Goal: Task Accomplishment & Management: Complete application form

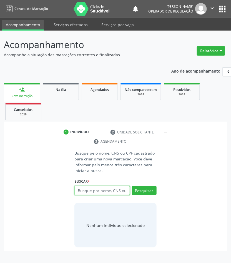
click at [83, 191] on input "text" at bounding box center [101, 190] width 55 height 9
click at [78, 191] on input "text" at bounding box center [101, 190] width 55 height 9
type input "703209611933697"
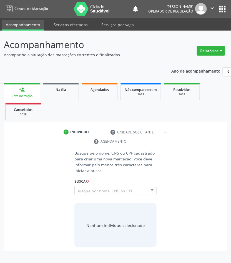
click at [76, 192] on input "703209611933697" at bounding box center [76, 193] width 0 height 11
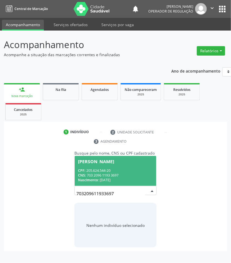
click at [114, 163] on div "Severino Constantino da Silva" at bounding box center [96, 161] width 36 height 4
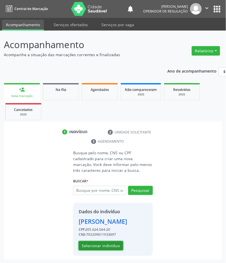
click at [110, 251] on button "Selecionar indivíduo" at bounding box center [101, 245] width 44 height 9
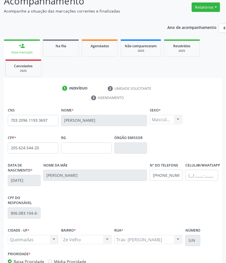
scroll to position [84, 0]
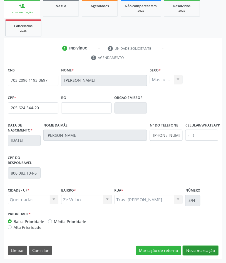
drag, startPoint x: 198, startPoint y: 255, endPoint x: 195, endPoint y: 250, distance: 5.0
click at [198, 255] on button "Nova marcação" at bounding box center [200, 250] width 35 height 9
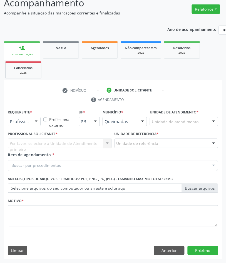
scroll to position [42, 0]
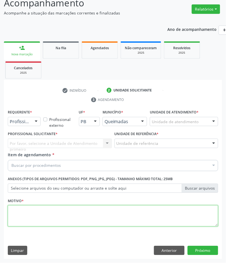
click at [29, 222] on textarea at bounding box center [113, 215] width 210 height 21
paste textarea "RETORNO PEDROSA (11/2025)"
click at [41, 210] on textarea "RETORNO PEDROSA (11/2025)" at bounding box center [113, 215] width 210 height 21
type textarea "RETORNO FILIPE (02/2026)"
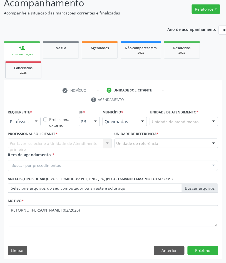
click at [54, 170] on div "Buscar por procedimentos" at bounding box center [113, 165] width 210 height 11
paste input "CARDIOLOGISTA"
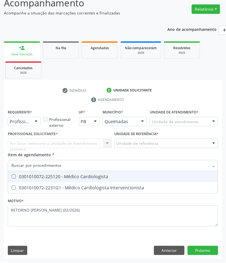
type input "CARDIOLOGISTA"
click at [50, 176] on div "0301010072-225120 - Médico Cardiologista" at bounding box center [112, 177] width 203 height 4
click at [49, 177] on div "0301010072-225120 - Médico Cardiologista" at bounding box center [112, 177] width 203 height 4
checkbox Cardiologista "false"
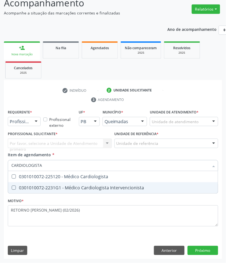
click at [49, 186] on div "0301010072-2231G1 - Médico Cardiologista Intervencionista" at bounding box center [112, 188] width 203 height 4
checkbox Intervencionista "true"
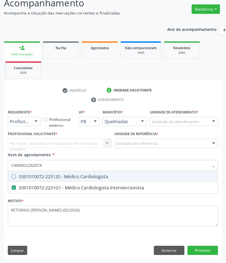
drag, startPoint x: 31, startPoint y: 123, endPoint x: 24, endPoint y: 145, distance: 23.9
click at [31, 123] on div "Profissional de Saúde" at bounding box center [24, 121] width 33 height 9
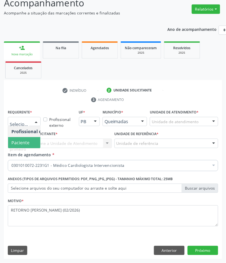
click at [30, 141] on span "Paciente" at bounding box center [35, 142] width 54 height 11
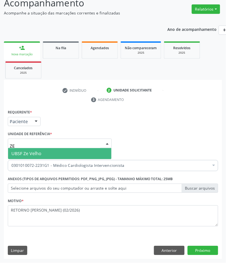
type input "ZE"
click at [39, 156] on span "UBSF Ze Velho" at bounding box center [26, 154] width 30 height 6
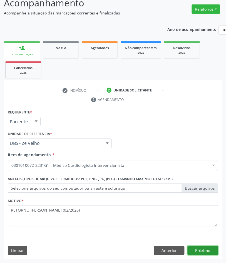
click at [202, 247] on button "Próximo" at bounding box center [203, 250] width 31 height 9
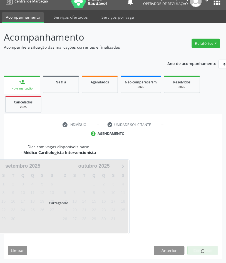
scroll to position [30, 0]
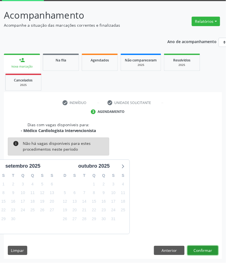
click at [202, 247] on button "Confirmar" at bounding box center [203, 250] width 31 height 9
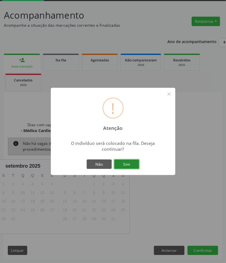
click at [121, 164] on button "Sim" at bounding box center [126, 164] width 25 height 9
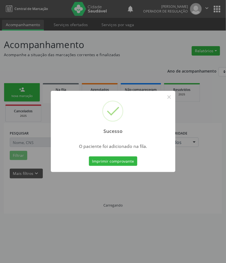
scroll to position [0, 0]
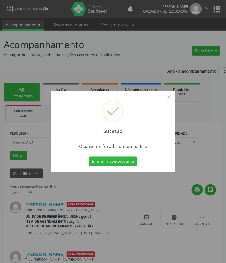
click at [138, 70] on div "Sucesso × O paciente foi adicionado na fila. Imprimir comprovante Cancel" at bounding box center [113, 131] width 226 height 263
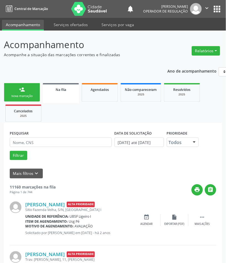
click at [22, 93] on link "person_add Nova marcação" at bounding box center [22, 92] width 36 height 19
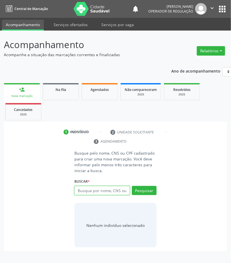
click at [81, 191] on input "text" at bounding box center [101, 190] width 55 height 9
type input "706801217334226"
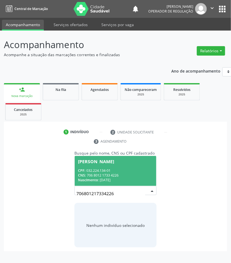
click at [106, 193] on input "706801217334226" at bounding box center [110, 193] width 69 height 11
click at [109, 175] on div "CNS: 706 8012 1733 4226" at bounding box center [115, 175] width 75 height 5
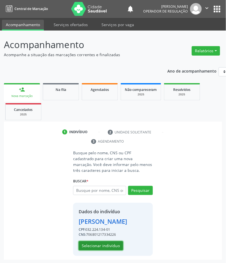
click at [103, 251] on button "Selecionar indivíduo" at bounding box center [101, 245] width 44 height 9
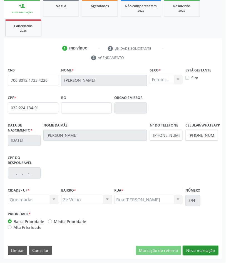
drag, startPoint x: 203, startPoint y: 253, endPoint x: 111, endPoint y: 250, distance: 92.1
click at [203, 253] on button "Nova marcação" at bounding box center [200, 250] width 35 height 9
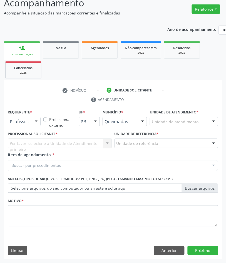
click at [32, 196] on div "Anexos (Tipos de arquivos permitidos: PDF, PNG, JPG, JPEG) - Tamanho máximo tot…" at bounding box center [112, 186] width 213 height 22
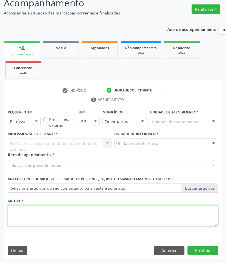
click at [35, 214] on textarea at bounding box center [113, 215] width 210 height 21
paste textarea "RISCO CIRÚRGICO (09/2025)"
type textarea "RISCO CIRÚRGICO (09/2025)"
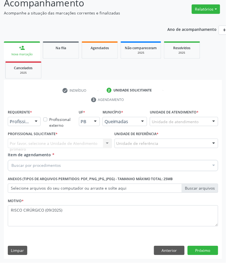
paste input "CARDIOLOGISTA INTERVENCIONISTA"
type input "CARDIOLOGISTA INTERVENCIONISTA"
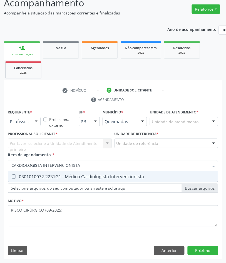
click at [30, 175] on div "0301010072-2231G1 - Médico Cardiologista Intervencionista" at bounding box center [112, 177] width 203 height 4
checkbox Intervencionista "true"
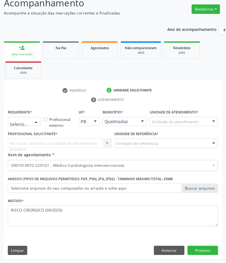
drag, startPoint x: 17, startPoint y: 120, endPoint x: 18, endPoint y: 129, distance: 9.2
drag, startPoint x: 19, startPoint y: 138, endPoint x: 1, endPoint y: 139, distance: 17.3
click at [18, 138] on span "Paciente" at bounding box center [35, 142] width 54 height 11
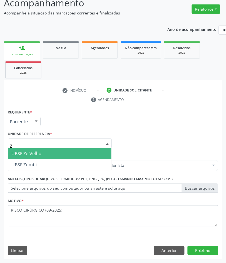
type input "ZE"
click at [34, 152] on span "UBSF Ze Velho" at bounding box center [26, 154] width 30 height 6
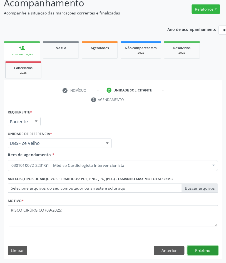
click at [207, 249] on button "Próximo" at bounding box center [203, 250] width 31 height 9
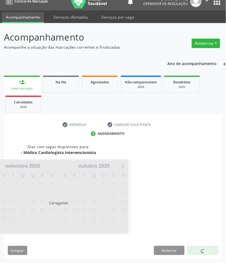
scroll to position [30, 0]
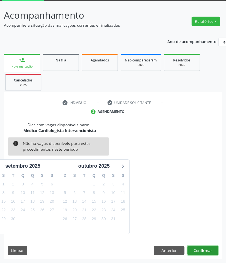
click at [207, 249] on button "Confirmar" at bounding box center [203, 250] width 31 height 9
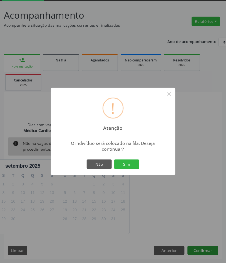
click at [114, 160] on button "Sim" at bounding box center [126, 164] width 25 height 9
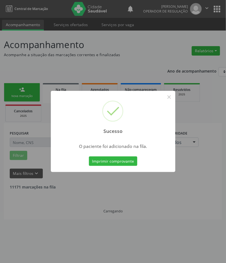
scroll to position [0, 0]
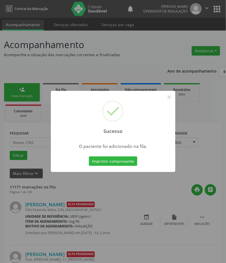
drag, startPoint x: 95, startPoint y: 209, endPoint x: 20, endPoint y: 192, distance: 77.3
click at [93, 209] on div "Sucesso × O paciente foi adicionado na fila. Imprimir comprovante Cancel" at bounding box center [113, 131] width 226 height 263
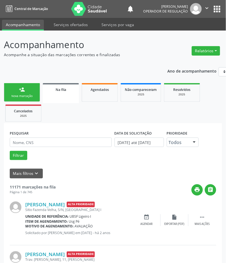
click at [25, 90] on link "person_add Nova marcação" at bounding box center [22, 92] width 36 height 19
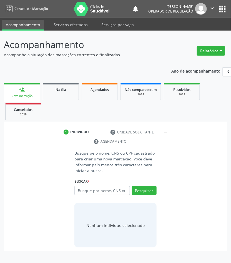
click at [80, 195] on div "Busque por nome, CNS ou CPF Nenhum resultado encontrado para: " " Digite nome, …" at bounding box center [115, 192] width 82 height 13
click at [79, 193] on input "text" at bounding box center [101, 190] width 55 height 9
type input "709201260077132"
click at [76, 190] on input "709201260077132" at bounding box center [76, 193] width 0 height 11
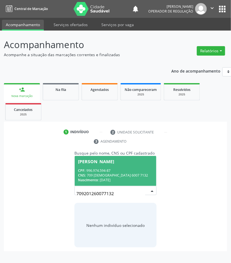
click at [102, 169] on div "CPF: 996.974.594-87" at bounding box center [115, 170] width 75 height 5
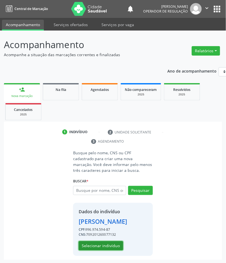
drag, startPoint x: 100, startPoint y: 253, endPoint x: 0, endPoint y: 109, distance: 176.2
click at [100, 251] on button "Selecionar indivíduo" at bounding box center [101, 245] width 44 height 9
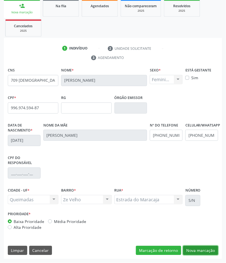
click at [194, 249] on button "Nova marcação" at bounding box center [200, 250] width 35 height 9
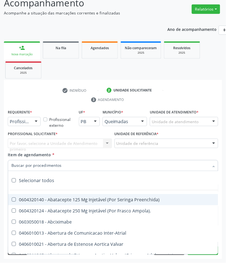
paste input "CARDIOLOGISTA INTERVENCIONISTA"
type input "CARDIOLOGISTA INTERVENCIONISTA"
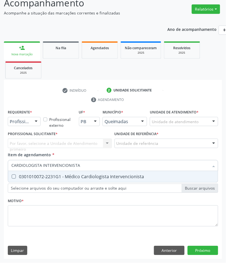
click at [35, 181] on span "0301010072-2231G1 - Médico Cardiologista Intervencionista" at bounding box center [113, 176] width 210 height 11
checkbox Intervencionista "true"
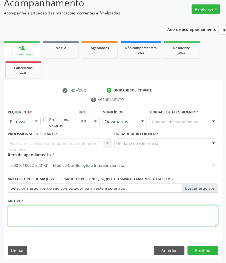
drag, startPoint x: 56, startPoint y: 218, endPoint x: 3, endPoint y: 222, distance: 53.2
click at [56, 218] on textarea at bounding box center [113, 215] width 210 height 21
paste textarea "RISCO CIRÚRGICO (09/2025)"
type textarea "RISCO CIRÚRGICO (09/2025)"
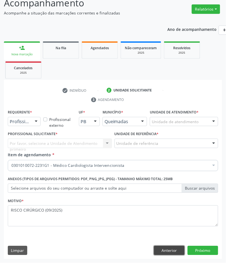
click at [177, 253] on button "Anterior" at bounding box center [169, 250] width 31 height 9
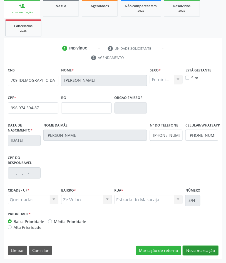
click at [203, 255] on button "Nova marcação" at bounding box center [200, 250] width 35 height 9
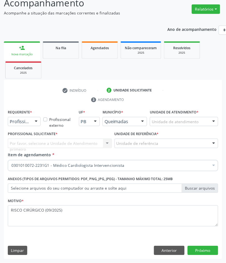
drag, startPoint x: 24, startPoint y: 142, endPoint x: 23, endPoint y: 155, distance: 12.7
click at [25, 143] on div "Por favor, selecione a Unidade de Atendimento primeiro Nenhum resultado encontr…" at bounding box center [60, 143] width 104 height 9
drag, startPoint x: 23, startPoint y: 120, endPoint x: 22, endPoint y: 137, distance: 16.5
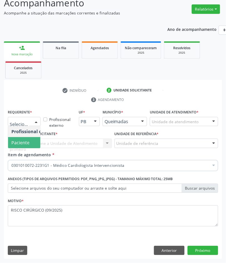
click at [23, 144] on span "Paciente" at bounding box center [20, 143] width 18 height 6
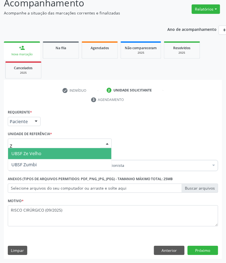
type input "ZE"
click at [28, 152] on span "UBSF Ze Velho" at bounding box center [26, 154] width 30 height 6
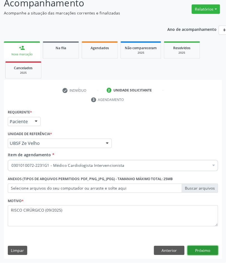
click at [215, 253] on button "Próximo" at bounding box center [203, 250] width 31 height 9
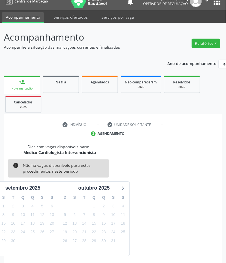
scroll to position [30, 0]
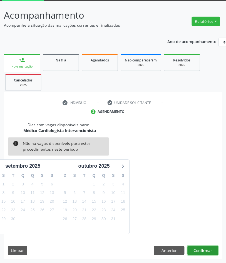
click at [212, 247] on button "Confirmar" at bounding box center [203, 250] width 31 height 9
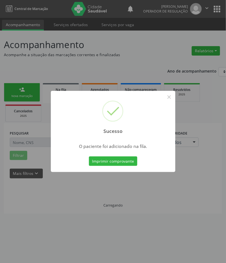
scroll to position [0, 0]
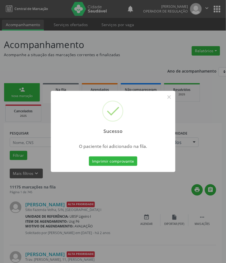
click at [37, 177] on div "Sucesso × O paciente foi adicionado na fila. Imprimir comprovante Cancel" at bounding box center [113, 131] width 226 height 263
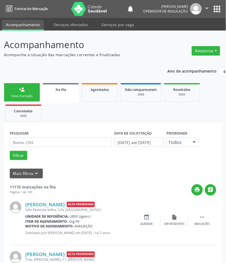
click at [12, 90] on link "person_add Nova marcação" at bounding box center [22, 92] width 36 height 19
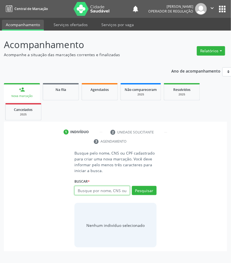
click at [107, 192] on input "text" at bounding box center [101, 190] width 55 height 9
type input "707600225342398"
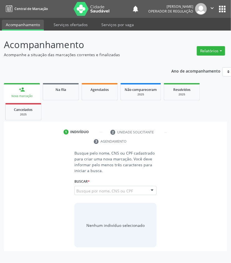
drag, startPoint x: 120, startPoint y: 189, endPoint x: 118, endPoint y: 192, distance: 3.4
click at [76, 189] on input "707600225342398" at bounding box center [76, 193] width 0 height 11
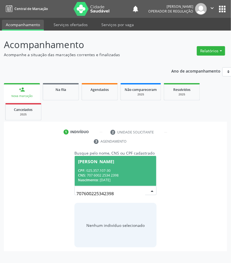
drag, startPoint x: 114, startPoint y: 168, endPoint x: 113, endPoint y: 183, distance: 15.4
click at [114, 168] on span "Ana Lucio de Barros Silva CPF: 025.357.107-30 CNS: 707 6002 2534 2398 Nasciment…" at bounding box center [115, 171] width 81 height 30
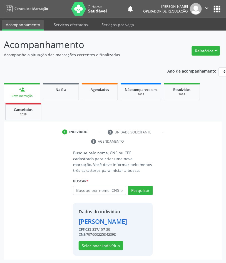
click at [109, 249] on div "Dados do indivíduo Ana Lucio de Barros Silva CPF: 025.357.107-30 CNS: 707600225…" at bounding box center [103, 229] width 49 height 42
click at [109, 251] on button "Selecionar indivíduo" at bounding box center [101, 245] width 44 height 9
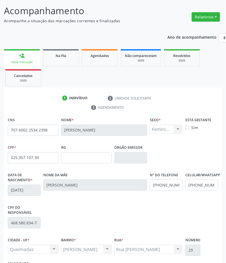
scroll to position [84, 0]
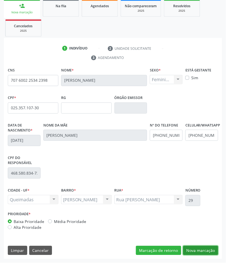
drag, startPoint x: 190, startPoint y: 246, endPoint x: 151, endPoint y: 231, distance: 41.3
click at [186, 245] on div "CNS 707 6002 2534 2398 Nome * Ana Lucio de Barros Silva Sexo * Feminino Masculi…" at bounding box center [113, 162] width 218 height 193
click at [191, 247] on button "Nova marcação" at bounding box center [200, 250] width 35 height 9
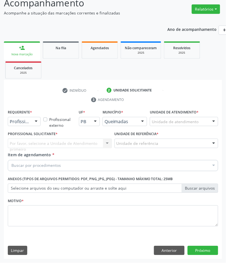
drag, startPoint x: 45, startPoint y: 159, endPoint x: 42, endPoint y: 162, distance: 4.9
click at [45, 159] on div "Item de agendamento * Buscar por procedimentos Selecionar todos 0604320140 - Ab…" at bounding box center [113, 161] width 210 height 18
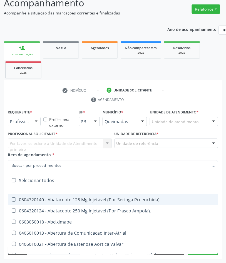
paste input "CARDIOLOGISTA INTERVENCIONISTA"
type input "CARDIOLOGISTA INTERVENCIONISTA"
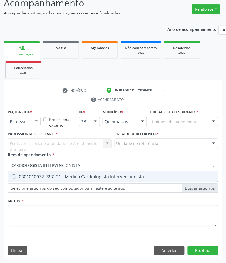
drag, startPoint x: 38, startPoint y: 175, endPoint x: 4, endPoint y: 150, distance: 42.1
click at [38, 175] on div "0301010072-2231G1 - Médico Cardiologista Intervencionista" at bounding box center [112, 177] width 203 height 4
checkbox Intervencionista "true"
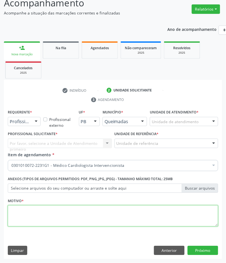
click at [54, 211] on textarea at bounding box center [113, 215] width 210 height 21
paste textarea "RISCO CIRÚRGICO (09/2025)"
type textarea "RISCO CIRÚRGICO (09/2025)"
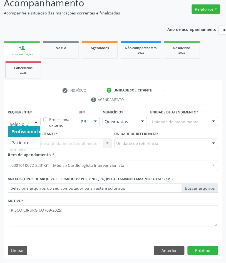
drag, startPoint x: 28, startPoint y: 122, endPoint x: 14, endPoint y: 142, distance: 24.4
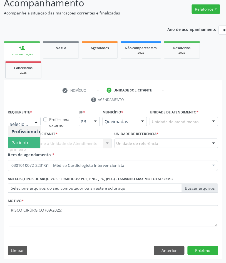
click at [29, 143] on span "Paciente" at bounding box center [35, 142] width 54 height 11
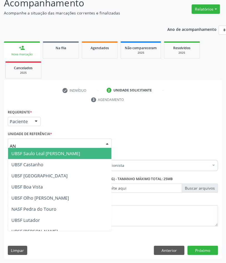
type input "ANI"
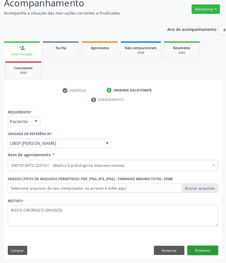
click at [202, 246] on button "Próximo" at bounding box center [203, 250] width 31 height 9
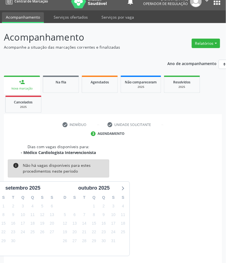
scroll to position [30, 0]
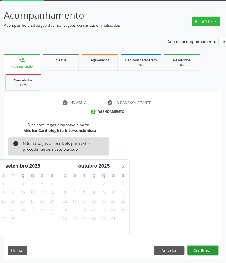
click at [198, 246] on button "Confirmar" at bounding box center [203, 250] width 31 height 9
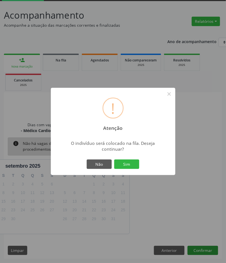
click at [114, 160] on button "Sim" at bounding box center [126, 164] width 25 height 9
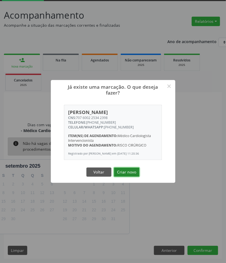
click at [131, 174] on button "Criar novo" at bounding box center [127, 172] width 26 height 9
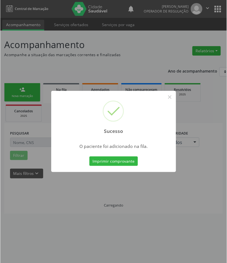
scroll to position [0, 0]
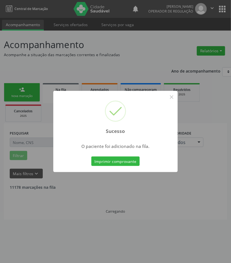
click at [121, 195] on div "Sucesso × O paciente foi adicionado na fila. Imprimir comprovante Cancel" at bounding box center [115, 131] width 231 height 263
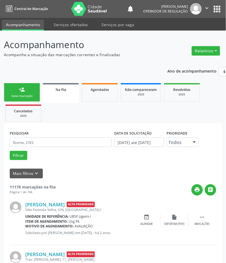
click at [24, 93] on link "person_add Nova marcação" at bounding box center [22, 92] width 36 height 19
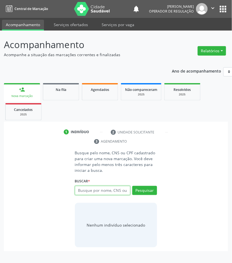
click at [103, 190] on input "text" at bounding box center [103, 190] width 56 height 9
type input "11310900710"
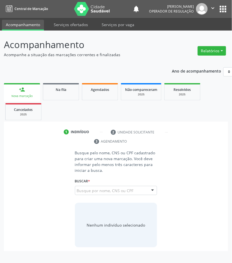
click at [77, 193] on input "11310900710" at bounding box center [77, 193] width 0 height 11
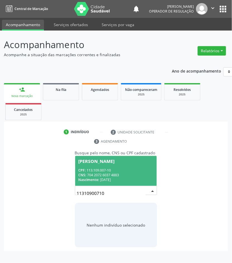
click at [116, 167] on span "Aline de Freitas Pereira Tavares CPF: 113.109.007-10 CNS: 704 2072 6037 4883 Na…" at bounding box center [116, 171] width 82 height 30
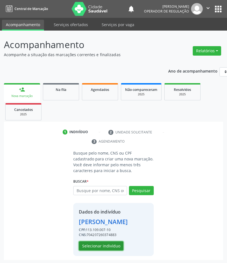
click at [104, 251] on button "Selecionar indivíduo" at bounding box center [101, 245] width 44 height 9
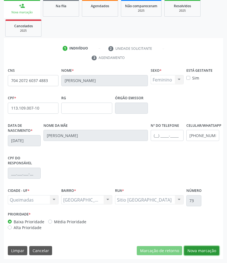
click at [205, 253] on button "Nova marcação" at bounding box center [201, 250] width 35 height 9
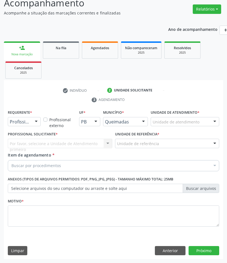
scroll to position [42, 0]
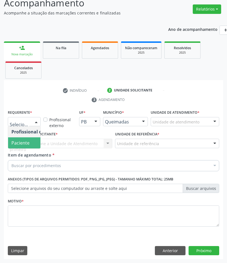
click at [23, 141] on span "Paciente" at bounding box center [20, 143] width 18 height 6
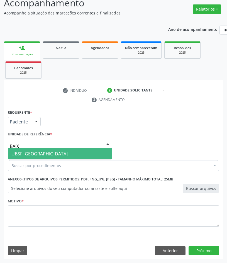
type input "BAIXA"
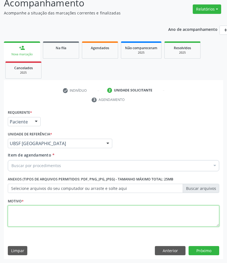
paste textarea "ECG + RISCO CIRÚRGICO (09/2025)"
click at [35, 225] on textarea at bounding box center [113, 215] width 211 height 21
drag, startPoint x: 25, startPoint y: 210, endPoint x: 55, endPoint y: 209, distance: 30.1
click at [55, 209] on textarea "ECG + RISCO CIRÚRGICO (09/2025)" at bounding box center [113, 215] width 211 height 21
type textarea "ECG + BRE (09/2025)"
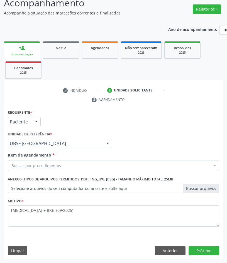
click at [48, 159] on div "Item de agendamento * Buscar por procedimentos Selecionar todos 0604320140 - Ab…" at bounding box center [113, 161] width 211 height 18
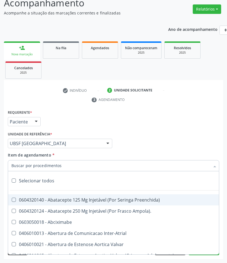
click at [49, 161] on div at bounding box center [113, 165] width 211 height 11
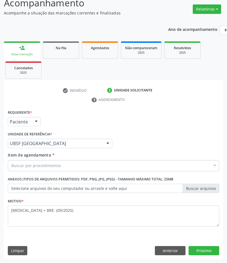
click at [79, 165] on div "Buscar por procedimentos" at bounding box center [113, 165] width 211 height 11
paste input "CARDIOLOGISTA INTERVENCIONISTA"
type input "CARDIOLOGISTA INTERVENCIONISTA"
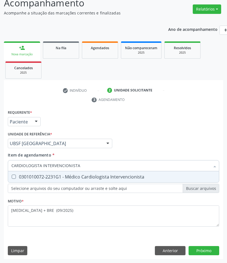
click at [69, 175] on div "0301010072-2231G1 - Médico Cardiologista Intervencionista" at bounding box center [113, 177] width 204 height 4
checkbox Intervencionista "true"
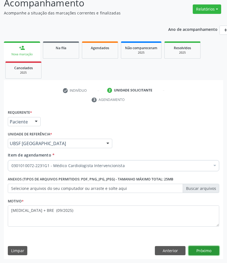
click at [205, 254] on button "Próximo" at bounding box center [203, 250] width 31 height 9
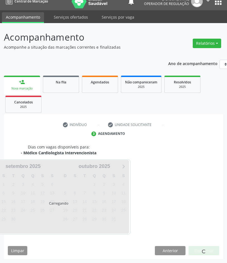
scroll to position [30, 0]
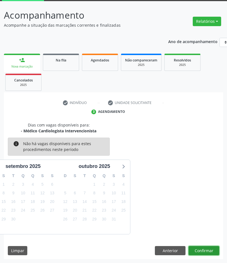
click at [212, 253] on button "Confirmar" at bounding box center [203, 250] width 31 height 9
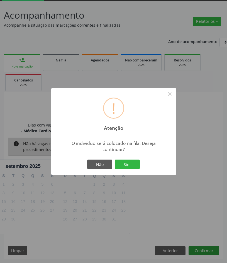
click at [115, 160] on button "Sim" at bounding box center [127, 164] width 25 height 9
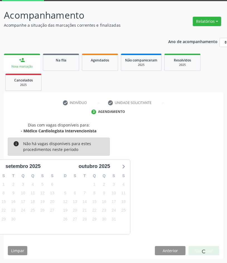
scroll to position [0, 0]
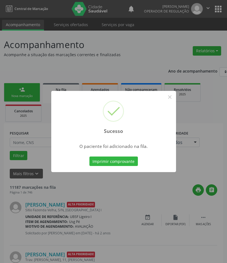
drag, startPoint x: 36, startPoint y: 215, endPoint x: 24, endPoint y: 135, distance: 81.5
click at [35, 209] on div "Sucesso × O paciente foi adicionado na fila. Imprimir comprovante Cancel" at bounding box center [113, 131] width 227 height 263
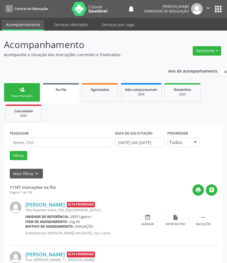
click at [22, 91] on div "person_add" at bounding box center [22, 89] width 6 height 6
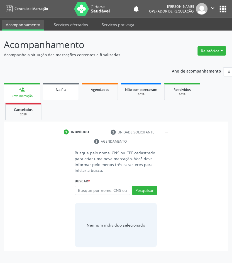
click at [59, 95] on link "Na fila" at bounding box center [61, 91] width 36 height 17
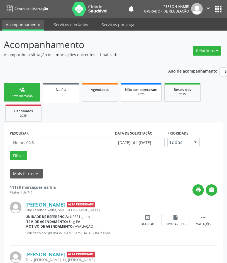
click at [121, 95] on link "Não compareceram 2025" at bounding box center [141, 92] width 41 height 19
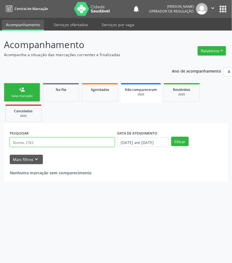
click at [57, 140] on input "text" at bounding box center [62, 142] width 105 height 9
paste input "707803612851912"
type input "707803612851912"
click at [171, 137] on button "Filtrar" at bounding box center [180, 141] width 18 height 9
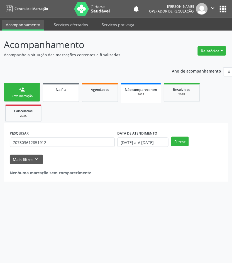
click at [61, 96] on link "Na fila" at bounding box center [61, 92] width 36 height 19
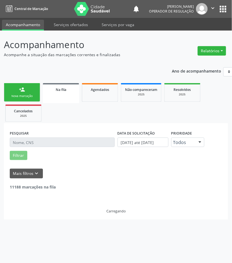
click at [46, 137] on div "PESQUISAR" at bounding box center [62, 140] width 108 height 22
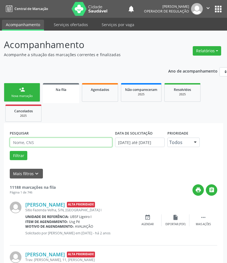
click at [46, 140] on input "text" at bounding box center [61, 142] width 102 height 9
paste input "707803612851912"
click at [10, 151] on button "Filtrar" at bounding box center [19, 155] width 18 height 9
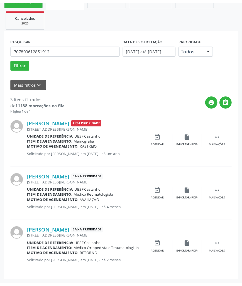
scroll to position [74, 0]
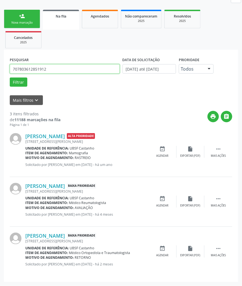
click at [34, 69] on input "707803612851912" at bounding box center [65, 68] width 110 height 9
type input "701207019108416"
click at [10, 78] on button "Filtrar" at bounding box center [19, 82] width 18 height 9
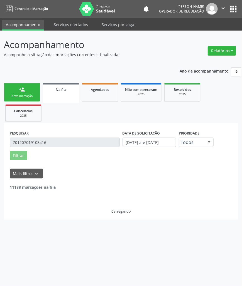
scroll to position [0, 0]
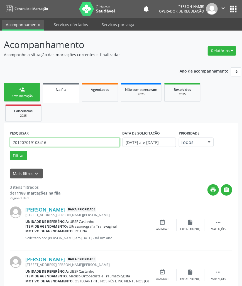
click at [51, 145] on input "701207019108416" at bounding box center [65, 142] width 110 height 9
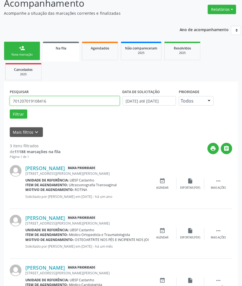
scroll to position [74, 0]
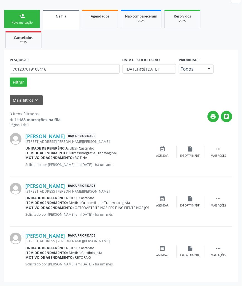
click at [29, 27] on link "person_add Nova marcação" at bounding box center [22, 19] width 36 height 19
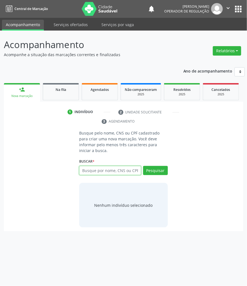
click at [90, 168] on input "text" at bounding box center [110, 170] width 62 height 9
type input "705203477992974"
click at [81, 168] on input "705203477992974" at bounding box center [81, 173] width 0 height 11
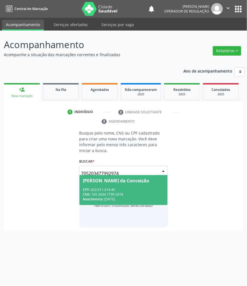
drag, startPoint x: 100, startPoint y: 179, endPoint x: 7, endPoint y: 196, distance: 94.7
click at [98, 179] on span "Josefa Alaíde da Conceição CPF: 622.011.314-49 CNS: 705 2034 7799 2974 Nascimen…" at bounding box center [123, 190] width 88 height 30
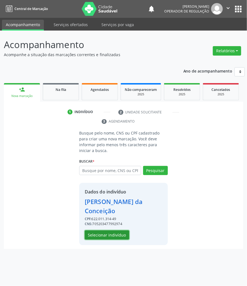
click at [120, 230] on button "Selecionar indivíduo" at bounding box center [107, 234] width 44 height 9
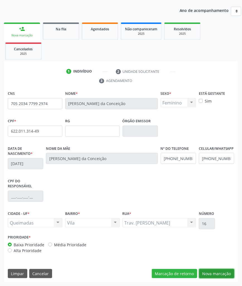
drag, startPoint x: 220, startPoint y: 273, endPoint x: 19, endPoint y: 260, distance: 200.6
click at [216, 263] on button "Nova marcação" at bounding box center [216, 273] width 35 height 9
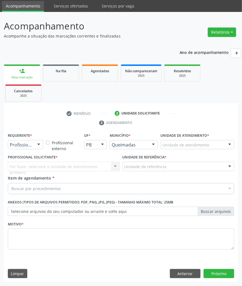
scroll to position [19, 0]
drag, startPoint x: 20, startPoint y: 142, endPoint x: 18, endPoint y: 158, distance: 16.8
click at [18, 160] on span "Paciente" at bounding box center [35, 165] width 54 height 11
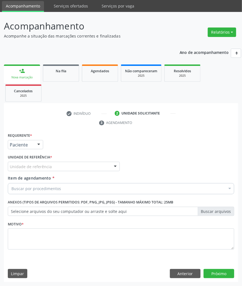
click at [54, 164] on div "Unidade de referência" at bounding box center [64, 166] width 112 height 9
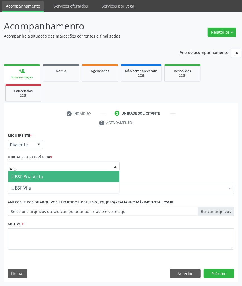
type input "VILA"
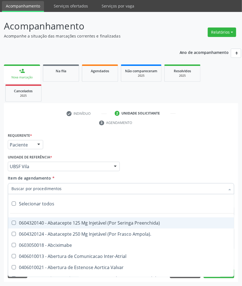
paste input "CARDIOLOGISTA INTERVENCIONISTA"
type input "CARDIOLOGISTA INTERVENCIONISTA"
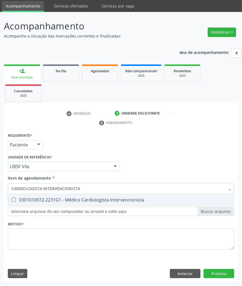
click at [33, 200] on div "0301010072-2231G1 - Médico Cardiologista Intervencionista" at bounding box center [120, 200] width 219 height 4
checkbox Intervencionista "true"
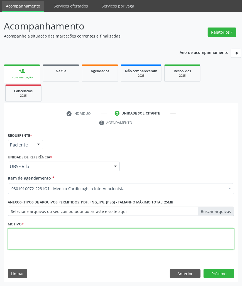
drag, startPoint x: 60, startPoint y: 234, endPoint x: 3, endPoint y: 240, distance: 57.6
click at [59, 234] on textarea at bounding box center [121, 238] width 226 height 21
paste textarea "ECG + RISCO CIRÚRGICO (09/2025)"
type textarea "ECG + RISCO CIRÚRGICO (09/2025)"
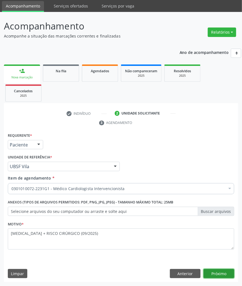
drag, startPoint x: 215, startPoint y: 274, endPoint x: 161, endPoint y: 261, distance: 55.0
click at [213, 263] on button "Próximo" at bounding box center [218, 273] width 31 height 9
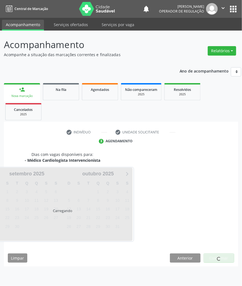
scroll to position [0, 0]
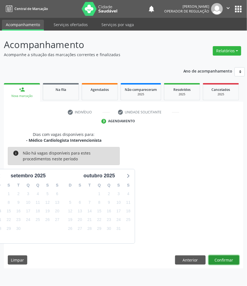
click at [227, 260] on button "Confirmar" at bounding box center [224, 259] width 31 height 9
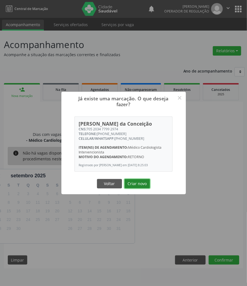
click at [133, 183] on button "Criar novo" at bounding box center [138, 183] width 26 height 9
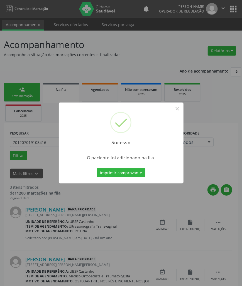
drag, startPoint x: 26, startPoint y: 155, endPoint x: 25, endPoint y: 124, distance: 31.4
click at [26, 154] on div "Sucesso × O paciente foi adicionado na fila. Imprimir comprovante Cancel" at bounding box center [121, 143] width 242 height 286
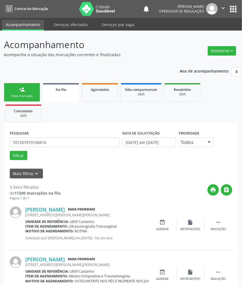
click at [19, 94] on div "Nova marcação" at bounding box center [22, 96] width 28 height 4
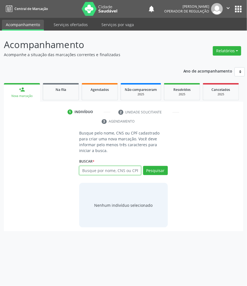
click at [126, 166] on input "text" at bounding box center [110, 170] width 62 height 9
type input "708906739097412"
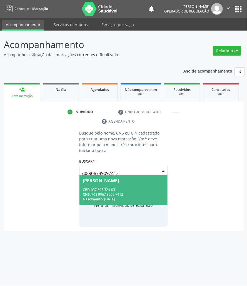
drag, startPoint x: 107, startPoint y: 164, endPoint x: 100, endPoint y: 180, distance: 16.8
click at [107, 168] on input "708906739097412" at bounding box center [118, 173] width 75 height 11
click at [99, 192] on div "CNS: 708 9067 3909 7412" at bounding box center [123, 194] width 81 height 5
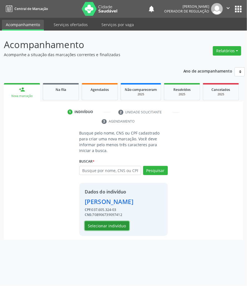
click at [94, 231] on button "Selecionar indivíduo" at bounding box center [107, 225] width 44 height 9
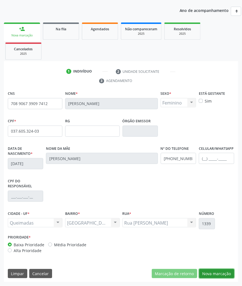
drag, startPoint x: 212, startPoint y: 273, endPoint x: 170, endPoint y: 255, distance: 45.4
click at [212, 263] on button "Nova marcação" at bounding box center [216, 273] width 35 height 9
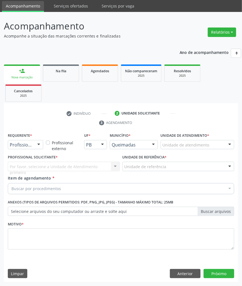
scroll to position [19, 0]
drag, startPoint x: 56, startPoint y: 179, endPoint x: 53, endPoint y: 183, distance: 5.5
click at [54, 180] on div "Item de agendamento * Buscar por procedimentos Selecionar todos 0604320140 - Ab…" at bounding box center [121, 184] width 226 height 18
paste input "CARDIOLOGISTA INTERVENCIONISTA"
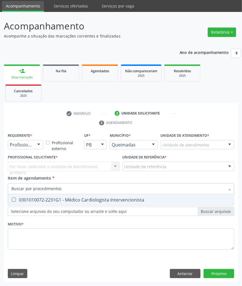
type input "CARDIOLOGISTA INTERVENCIONISTA"
click at [49, 198] on div "0301010072-2231G1 - Médico Cardiologista Intervencionista" at bounding box center [120, 200] width 219 height 4
checkbox Intervencionista "true"
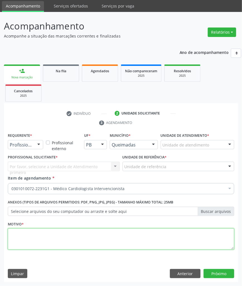
click at [71, 233] on textarea at bounding box center [121, 238] width 226 height 21
paste textarea "ECG + RISCO CIRÚRGICO (09/2025)"
type textarea "ECG + RISCO CIRÚRGICO (09/2025)"
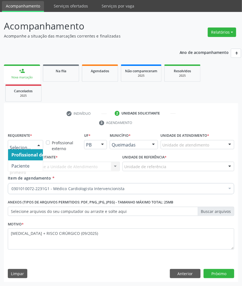
drag, startPoint x: 33, startPoint y: 146, endPoint x: 22, endPoint y: 167, distance: 23.5
click at [32, 148] on div at bounding box center [25, 144] width 35 height 9
click at [21, 167] on span "Paciente" at bounding box center [20, 166] width 18 height 6
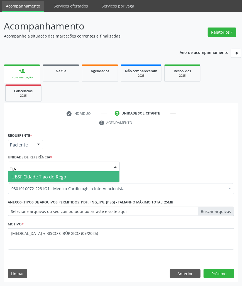
type input "TIAO"
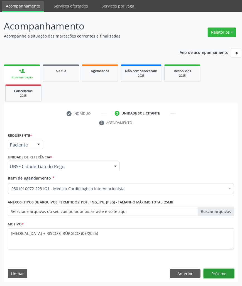
click at [230, 263] on button "Próximo" at bounding box center [218, 273] width 31 height 9
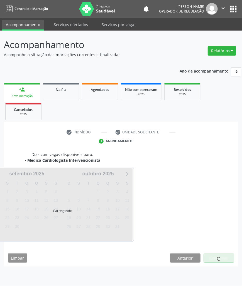
scroll to position [0, 0]
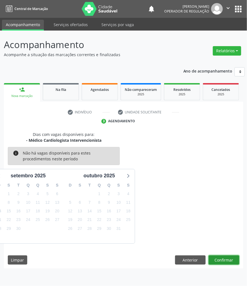
click at [231, 260] on button "Confirmar" at bounding box center [224, 259] width 31 height 9
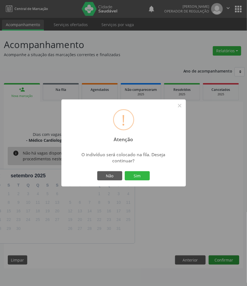
click at [125, 171] on button "Sim" at bounding box center [137, 175] width 25 height 9
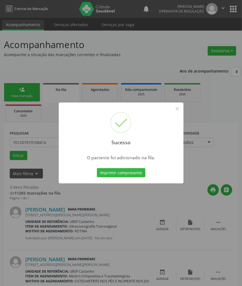
drag, startPoint x: 50, startPoint y: 212, endPoint x: 43, endPoint y: 185, distance: 27.5
click at [50, 212] on div "Sucesso × O paciente foi adicionado na fila. Imprimir comprovante Cancel" at bounding box center [121, 143] width 242 height 286
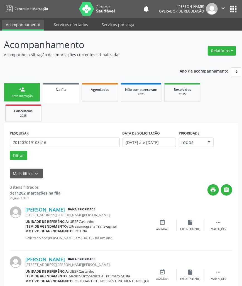
click at [19, 87] on div "person_add" at bounding box center [22, 89] width 6 height 6
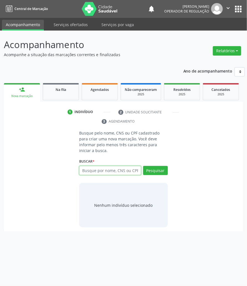
click at [97, 166] on input "text" at bounding box center [110, 170] width 62 height 9
type input "701203031647115"
click at [127, 170] on div "701203031647115 Busque por nome, CNS ou CPF Nenhum resultado encontrado para: "…" at bounding box center [123, 172] width 89 height 13
click at [125, 168] on input "701203031647115" at bounding box center [110, 170] width 62 height 9
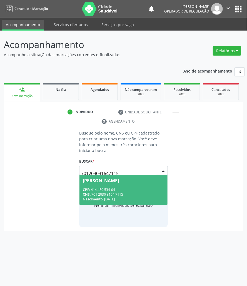
click at [114, 178] on div "Josefa Belo Francisco" at bounding box center [101, 180] width 36 height 4
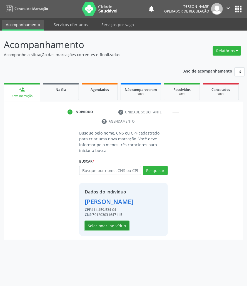
click at [105, 223] on button "Selecionar indivíduo" at bounding box center [107, 225] width 44 height 9
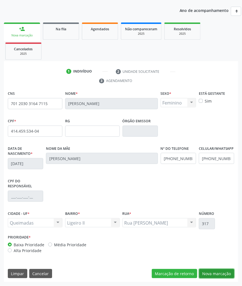
drag, startPoint x: 215, startPoint y: 274, endPoint x: 125, endPoint y: 239, distance: 96.5
click at [215, 263] on button "Nova marcação" at bounding box center [216, 273] width 35 height 9
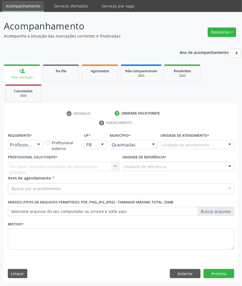
scroll to position [19, 0]
drag, startPoint x: 61, startPoint y: 176, endPoint x: 61, endPoint y: 184, distance: 7.8
click at [61, 176] on div "Item de agendamento * Buscar por procedimentos Selecionar todos 0604320140 - Ab…" at bounding box center [121, 184] width 226 height 18
click at [64, 185] on div "Buscar por procedimentos" at bounding box center [121, 188] width 226 height 11
paste input "CARDIOLOGISTA INTERVENCIONISTA"
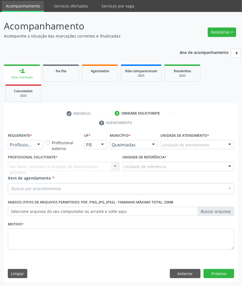
type input "CARDIOLOGISTA INTERVENCIONISTA"
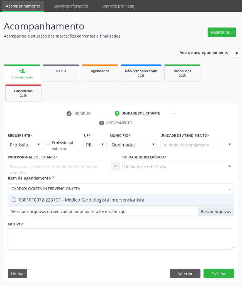
drag, startPoint x: 51, startPoint y: 195, endPoint x: 37, endPoint y: 194, distance: 14.5
click at [49, 195] on span "0301010072-2231G1 - Médico Cardiologista Intervencionista" at bounding box center [120, 199] width 225 height 11
checkbox Intervencionista "true"
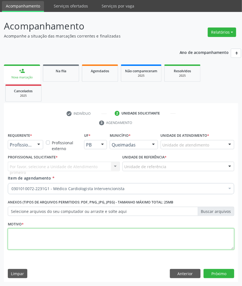
click at [67, 237] on textarea at bounding box center [121, 238] width 226 height 21
paste textarea "ECG + RISCO CIRÚRGICO (09/2025)"
type textarea "ECG + RISCO CIRÚRGICO (09/2025)"
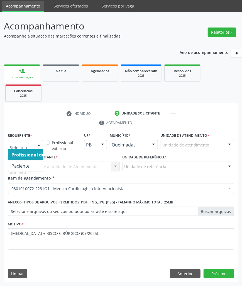
drag, startPoint x: 31, startPoint y: 142, endPoint x: 28, endPoint y: 150, distance: 8.7
click at [31, 143] on div at bounding box center [25, 144] width 35 height 9
click at [27, 161] on span "Paciente" at bounding box center [35, 165] width 54 height 11
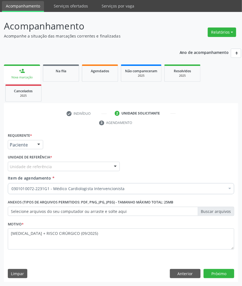
drag, startPoint x: 43, startPoint y: 166, endPoint x: 43, endPoint y: 169, distance: 3.3
click at [43, 166] on div "Requerente * Paciente Profissional de Saúde Paciente Nenhum resultado encontrad…" at bounding box center [121, 194] width 226 height 126
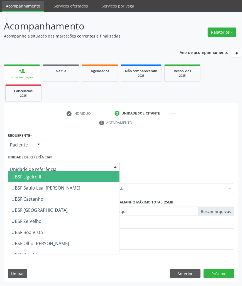
drag, startPoint x: 46, startPoint y: 175, endPoint x: 105, endPoint y: 197, distance: 63.0
click at [46, 175] on span "UBSF Ligeiro II" at bounding box center [63, 176] width 111 height 11
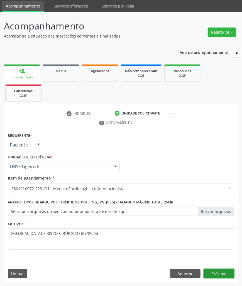
click at [212, 263] on button "Próximo" at bounding box center [218, 273] width 31 height 9
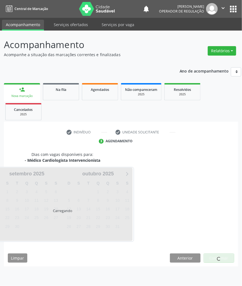
scroll to position [0, 0]
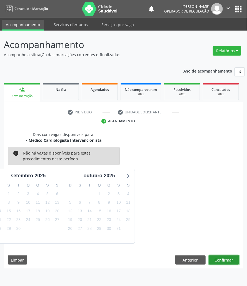
click at [223, 263] on button "Confirmar" at bounding box center [224, 259] width 31 height 9
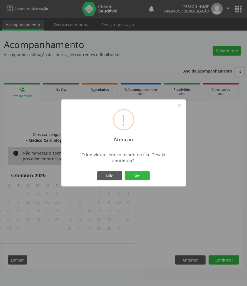
click at [125, 171] on button "Sim" at bounding box center [137, 175] width 25 height 9
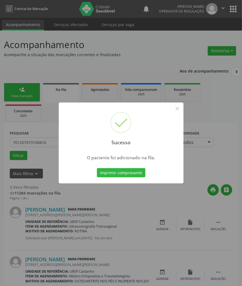
click at [143, 209] on div "Sucesso × O paciente foi adicionado na fila. Imprimir comprovante Cancel" at bounding box center [121, 143] width 242 height 286
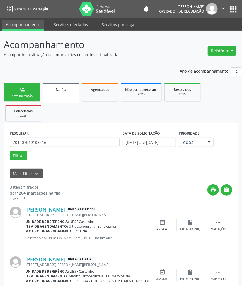
click at [26, 95] on div "Nova marcação" at bounding box center [22, 96] width 28 height 4
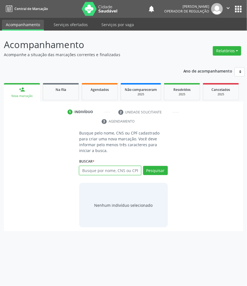
click at [87, 166] on input "text" at bounding box center [110, 170] width 62 height 9
click at [87, 167] on input "text" at bounding box center [110, 170] width 62 height 9
type input "705208419366270"
drag, startPoint x: 113, startPoint y: 164, endPoint x: 117, endPoint y: 164, distance: 3.3
click at [114, 166] on input "705208419366270" at bounding box center [110, 170] width 62 height 9
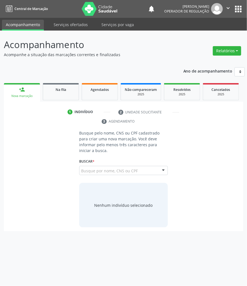
click at [81, 168] on input "705208419366270" at bounding box center [81, 173] width 0 height 11
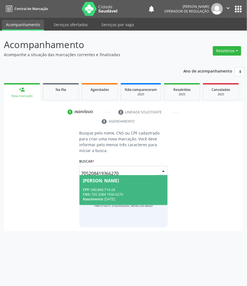
click at [140, 187] on div "CPF: 040.868.714-24" at bounding box center [123, 189] width 81 height 5
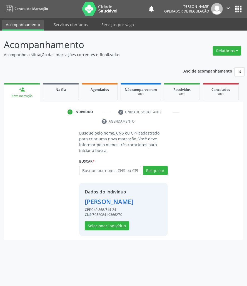
click at [108, 235] on div "Dados do indivíduo Gracicera Pereira de Sousa CPF: 040.868.714-24 CNS: 70520841…" at bounding box center [123, 209] width 89 height 53
drag, startPoint x: 105, startPoint y: 231, endPoint x: 6, endPoint y: 245, distance: 99.6
click at [104, 231] on button "Selecionar indivíduo" at bounding box center [107, 225] width 44 height 9
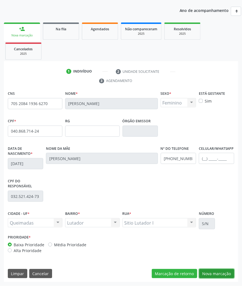
click at [229, 263] on button "Nova marcação" at bounding box center [216, 273] width 35 height 9
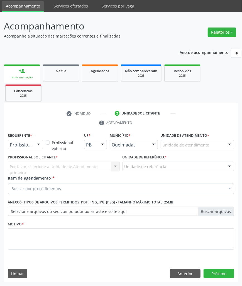
scroll to position [19, 0]
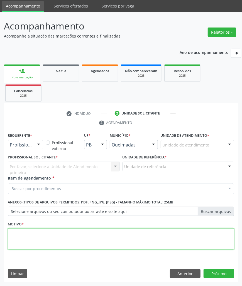
click at [113, 236] on textarea at bounding box center [121, 238] width 226 height 21
paste textarea "CARDIOLOGISTA"
type textarea "CARDIOLOGISTA"
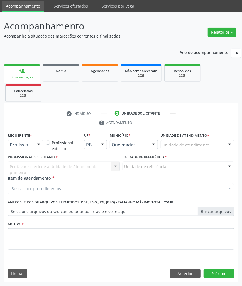
paste input "CARDIOLOGISTA"
type input "CARDIOLOGISTA"
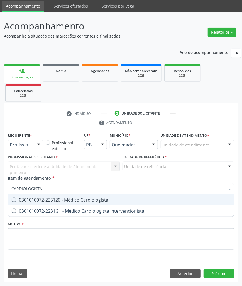
click at [29, 198] on div "0301010072-225120 - Médico Cardiologista" at bounding box center [120, 200] width 219 height 4
checkbox Cardiologista "true"
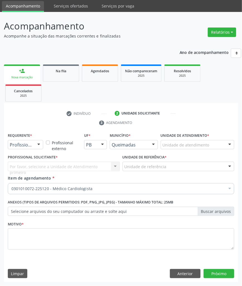
click at [61, 233] on span "0301010072-225120 - Médico Cardiologista" at bounding box center [227, 229] width 439 height 11
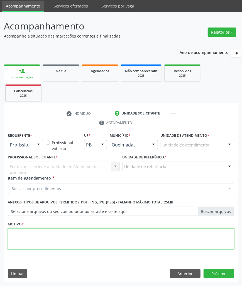
click at [53, 236] on textarea at bounding box center [121, 238] width 226 height 21
paste textarea "1ª CONSULTA HAS (09/2025)"
type textarea "1ª CONSULTA HAS (09/2025)"
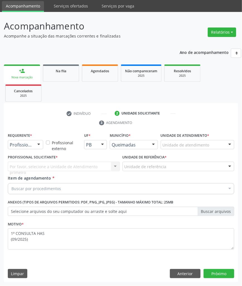
paste input "CARDIOLOGISTA"
type input "CARDIOLOGISTA"
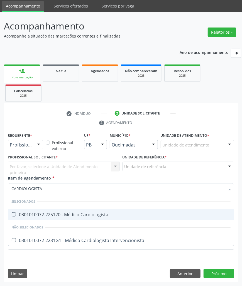
click at [49, 209] on span "0301010072-225120 - Médico Cardiologista" at bounding box center [120, 214] width 225 height 11
checkbox Cardiologista "true"
click at [28, 148] on div "Profissional de Saúde" at bounding box center [25, 144] width 35 height 9
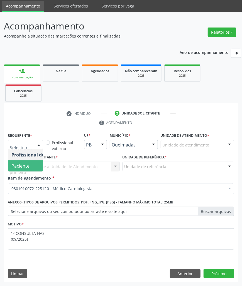
drag, startPoint x: 27, startPoint y: 166, endPoint x: 2, endPoint y: 179, distance: 28.4
click at [27, 166] on span "Paciente" at bounding box center [20, 166] width 18 height 6
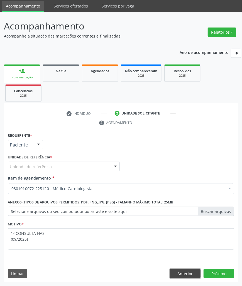
click at [192, 263] on button "Anterior" at bounding box center [185, 273] width 31 height 9
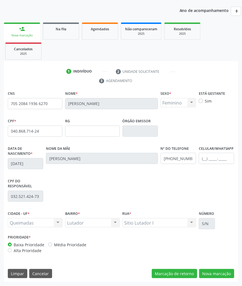
click at [210, 263] on div "CNS 705 2084 1936 6270 Nome * Gracicera Pereira de Sousa Sexo * Feminino Mascul…" at bounding box center [121, 186] width 234 height 193
click at [207, 263] on button "Nova marcação" at bounding box center [216, 273] width 35 height 9
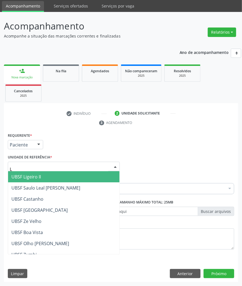
type input "LU"
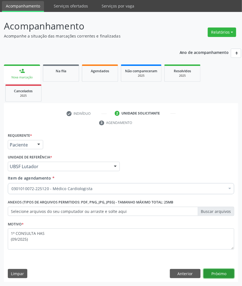
click at [226, 263] on button "Próximo" at bounding box center [218, 273] width 31 height 9
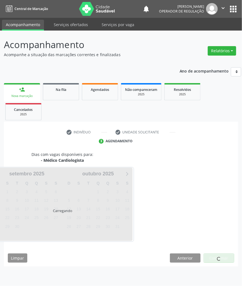
scroll to position [0, 0]
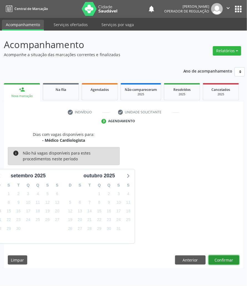
click at [226, 257] on button "Confirmar" at bounding box center [224, 259] width 31 height 9
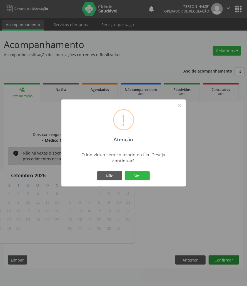
click at [125, 171] on button "Sim" at bounding box center [137, 175] width 25 height 9
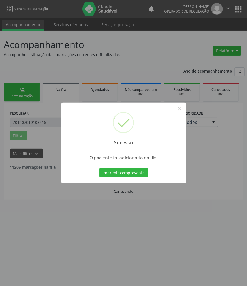
click at [109, 246] on div "Sucesso × O paciente foi adicionado na fila. Imprimir comprovante Cancel" at bounding box center [123, 143] width 247 height 286
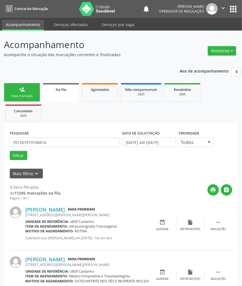
click at [31, 90] on link "person_add Nova marcação" at bounding box center [22, 92] width 36 height 19
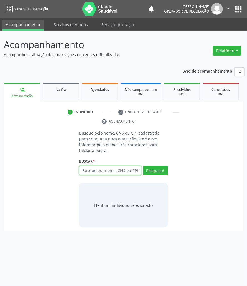
click at [99, 166] on input "text" at bounding box center [110, 170] width 62 height 9
type input "709204268010935"
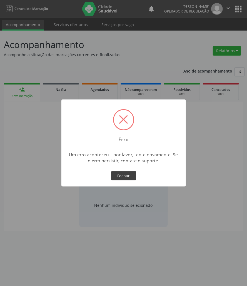
click at [123, 179] on button "Fechar" at bounding box center [123, 175] width 25 height 9
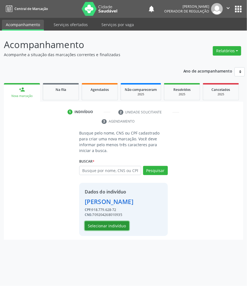
click at [101, 230] on button "Selecionar indivíduo" at bounding box center [107, 225] width 44 height 9
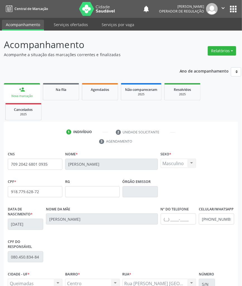
scroll to position [61, 0]
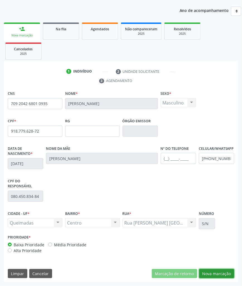
drag, startPoint x: 223, startPoint y: 275, endPoint x: 217, endPoint y: 272, distance: 6.5
click at [223, 263] on button "Nova marcação" at bounding box center [216, 273] width 35 height 9
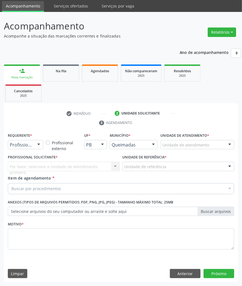
scroll to position [19, 0]
drag, startPoint x: 29, startPoint y: 146, endPoint x: 23, endPoint y: 161, distance: 16.5
click at [23, 164] on span "Paciente" at bounding box center [20, 166] width 18 height 6
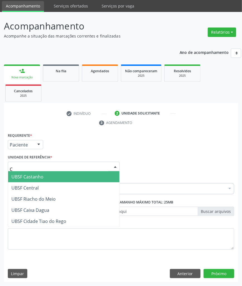
type input "CE"
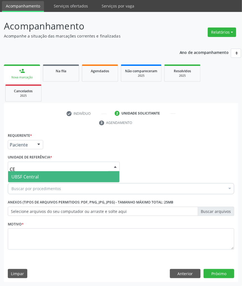
click at [27, 179] on span "UBSF Central" at bounding box center [63, 176] width 111 height 11
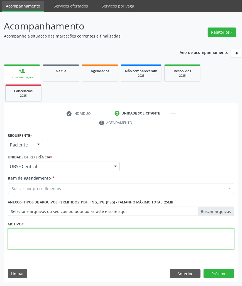
drag, startPoint x: 39, startPoint y: 246, endPoint x: 35, endPoint y: 239, distance: 8.0
click at [39, 246] on textarea at bounding box center [121, 238] width 226 height 21
paste textarea "1ª CONSULTA HAS (09/2025)"
type textarea "1ª CONSULTA HAS (09/2025)"
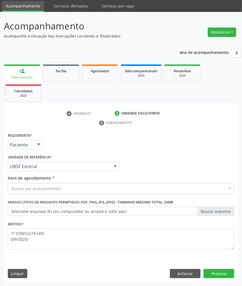
click at [27, 185] on div "Buscar por procedimentos" at bounding box center [121, 188] width 226 height 11
paste input "CARDIOLOGISTA"
type input "CARDIOLOGISTA"
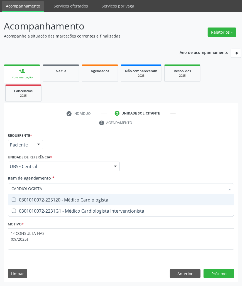
click at [46, 199] on div "0301010072-225120 - Médico Cardiologista" at bounding box center [120, 200] width 219 height 4
checkbox Cardiologista "true"
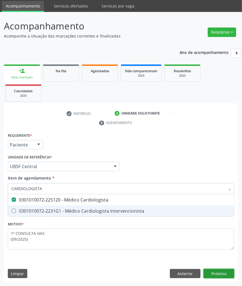
click at [223, 263] on div "Requerente * Paciente Profissional de Saúde Paciente Nenhum resultado encontrad…" at bounding box center [121, 206] width 234 height 151
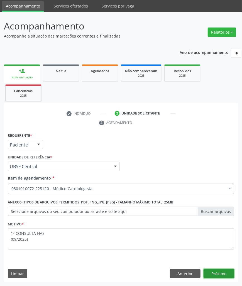
click at [223, 263] on button "Próximo" at bounding box center [218, 273] width 31 height 9
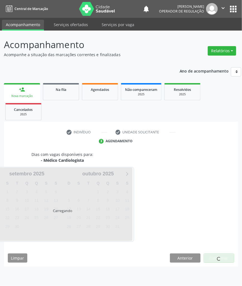
scroll to position [0, 0]
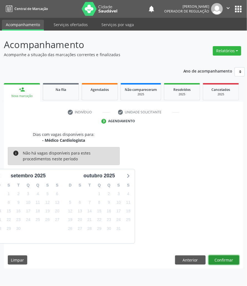
click at [222, 263] on button "Confirmar" at bounding box center [224, 259] width 31 height 9
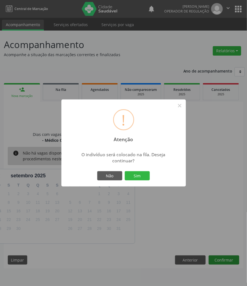
click at [125, 171] on button "Sim" at bounding box center [137, 175] width 25 height 9
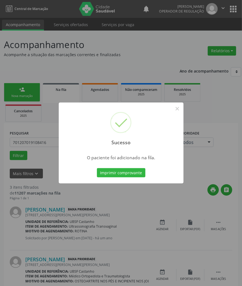
click at [58, 245] on div "Sucesso × O paciente foi adicionado na fila. Imprimir comprovante Cancel" at bounding box center [121, 143] width 242 height 286
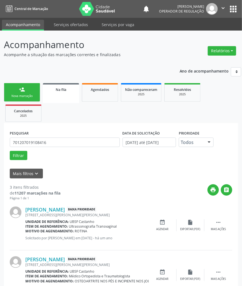
click at [15, 89] on link "person_add Nova marcação" at bounding box center [22, 92] width 36 height 19
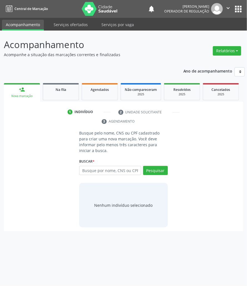
click at [43, 142] on div "Busque pelo nome, CNS ou CPF cadastrado para criar uma nova marcação. Você deve…" at bounding box center [124, 178] width 232 height 97
click at [119, 168] on input "text" at bounding box center [110, 170] width 62 height 9
click at [118, 169] on input "text" at bounding box center [110, 170] width 62 height 9
type input "7"
type input "20718225449"
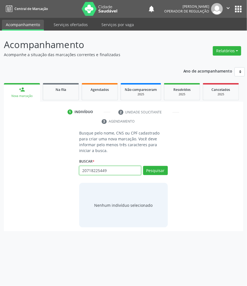
click at [134, 166] on input "20718225449" at bounding box center [110, 170] width 62 height 9
click at [81, 168] on input "20718225449" at bounding box center [81, 173] width 0 height 11
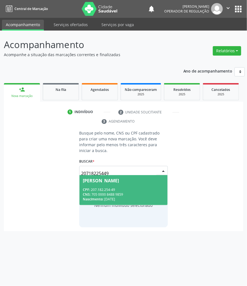
click at [120, 181] on span "Severino Alves Medeiros CPF: 207.182.254-49 CNS: 705 0000 8488 9859 Nascimento:…" at bounding box center [123, 190] width 88 height 30
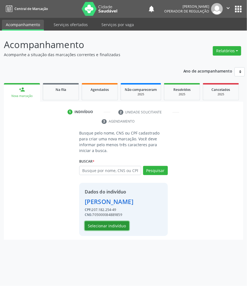
click at [118, 223] on button "Selecionar indivíduo" at bounding box center [107, 225] width 44 height 9
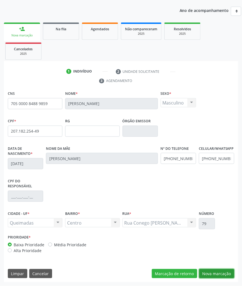
click at [208, 263] on button "Nova marcação" at bounding box center [216, 273] width 35 height 9
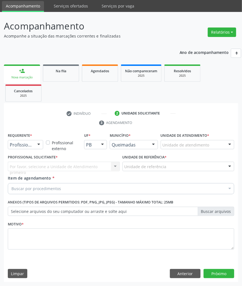
scroll to position [19, 0]
click at [36, 162] on div "Por favor, selecione a Unidade de Atendimento primeiro Nenhum resultado encontr…" at bounding box center [64, 166] width 112 height 9
drag, startPoint x: 41, startPoint y: 196, endPoint x: 43, endPoint y: 192, distance: 4.6
click at [41, 194] on div "Requerente * Profissional de Saúde Profissional de Saúde Paciente Nenhum result…" at bounding box center [121, 194] width 226 height 126
click at [43, 192] on div "Buscar por procedimentos" at bounding box center [121, 188] width 226 height 11
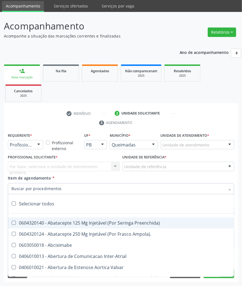
paste input "CARDIOLOGISTA"
type input "CARDIOLOGISTA"
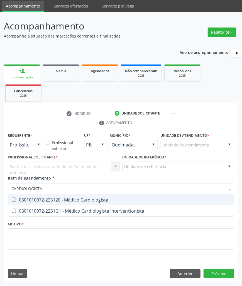
click at [38, 204] on span "0301010072-225120 - Médico Cardiologista" at bounding box center [120, 199] width 225 height 11
checkbox Cardiologista "true"
checkbox Intervencionista "true"
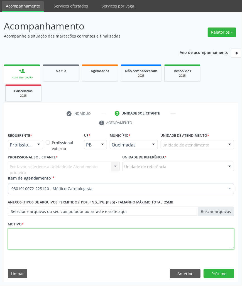
click at [31, 243] on textarea at bounding box center [121, 238] width 226 height 21
paste textarea "1ª CONSULTA HAS (09/2025)"
type textarea "1ª CONSULTA HAS (09/2025)"
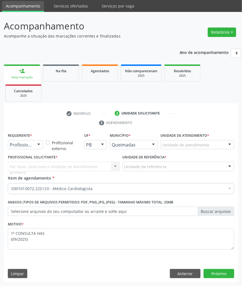
drag, startPoint x: 31, startPoint y: 138, endPoint x: 30, endPoint y: 147, distance: 8.4
click at [31, 140] on div "Requerente * Profissional de Saúde Profissional de Saúde Paciente Nenhum result…" at bounding box center [25, 140] width 35 height 18
click at [27, 163] on span "Paciente" at bounding box center [20, 166] width 18 height 6
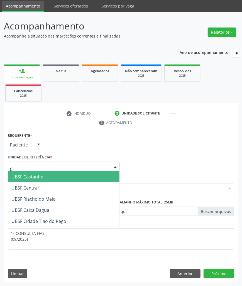
type input "CE"
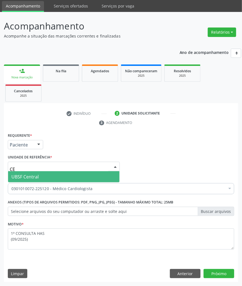
click at [41, 177] on span "UBSF Central" at bounding box center [63, 176] width 111 height 11
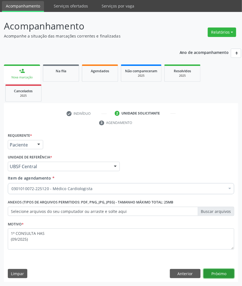
drag, startPoint x: 208, startPoint y: 273, endPoint x: 202, endPoint y: 269, distance: 7.5
click at [205, 263] on button "Próximo" at bounding box center [218, 273] width 31 height 9
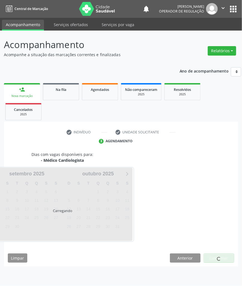
scroll to position [0, 0]
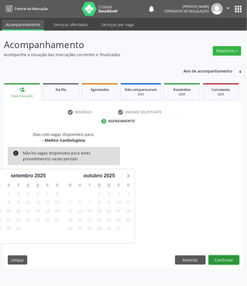
click at [231, 259] on button "Confirmar" at bounding box center [224, 259] width 31 height 9
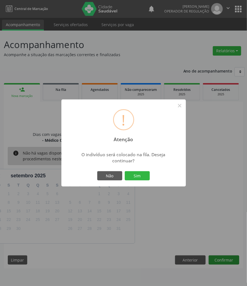
click at [125, 171] on button "Sim" at bounding box center [137, 175] width 25 height 9
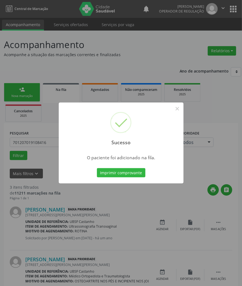
drag, startPoint x: 159, startPoint y: 230, endPoint x: 89, endPoint y: 140, distance: 113.4
click at [157, 225] on div "Sucesso × O paciente foi adicionado na fila. Imprimir comprovante Cancel" at bounding box center [121, 143] width 242 height 286
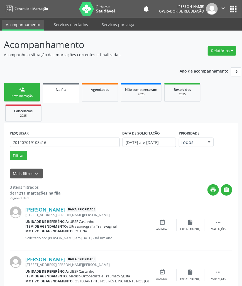
click at [29, 90] on link "person_add Nova marcação" at bounding box center [22, 92] width 36 height 19
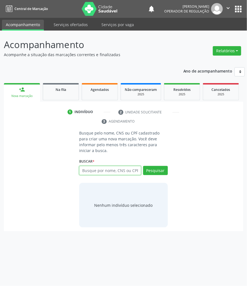
click at [104, 166] on input "text" at bounding box center [110, 170] width 62 height 9
type input "04504181460"
click at [81, 168] on input "04504181460" at bounding box center [81, 173] width 0 height 11
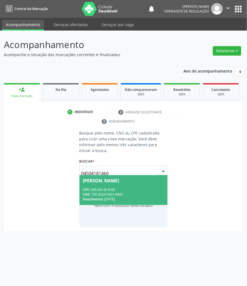
click at [134, 187] on div "CPF: 045.041.814-60" at bounding box center [123, 189] width 81 height 5
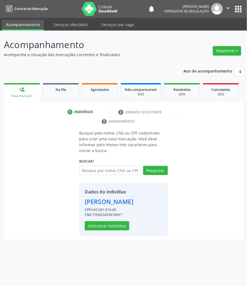
click at [111, 226] on div "Dados do indivíduo Creuza Vidal da Silva CPF: 045.041.814-60 CNS: 7006024006189…" at bounding box center [123, 209] width 89 height 53
drag, startPoint x: 110, startPoint y: 222, endPoint x: 0, endPoint y: 222, distance: 110.3
click at [110, 223] on button "Selecionar indivíduo" at bounding box center [107, 225] width 44 height 9
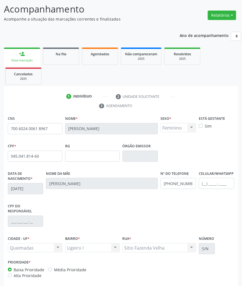
scroll to position [61, 0]
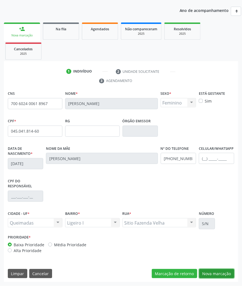
click at [216, 263] on button "Nova marcação" at bounding box center [216, 273] width 35 height 9
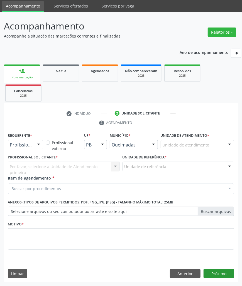
scroll to position [19, 0]
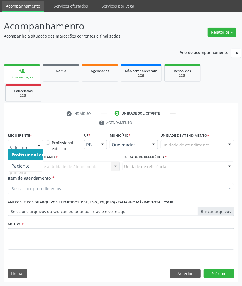
drag, startPoint x: 27, startPoint y: 142, endPoint x: 27, endPoint y: 149, distance: 6.7
click at [27, 165] on span "Paciente" at bounding box center [20, 166] width 18 height 6
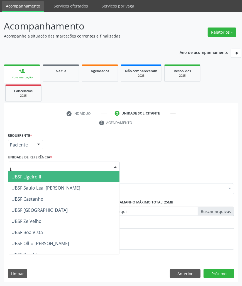
type input "LI"
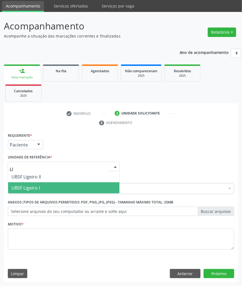
click at [28, 193] on div "UBSF Ligeiro II UBSF Ligeiro I Nenhum resultado encontrado para: " LI " Não há …" at bounding box center [64, 182] width 112 height 23
click at [27, 188] on span "UBSF Ligeiro I" at bounding box center [25, 188] width 28 height 6
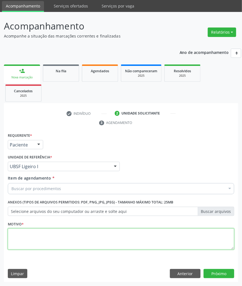
click at [27, 238] on textarea at bounding box center [121, 238] width 226 height 21
paste textarea "1ª CONSULTA HAS (09/2025)"
type textarea "1ª CONSULTA HAS (09/2025)"
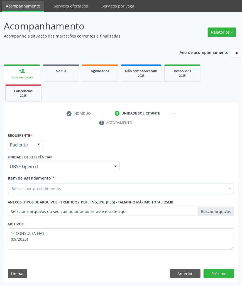
paste input "CARDIOLOGISTA"
type input "CARDIOLOGISTA"
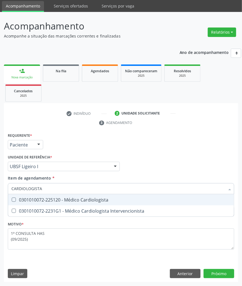
click at [33, 202] on span "0301010072-225120 - Médico Cardiologista" at bounding box center [120, 199] width 225 height 11
checkbox Cardiologista "true"
click at [210, 263] on div "Requerente * Paciente Profissional de Saúde Paciente Nenhum resultado encontrad…" at bounding box center [121, 206] width 234 height 151
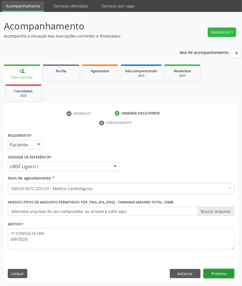
checkbox Cardiologista "true"
click at [210, 263] on button "Próximo" at bounding box center [218, 273] width 31 height 9
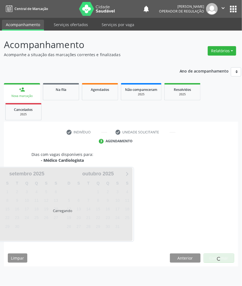
scroll to position [0, 0]
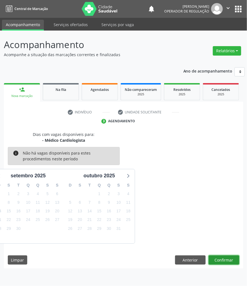
click at [226, 262] on button "Confirmar" at bounding box center [224, 259] width 31 height 9
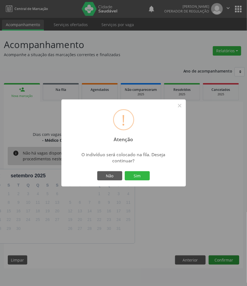
click at [125, 171] on button "Sim" at bounding box center [137, 175] width 25 height 9
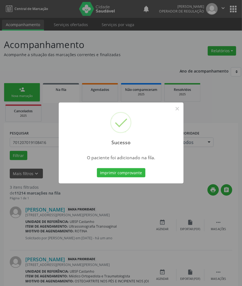
drag, startPoint x: 107, startPoint y: 239, endPoint x: 86, endPoint y: 224, distance: 25.7
click at [107, 239] on div "Sucesso × O paciente foi adicionado na fila. Imprimir comprovante Cancel" at bounding box center [121, 143] width 242 height 286
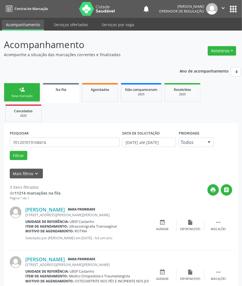
click at [27, 86] on link "person_add Nova marcação" at bounding box center [22, 92] width 36 height 19
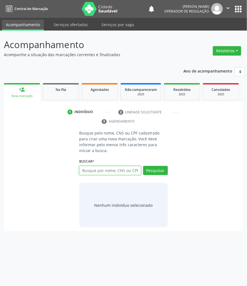
click at [87, 166] on input "text" at bounding box center [110, 170] width 62 height 9
type input "706508343963392"
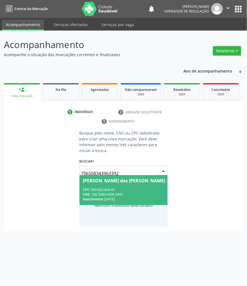
click at [97, 168] on input "706508343963392" at bounding box center [118, 173] width 75 height 11
click at [100, 187] on div "CPF: 569.822.404-87" at bounding box center [124, 189] width 82 height 5
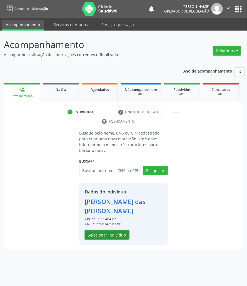
click at [90, 230] on button "Selecionar indivíduo" at bounding box center [107, 234] width 44 height 9
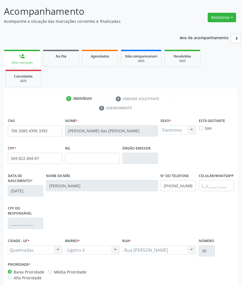
scroll to position [61, 0]
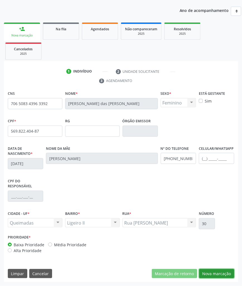
drag, startPoint x: 209, startPoint y: 270, endPoint x: 13, endPoint y: 223, distance: 202.2
click at [209, 263] on button "Nova marcação" at bounding box center [216, 273] width 35 height 9
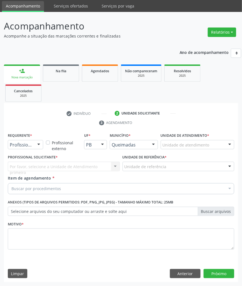
scroll to position [19, 0]
drag, startPoint x: 19, startPoint y: 146, endPoint x: 19, endPoint y: 155, distance: 8.9
click at [20, 164] on span "Paciente" at bounding box center [20, 166] width 18 height 6
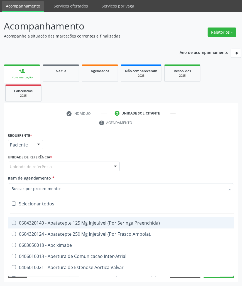
paste input "CARDIOLOGISTA"
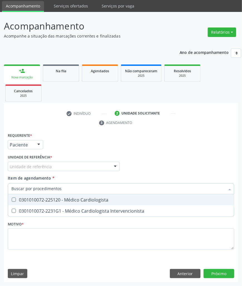
type input "CARDIOLOGISTA"
click at [41, 198] on div "0301010072-225120 - Médico Cardiologista" at bounding box center [120, 200] width 219 height 4
checkbox Cardiologista "true"
checkbox Intervencionista "true"
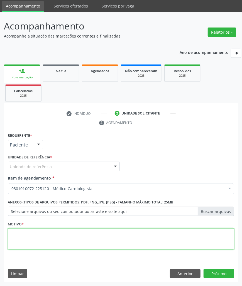
click at [30, 238] on textarea at bounding box center [121, 238] width 226 height 21
paste textarea "1ª CONSULTA HAS (09/2025)"
click at [46, 236] on textarea "1ª CONSULTA HAS (09/2025)" at bounding box center [121, 238] width 226 height 21
click at [46, 235] on textarea "1ª CONSULTA HAS (09/2025)" at bounding box center [121, 238] width 226 height 21
type textarea "1ª CONSULTA HAS+DM2 (09/2025)"
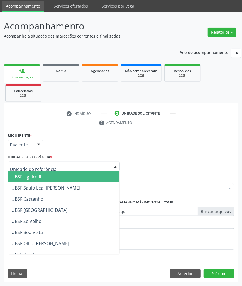
drag, startPoint x: 21, startPoint y: 175, endPoint x: 3, endPoint y: 177, distance: 17.9
click at [20, 175] on span "UBSF Ligeiro II" at bounding box center [25, 177] width 29 height 6
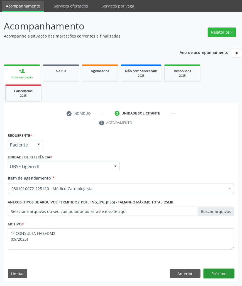
click at [225, 263] on button "Próximo" at bounding box center [218, 273] width 31 height 9
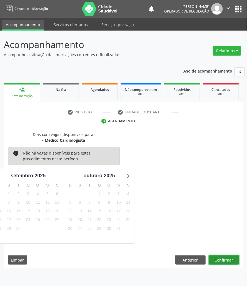
click at [226, 260] on button "Confirmar" at bounding box center [224, 259] width 31 height 9
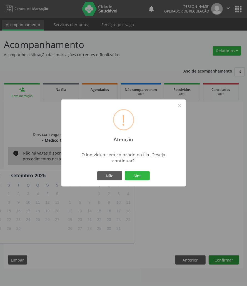
click at [125, 171] on button "Sim" at bounding box center [137, 175] width 25 height 9
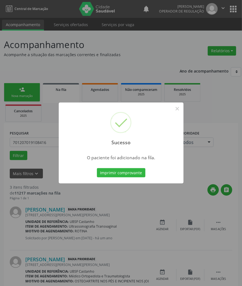
click at [14, 163] on div "Sucesso × O paciente foi adicionado na fila. Imprimir comprovante Cancel" at bounding box center [121, 143] width 242 height 286
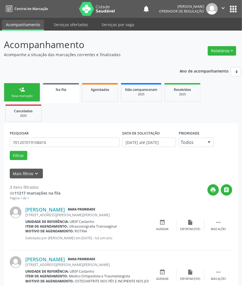
click at [20, 93] on link "person_add Nova marcação" at bounding box center [22, 92] width 36 height 19
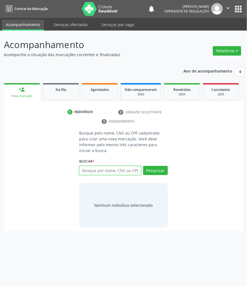
click at [129, 168] on input "text" at bounding box center [110, 170] width 62 height 9
type input "704107667734050"
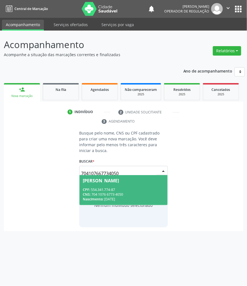
click at [130, 168] on input "704107667734050" at bounding box center [118, 173] width 75 height 11
click at [120, 179] on span "Inacia Leandro de Souza CPF: 554.341.774-87 CNS: 704 1076 6773 4050 Nascimento:…" at bounding box center [123, 190] width 88 height 30
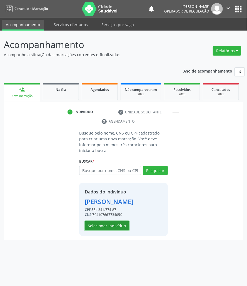
click at [104, 221] on button "Selecionar indivíduo" at bounding box center [107, 225] width 44 height 9
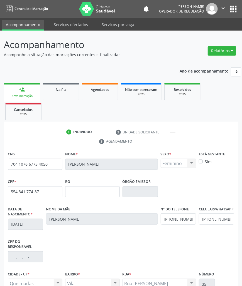
scroll to position [61, 0]
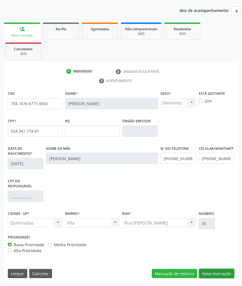
click at [217, 263] on button "Nova marcação" at bounding box center [216, 273] width 35 height 9
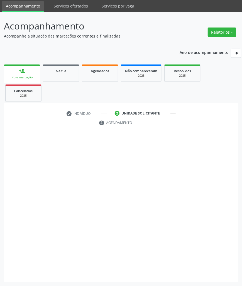
scroll to position [19, 0]
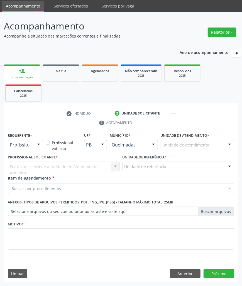
click at [98, 178] on div "Item de agendamento * Buscar por procedimentos Selecionar todos 0604320140 - Ab…" at bounding box center [121, 184] width 226 height 18
paste input "CARDIOLOGISTA"
click at [98, 184] on div "Buscar por procedimentos" at bounding box center [121, 188] width 226 height 11
type input "CARDIOLOGISTA"
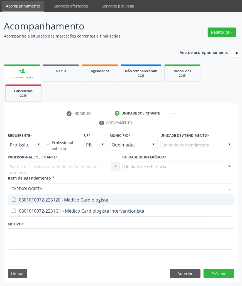
click at [96, 195] on span "0301010072-225120 - Médico Cardiologista" at bounding box center [120, 199] width 225 height 11
checkbox Cardiologista "true"
checkbox Intervencionista "true"
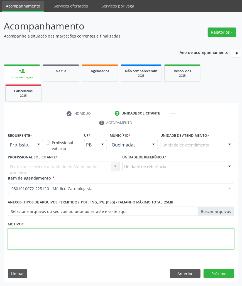
drag, startPoint x: 64, startPoint y: 243, endPoint x: 43, endPoint y: 150, distance: 95.7
click at [64, 243] on textarea at bounding box center [121, 238] width 226 height 21
paste textarea "1ª CONSULTA HAS (09/2025)"
type textarea "1ª CONSULTA HAS (09/2025)"
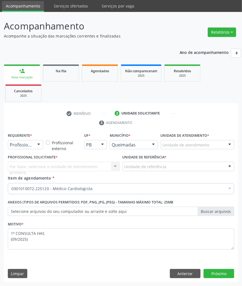
click at [36, 147] on div at bounding box center [38, 144] width 8 height 9
click at [32, 163] on span "Paciente" at bounding box center [35, 165] width 54 height 11
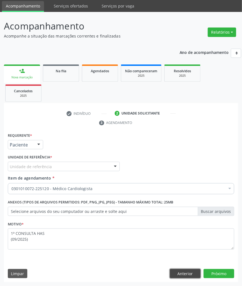
click at [182, 263] on button "Anterior" at bounding box center [185, 273] width 31 height 9
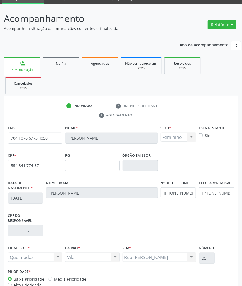
scroll to position [24, 0]
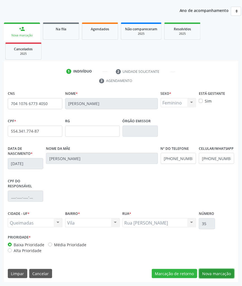
click at [218, 263] on button "Nova marcação" at bounding box center [216, 273] width 35 height 9
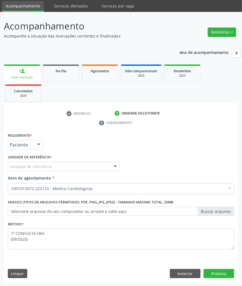
scroll to position [19, 0]
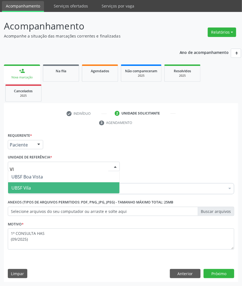
type input "VIL"
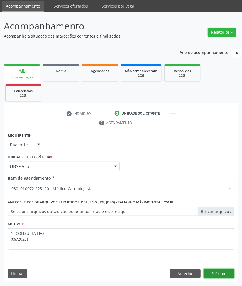
click at [215, 263] on button "Próximo" at bounding box center [218, 273] width 31 height 9
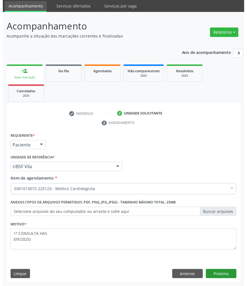
scroll to position [0, 0]
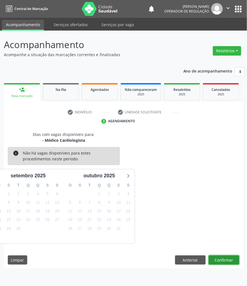
click at [231, 263] on button "Confirmar" at bounding box center [224, 259] width 31 height 9
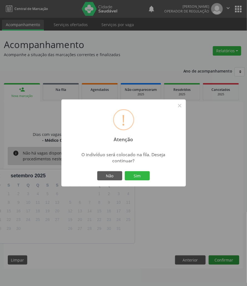
click at [125, 171] on button "Sim" at bounding box center [137, 175] width 25 height 9
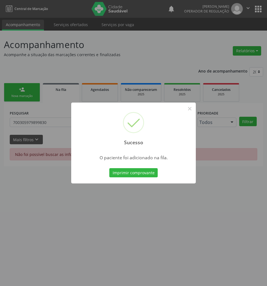
click at [229, 241] on div "Sucesso × O paciente foi adicionado na fila. Imprimir comprovante Cancel" at bounding box center [133, 143] width 267 height 286
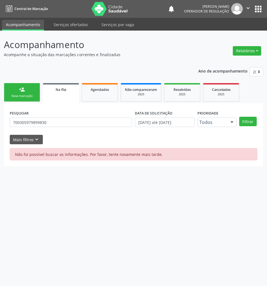
click at [31, 87] on link "person_add Nova marcação" at bounding box center [22, 92] width 36 height 19
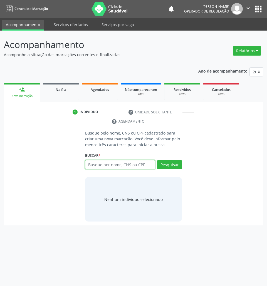
click at [115, 165] on input "text" at bounding box center [120, 164] width 70 height 9
type input "898002824606071"
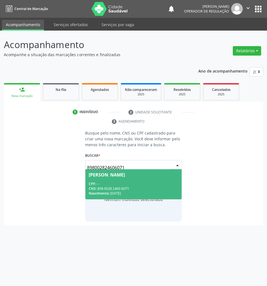
click at [106, 168] on input "898002824606071" at bounding box center [129, 167] width 84 height 11
click at [110, 181] on span "Manoel Pereira Silva CPF: -- CNS: 898 0028 2460 6071 Nascimento: 15/05/1945" at bounding box center [133, 184] width 96 height 30
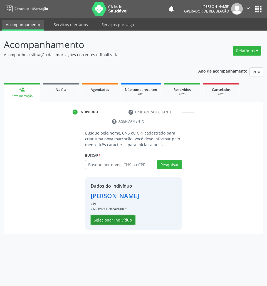
click at [113, 222] on button "Selecionar indivíduo" at bounding box center [113, 219] width 44 height 9
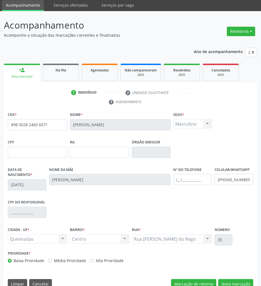
scroll to position [30, 0]
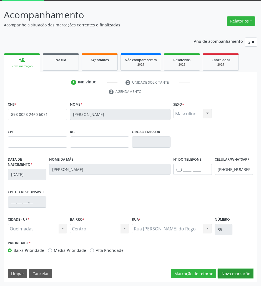
click at [235, 278] on button "Nova marcação" at bounding box center [235, 273] width 35 height 9
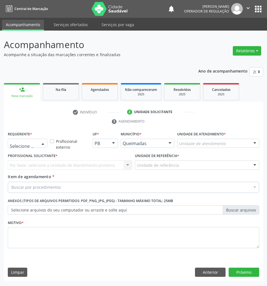
drag, startPoint x: 13, startPoint y: 145, endPoint x: 14, endPoint y: 154, distance: 8.8
click at [20, 169] on span "Paciente" at bounding box center [35, 164] width 54 height 11
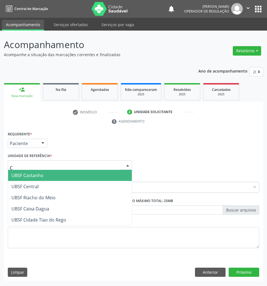
type input "CE"
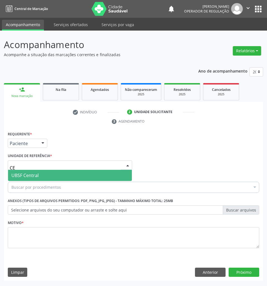
click at [31, 175] on span "UBSF Central" at bounding box center [24, 175] width 27 height 6
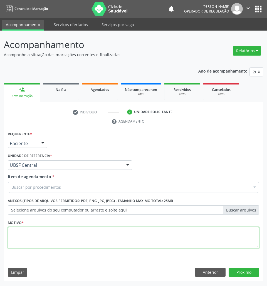
click at [37, 242] on textarea at bounding box center [133, 237] width 251 height 21
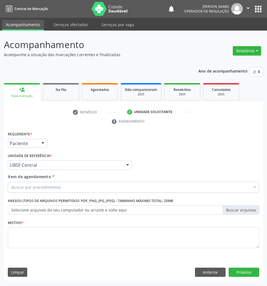
click at [68, 190] on div "Buscar por procedimentos" at bounding box center [133, 187] width 251 height 11
paste input "CARDIOLOGISTA"
type input "CARDIOLOGISTA"
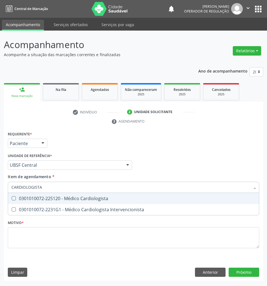
click at [68, 199] on div "0301010072-225120 - Médico Cardiologista" at bounding box center [133, 198] width 244 height 4
checkbox Cardiologista "true"
checkbox Intervencionista "true"
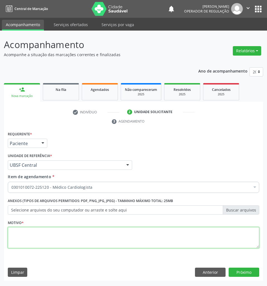
click at [105, 246] on textarea at bounding box center [133, 237] width 251 height 21
paste textarea "1ª CONSULTA HAS (09/2025)"
type textarea "1ª CONSULTA HAS (09/2025)"
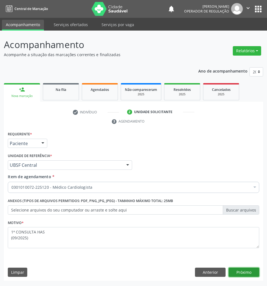
click at [254, 274] on button "Próximo" at bounding box center [243, 272] width 31 height 9
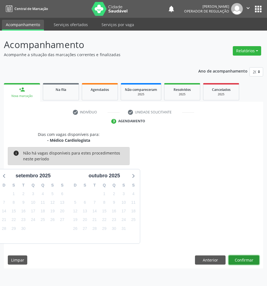
click at [249, 260] on button "Confirmar" at bounding box center [243, 259] width 31 height 9
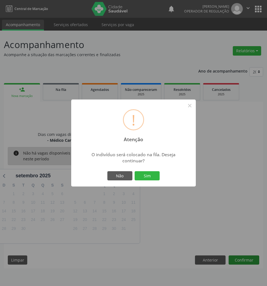
click at [135, 171] on button "Sim" at bounding box center [147, 175] width 25 height 9
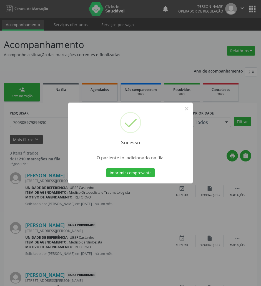
click at [166, 240] on div "Sucesso × O paciente foi adicionado na fila. Imprimir comprovante Cancel" at bounding box center [130, 143] width 261 height 286
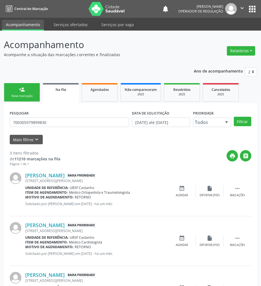
drag, startPoint x: 0, startPoint y: 83, endPoint x: 11, endPoint y: 87, distance: 11.9
click at [1, 83] on div "Acompanhamento Acompanhe a situação das marcações correntes e finalizadas Relat…" at bounding box center [130, 178] width 261 height 295
click at [16, 87] on link "person_add Nova marcação" at bounding box center [22, 92] width 36 height 19
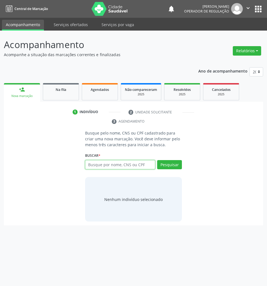
click at [130, 168] on input "text" at bounding box center [120, 164] width 70 height 9
type input "700606941374763"
click at [87, 166] on input "700606941374763" at bounding box center [87, 167] width 0 height 11
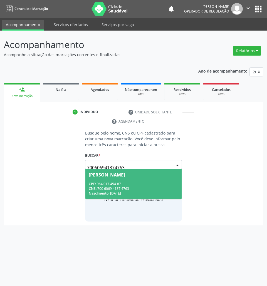
click at [148, 178] on span "José Augusto Gomes CPF: 964.017.454-87 CNS: 700 6069 4137 4763 Nascimento: 25/0…" at bounding box center [133, 184] width 96 height 30
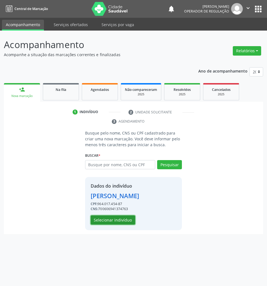
click at [121, 219] on button "Selecionar indivíduo" at bounding box center [113, 219] width 44 height 9
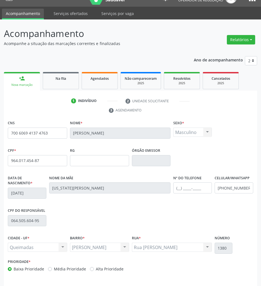
scroll to position [30, 0]
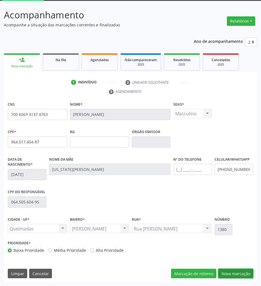
click at [237, 271] on button "Nova marcação" at bounding box center [235, 273] width 35 height 9
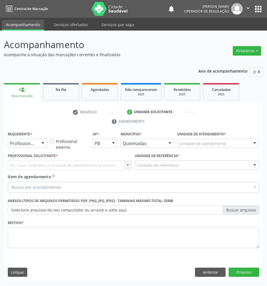
drag, startPoint x: 26, startPoint y: 146, endPoint x: 24, endPoint y: 154, distance: 8.2
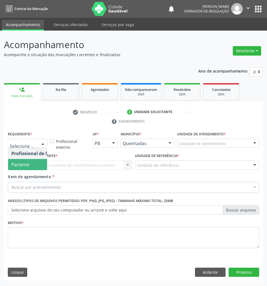
click at [25, 164] on span "Paciente" at bounding box center [20, 164] width 18 height 6
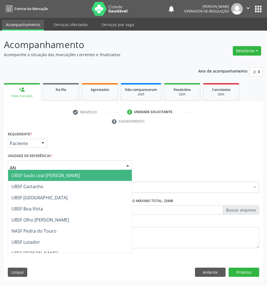
type input "ANI"
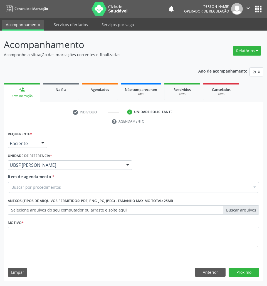
click at [136, 190] on div "Buscar por procedimentos" at bounding box center [133, 187] width 251 height 11
paste input "CARDIOLOGISTA"
type input "CARDIOLOGISTA"
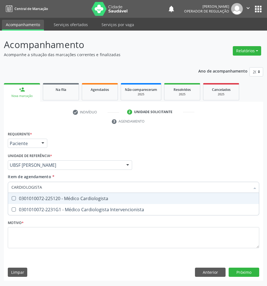
click at [111, 197] on div "0301010072-225120 - Médico Cardiologista" at bounding box center [133, 198] width 244 height 4
checkbox Cardiologista "true"
checkbox Intervencionista "true"
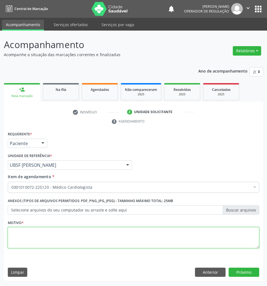
click at [214, 244] on textarea at bounding box center [133, 237] width 251 height 21
paste textarea "1ª CONSULTA HAS (09/2025)"
type textarea "1ª CONSULTA HAS (09/2025)"
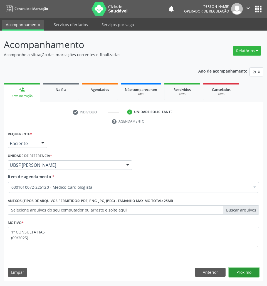
drag, startPoint x: 239, startPoint y: 273, endPoint x: 262, endPoint y: 257, distance: 27.5
click at [240, 273] on button "Próximo" at bounding box center [243, 272] width 31 height 9
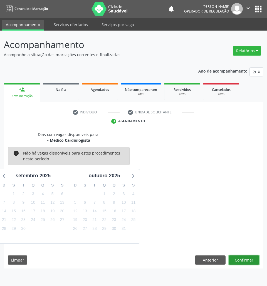
click at [244, 259] on button "Confirmar" at bounding box center [243, 259] width 31 height 9
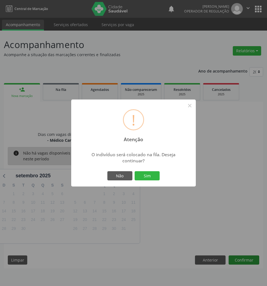
click at [135, 171] on button "Sim" at bounding box center [147, 175] width 25 height 9
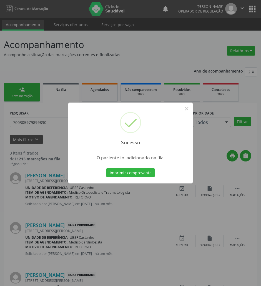
drag, startPoint x: 211, startPoint y: 224, endPoint x: 202, endPoint y: 219, distance: 9.7
click at [210, 224] on div "Sucesso × O paciente foi adicionado na fila. Imprimir comprovante Cancel" at bounding box center [130, 143] width 261 height 286
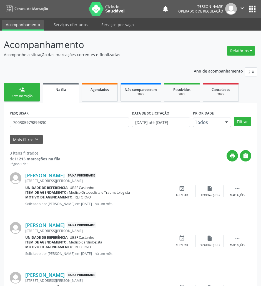
click at [30, 93] on link "person_add Nova marcação" at bounding box center [22, 92] width 36 height 19
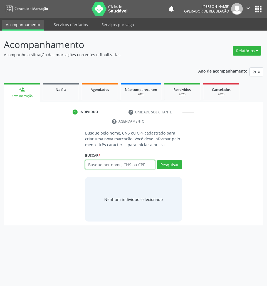
click at [145, 168] on input "text" at bounding box center [120, 164] width 70 height 9
type input "706206098334864"
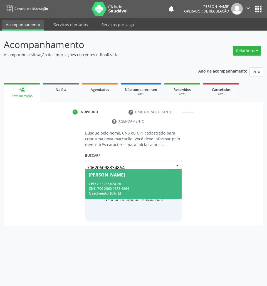
click at [93, 165] on input "706206098334864" at bounding box center [129, 167] width 84 height 11
drag, startPoint x: 99, startPoint y: 178, endPoint x: 95, endPoint y: 173, distance: 6.9
click at [99, 178] on span "Jose Luiz da Silva CPF: 299.236.624-20 CNS: 706 2060 9833 4864 Nascimento: 05/0…" at bounding box center [133, 184] width 96 height 30
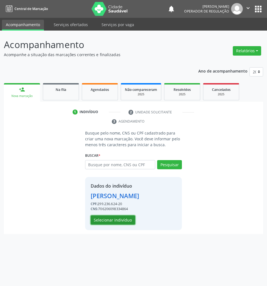
click at [102, 220] on button "Selecionar indivíduo" at bounding box center [113, 219] width 44 height 9
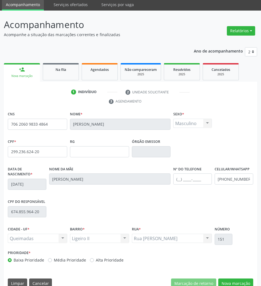
scroll to position [30, 0]
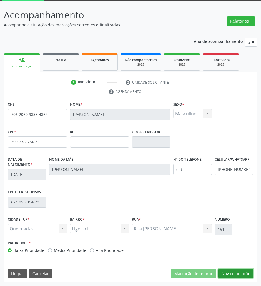
click at [232, 271] on button "Nova marcação" at bounding box center [235, 273] width 35 height 9
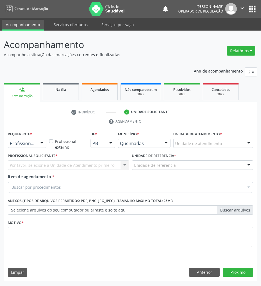
scroll to position [0, 0]
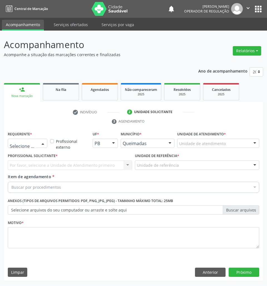
click at [43, 145] on div at bounding box center [43, 143] width 8 height 9
click at [38, 163] on span "Paciente" at bounding box center [35, 164] width 54 height 11
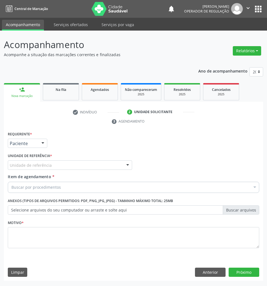
click at [180, 185] on div "Buscar por procedimentos" at bounding box center [133, 187] width 251 height 11
paste input "CARDIOLOGISTA"
type input "CARDIOLOGISTA"
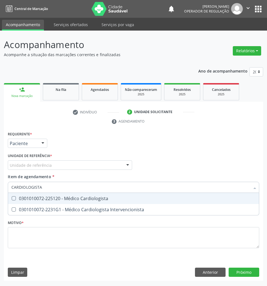
click at [172, 198] on div "0301010072-225120 - Médico Cardiologista" at bounding box center [133, 198] width 244 height 4
checkbox Cardiologista "true"
checkbox Intervencionista "true"
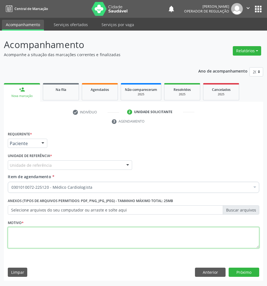
drag, startPoint x: 237, startPoint y: 238, endPoint x: 260, endPoint y: 239, distance: 22.5
click at [237, 239] on textarea at bounding box center [133, 237] width 251 height 21
paste textarea "1ª CONSULTA HAS (09/2025)"
type textarea "1ª CONSULTA HAS (09/2025)"
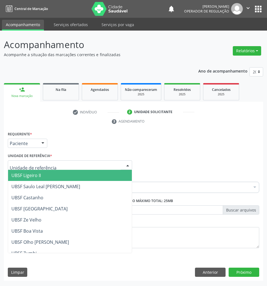
drag, startPoint x: 90, startPoint y: 168, endPoint x: 86, endPoint y: 174, distance: 6.9
click at [89, 169] on div at bounding box center [70, 164] width 124 height 9
drag, startPoint x: 78, startPoint y: 180, endPoint x: 173, endPoint y: 223, distance: 104.0
click at [78, 179] on span "UBSF Ligeiro II" at bounding box center [70, 175] width 124 height 11
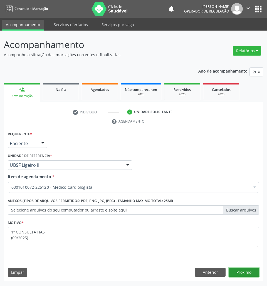
click at [234, 274] on button "Próximo" at bounding box center [243, 272] width 31 height 9
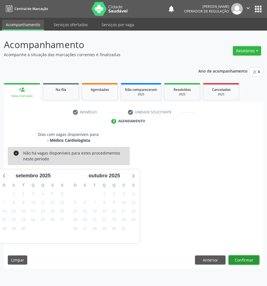
click at [254, 257] on button "Confirmar" at bounding box center [243, 259] width 31 height 9
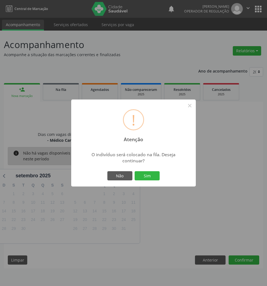
click at [135, 171] on button "Sim" at bounding box center [147, 175] width 25 height 9
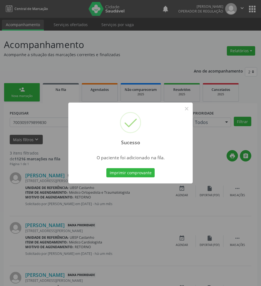
click at [190, 229] on div "Sucesso × O paciente foi adicionado na fila. Imprimir comprovante Cancel" at bounding box center [130, 143] width 261 height 286
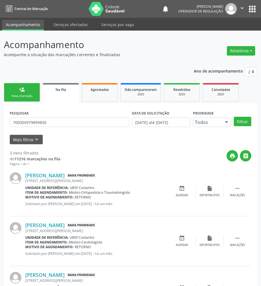
click at [34, 101] on link "person_add Nova marcação" at bounding box center [22, 92] width 36 height 19
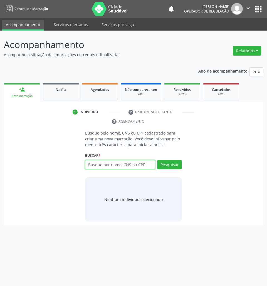
click at [106, 166] on input "text" at bounding box center [120, 164] width 70 height 9
type input "02435350406"
click at [152, 165] on input "02435350406" at bounding box center [129, 167] width 84 height 11
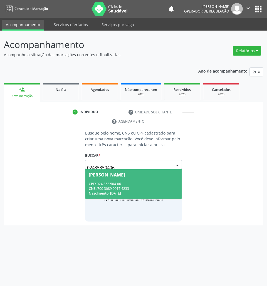
click at [135, 186] on div "CPF: 024.353.504-06" at bounding box center [134, 184] width 90 height 5
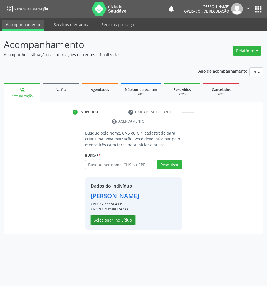
click at [109, 224] on button "Selecionar indivíduo" at bounding box center [113, 219] width 44 height 9
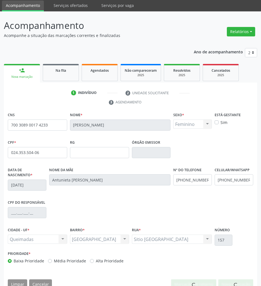
scroll to position [30, 0]
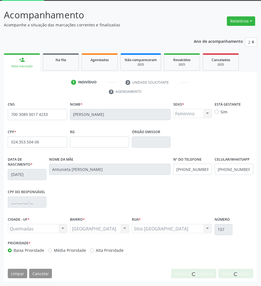
click at [238, 276] on div at bounding box center [235, 273] width 35 height 9
click at [206, 216] on div "Rua * Sitio Baixa Verde Sitio Baixa Verde Nenhum resultado encontrado para: " "…" at bounding box center [172, 224] width 80 height 18
click at [47, 115] on input "700 3089 0017 4233" at bounding box center [37, 114] width 59 height 11
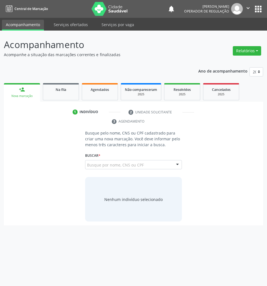
click at [134, 159] on div "Buscar * 700 3089 0017 4233 Busque por nome, CNS ou CPF [PERSON_NAME] CPF: 024.…" at bounding box center [133, 162] width 97 height 22
click at [135, 163] on input "700 3089 0017 4233" at bounding box center [120, 164] width 70 height 9
drag, startPoint x: 145, startPoint y: 155, endPoint x: 150, endPoint y: 177, distance: 23.1
click at [145, 156] on div "Buscar * 700 3089 0017 4233 Busque por nome, CNS ou CPF [PERSON_NAME] CPF: 024.…" at bounding box center [133, 162] width 97 height 22
drag, startPoint x: 150, startPoint y: 177, endPoint x: 150, endPoint y: 169, distance: 8.3
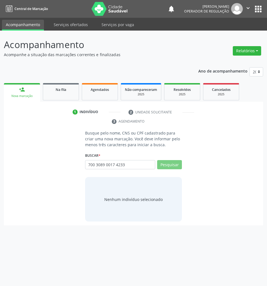
click at [150, 175] on div "Busque pelo nome, CNS ou CPF cadastrado para criar uma nova marcação. Você deve…" at bounding box center [133, 175] width 105 height 91
click at [150, 168] on input "700 3089 0017 4233" at bounding box center [120, 164] width 70 height 9
click at [171, 165] on button "Pesquisar" at bounding box center [169, 164] width 25 height 9
click at [87, 165] on input "700 3089 0017 4233" at bounding box center [87, 167] width 0 height 11
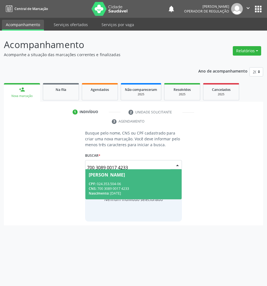
click at [131, 175] on div "Maria Jose da Silva" at bounding box center [134, 175] width 90 height 4
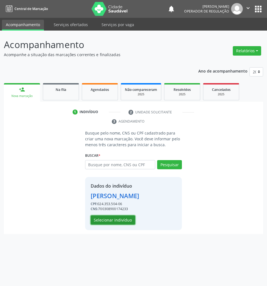
click at [121, 221] on button "Selecionar indivíduo" at bounding box center [113, 219] width 44 height 9
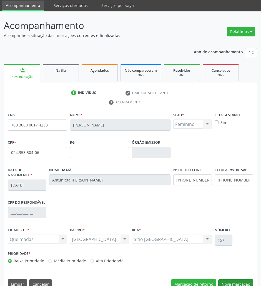
scroll to position [30, 0]
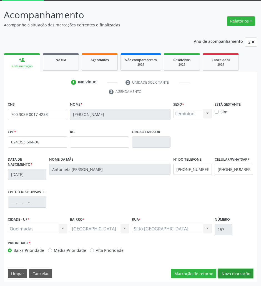
drag, startPoint x: 245, startPoint y: 276, endPoint x: 157, endPoint y: 232, distance: 98.6
click at [245, 276] on button "Nova marcação" at bounding box center [235, 273] width 35 height 9
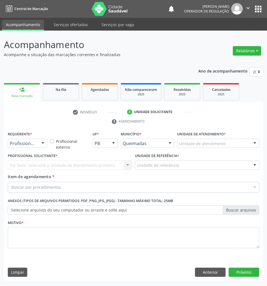
drag, startPoint x: 35, startPoint y: 145, endPoint x: 27, endPoint y: 173, distance: 28.9
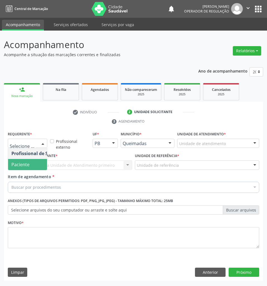
click at [30, 165] on span "Paciente" at bounding box center [35, 164] width 54 height 11
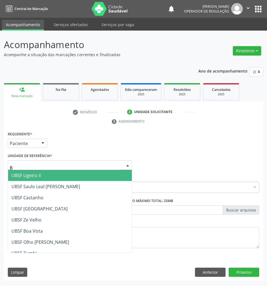
type input "BA"
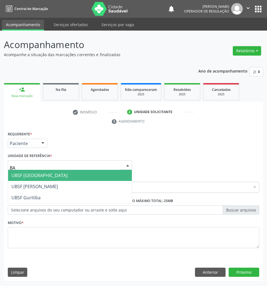
click at [36, 177] on span "UBSF [GEOGRAPHIC_DATA]" at bounding box center [39, 175] width 56 height 6
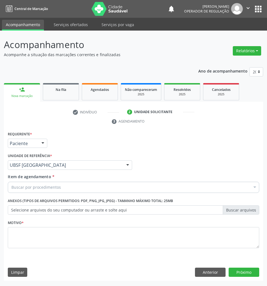
click at [141, 186] on div "Buscar por procedimentos" at bounding box center [133, 187] width 251 height 11
paste input "CARDIOLOGISTA"
type input "CARDIOLOGISTA"
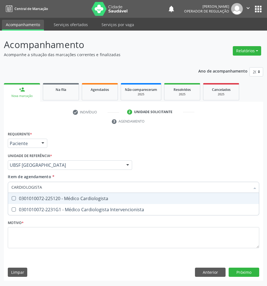
click at [128, 200] on div "0301010072-225120 - Médico Cardiologista" at bounding box center [133, 198] width 244 height 4
checkbox Cardiologista "true"
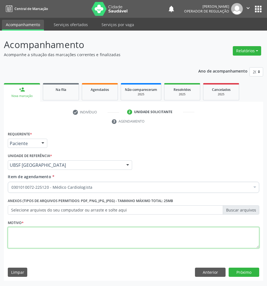
click at [157, 240] on textarea at bounding box center [133, 237] width 251 height 21
paste textarea "1ª CONSULTA HAS (09/2025)"
type textarea "1ª CONSULTA HAS (09/2025)"
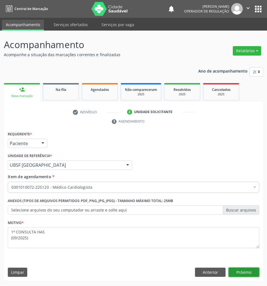
drag, startPoint x: 249, startPoint y: 275, endPoint x: 266, endPoint y: 269, distance: 18.0
click at [250, 275] on button "Próximo" at bounding box center [243, 272] width 31 height 9
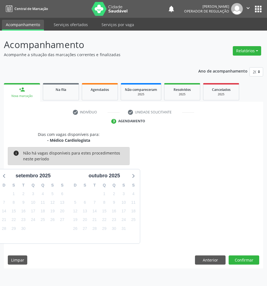
click at [238, 267] on div "Dias com vagas disponíveis para: - Médico Cardiologista info Não há vagas dispo…" at bounding box center [133, 199] width 259 height 137
click at [237, 261] on button "Confirmar" at bounding box center [243, 259] width 31 height 9
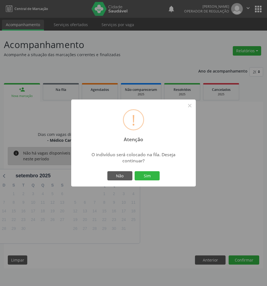
drag, startPoint x: 146, startPoint y: 172, endPoint x: 208, endPoint y: 86, distance: 106.2
click at [146, 172] on button "Sim" at bounding box center [147, 175] width 25 height 9
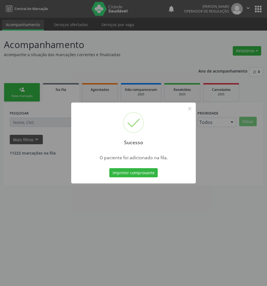
drag, startPoint x: 177, startPoint y: 196, endPoint x: 193, endPoint y: 190, distance: 17.6
click at [177, 196] on div "Sucesso × O paciente foi adicionado na fila. Imprimir comprovante Cancel" at bounding box center [133, 143] width 267 height 286
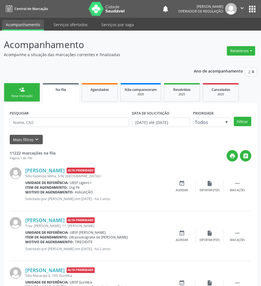
click at [42, 95] on ul "person_add Nova marcação Na fila Agendados Não compareceram 2025 Resolvidos 202…" at bounding box center [130, 92] width 253 height 21
click at [37, 93] on link "person_add Nova marcação" at bounding box center [22, 92] width 36 height 19
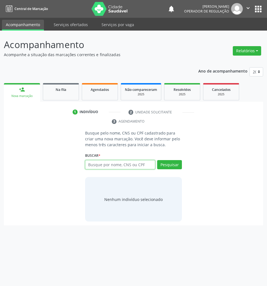
click at [138, 163] on input "text" at bounding box center [120, 164] width 70 height 9
type input "708502382443273"
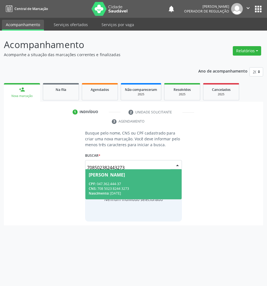
click at [125, 176] on div "Maria José Barbosa dos Santos" at bounding box center [107, 175] width 36 height 4
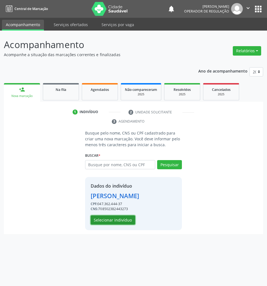
click at [119, 225] on button "Selecionar indivíduo" at bounding box center [113, 219] width 44 height 9
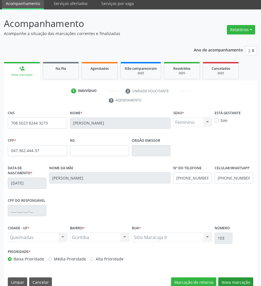
scroll to position [30, 0]
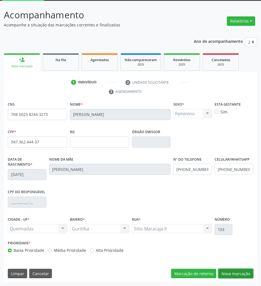
drag, startPoint x: 230, startPoint y: 274, endPoint x: 205, endPoint y: 258, distance: 29.9
click at [230, 274] on button "Nova marcação" at bounding box center [235, 273] width 35 height 9
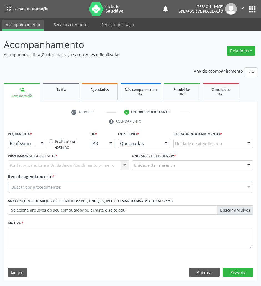
scroll to position [0, 0]
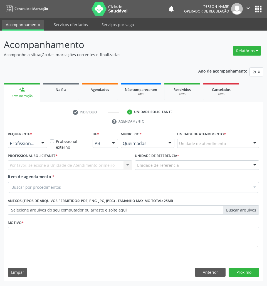
paste input "CARDIOLOGISTA"
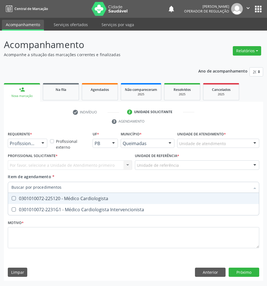
type input "CARDIOLOGISTA"
click at [48, 198] on div "0301010072-225120 - Médico Cardiologista" at bounding box center [133, 198] width 244 height 4
checkbox Cardiologista "true"
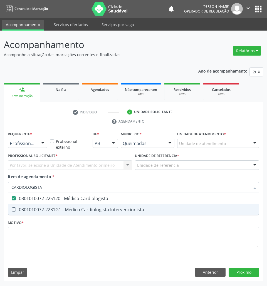
checkbox Intervencionista "true"
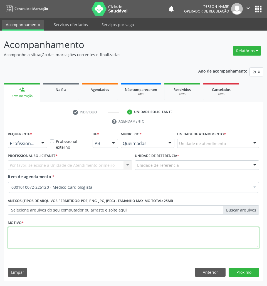
click at [160, 244] on textarea at bounding box center [133, 237] width 251 height 21
paste textarea "1ª CONSULTA HIPERTENSÃO (09/2025)"
type textarea "1ª CONSULTA HIPERTENSÃO (09/2025)"
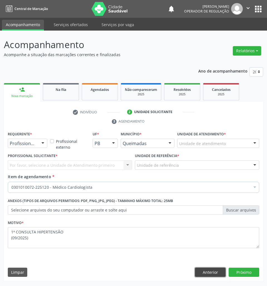
click at [208, 276] on button "Anterior" at bounding box center [210, 272] width 31 height 9
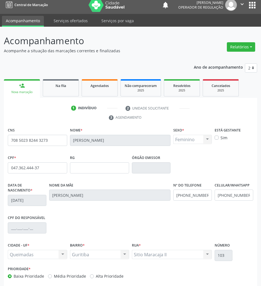
scroll to position [30, 0]
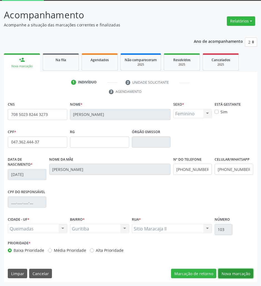
drag, startPoint x: 238, startPoint y: 272, endPoint x: 241, endPoint y: 268, distance: 5.2
click at [241, 268] on div "CNS 708 5023 8244 3273 Nome * Maria José Barbosa dos Santos Sexo * Feminino Mas…" at bounding box center [130, 191] width 253 height 182
drag, startPoint x: 233, startPoint y: 277, endPoint x: 230, endPoint y: 275, distance: 3.8
click at [233, 277] on button "Nova marcação" at bounding box center [235, 273] width 35 height 9
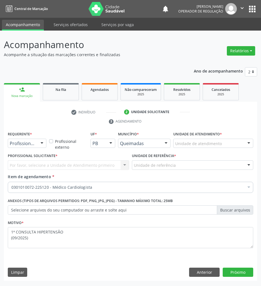
scroll to position [0, 0]
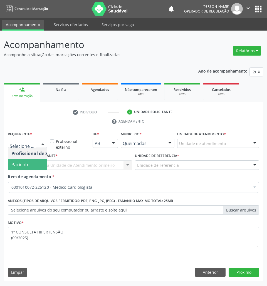
click at [28, 160] on span "Paciente" at bounding box center [35, 164] width 54 height 11
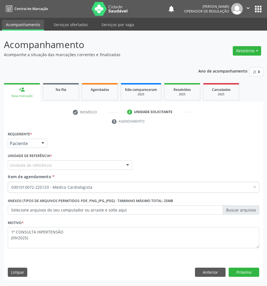
click at [81, 163] on div "Unidade de referência" at bounding box center [70, 164] width 124 height 9
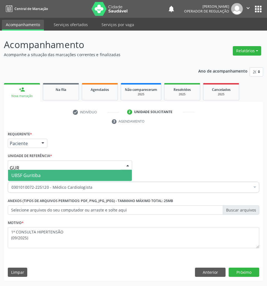
type input "GURI"
click at [85, 176] on span "UBSF Guritiba" at bounding box center [70, 175] width 124 height 11
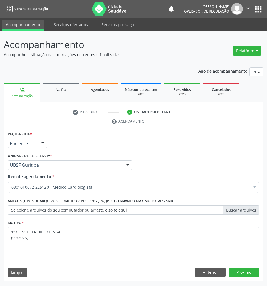
click at [260, 276] on div "Requerente * Paciente Profissional de Saúde Paciente Nenhum resultado encontrad…" at bounding box center [133, 205] width 259 height 151
drag, startPoint x: 255, startPoint y: 274, endPoint x: 266, endPoint y: 273, distance: 11.2
click at [255, 274] on button "Próximo" at bounding box center [243, 272] width 31 height 9
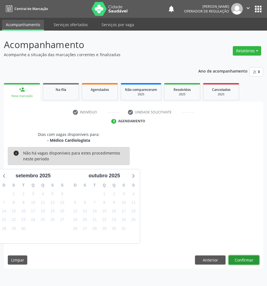
click at [250, 257] on button "Confirmar" at bounding box center [243, 259] width 31 height 9
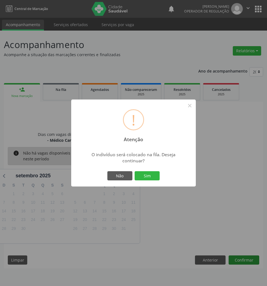
click at [135, 171] on button "Sim" at bounding box center [147, 175] width 25 height 9
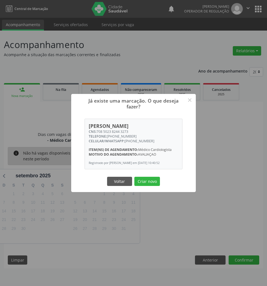
drag, startPoint x: 137, startPoint y: 132, endPoint x: 92, endPoint y: 127, distance: 45.0
click at [92, 127] on div "Maria José Barbosa dos Santos CNS: 708 5023 8244 3273 TELEFONE: (83) 99411-0148…" at bounding box center [134, 144] width 98 height 50
drag, startPoint x: 93, startPoint y: 127, endPoint x: 97, endPoint y: 127, distance: 3.3
click at [94, 129] on span "CNS:" at bounding box center [93, 131] width 8 height 5
click at [97, 129] on div "CNS: 708 5023 8244 3273" at bounding box center [134, 131] width 90 height 5
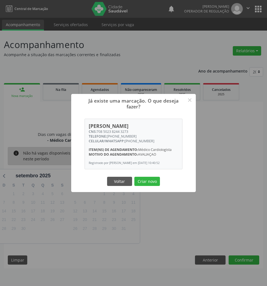
drag, startPoint x: 96, startPoint y: 128, endPoint x: 133, endPoint y: 127, distance: 36.7
click at [133, 129] on div "CNS: 708 5023 8244 3273" at bounding box center [134, 131] width 90 height 5
copy div "708 5023 8244 3273"
click at [150, 183] on button "Criar novo" at bounding box center [147, 181] width 26 height 9
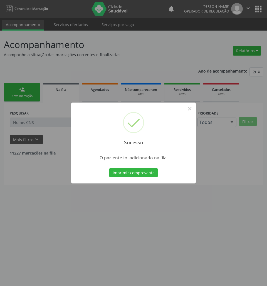
drag, startPoint x: 144, startPoint y: 236, endPoint x: 91, endPoint y: 142, distance: 107.2
click at [143, 233] on div "Sucesso × O paciente foi adicionado na fila. Imprimir comprovante Cancel" at bounding box center [133, 143] width 267 height 286
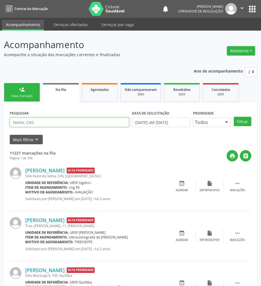
click at [36, 124] on input "text" at bounding box center [70, 122] width 120 height 9
paste input "708 5023 8244 3273"
type input "708 5023 8244 3273"
click at [234, 117] on button "Filtrar" at bounding box center [243, 121] width 18 height 9
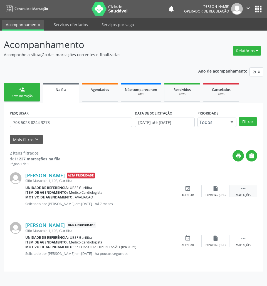
click at [245, 190] on icon "" at bounding box center [243, 188] width 6 height 6
click at [183, 188] on div "cancel Cancelar" at bounding box center [188, 191] width 28 height 12
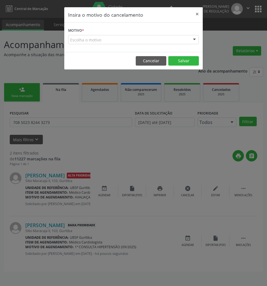
click at [176, 43] on div "Escolha o motivo" at bounding box center [133, 39] width 131 height 9
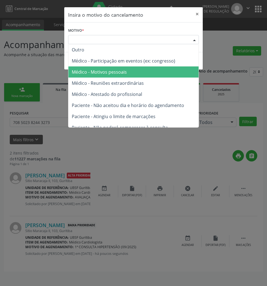
click at [174, 71] on span "Médico - Motivos pessoais" at bounding box center [133, 71] width 130 height 11
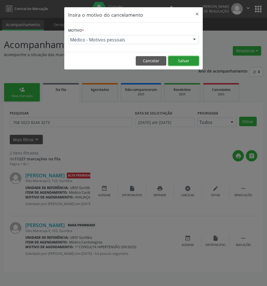
click at [185, 58] on button "Salvar" at bounding box center [183, 60] width 31 height 9
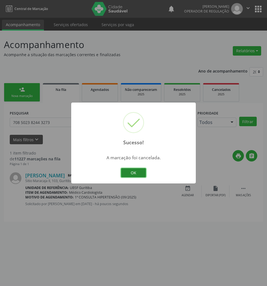
drag, startPoint x: 121, startPoint y: 173, endPoint x: 125, endPoint y: 173, distance: 3.9
click at [121, 173] on button "OK" at bounding box center [133, 172] width 25 height 9
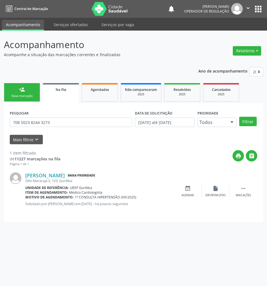
click at [96, 174] on span "Baixa Prioridade" at bounding box center [81, 176] width 29 height 6
click at [18, 96] on div "Nova marcação" at bounding box center [22, 96] width 28 height 4
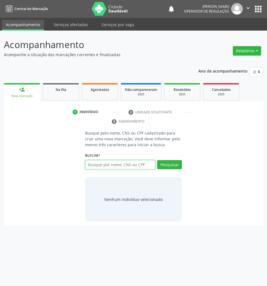
click at [89, 166] on input "text" at bounding box center [120, 164] width 70 height 9
type input "05167864402"
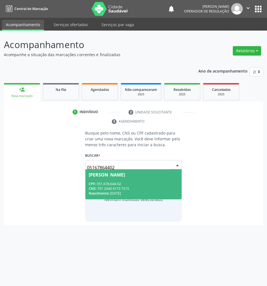
click at [147, 178] on span "Maria Celestina Tavares de Sousa CPF: 051.678.644-02 CNS: 701 2040 4173 7215 Na…" at bounding box center [133, 184] width 96 height 30
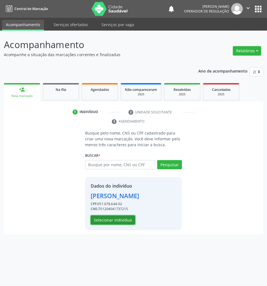
click at [122, 225] on button "Selecionar indivíduo" at bounding box center [113, 219] width 44 height 9
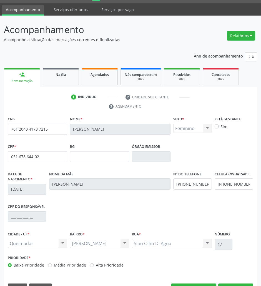
scroll to position [30, 0]
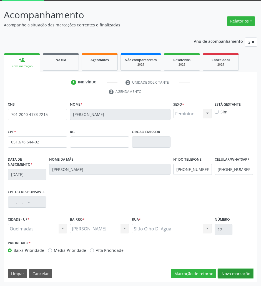
click at [237, 273] on button "Nova marcação" at bounding box center [235, 273] width 35 height 9
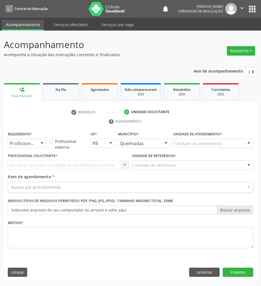
scroll to position [0, 0]
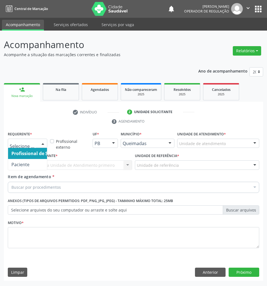
click at [26, 147] on div at bounding box center [27, 143] width 39 height 9
click at [29, 158] on span "Profissional de Saúde" at bounding box center [35, 153] width 54 height 11
click at [35, 148] on div "Profissional de Saúde Profissional de Saúde Paciente Nenhum resultado encontrad…" at bounding box center [27, 143] width 39 height 9
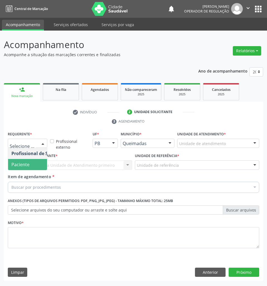
click at [37, 166] on span "Paciente" at bounding box center [35, 164] width 54 height 11
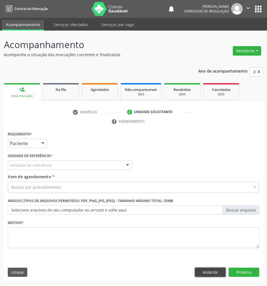
click at [210, 270] on button "Anterior" at bounding box center [210, 272] width 31 height 9
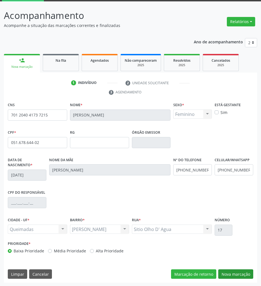
scroll to position [30, 0]
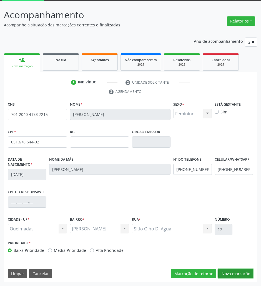
click at [233, 276] on button "Nova marcação" at bounding box center [235, 273] width 35 height 9
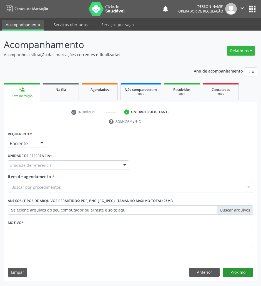
scroll to position [0, 0]
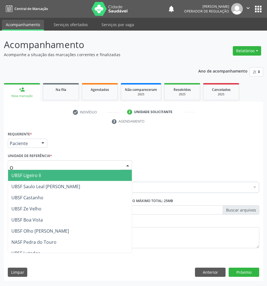
type input "OL"
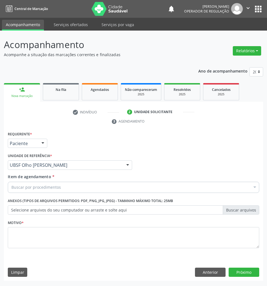
click at [165, 191] on div "Buscar por procedimentos" at bounding box center [133, 187] width 251 height 11
paste input "CARDIOLOGISTA"
type input "CARDIOLOGISTA"
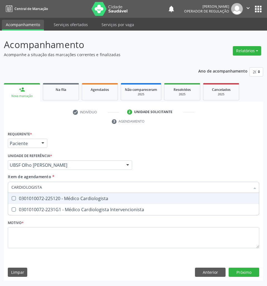
click at [161, 193] on span "0301010072-225120 - Médico Cardiologista" at bounding box center [133, 198] width 251 height 11
checkbox Cardiologista "true"
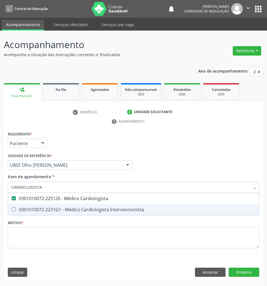
checkbox Intervencionista "true"
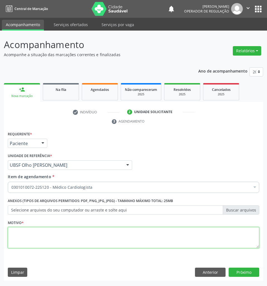
drag, startPoint x: 199, startPoint y: 230, endPoint x: 208, endPoint y: 231, distance: 8.9
click at [199, 230] on textarea at bounding box center [133, 237] width 251 height 21
paste textarea "1ª CONSULTA HIPERTENSÃO (09/2025)"
type textarea "1ª CONSULTA HIPERTENSÃO (09/2025)"
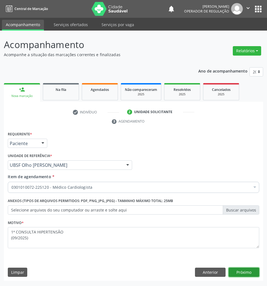
click at [246, 277] on button "Próximo" at bounding box center [243, 272] width 31 height 9
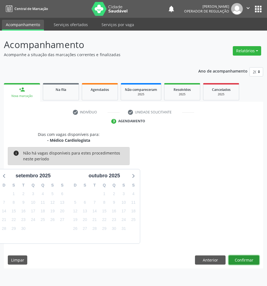
click at [239, 258] on button "Confirmar" at bounding box center [243, 259] width 31 height 9
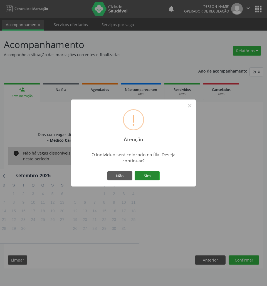
click at [150, 171] on div "Não Sim" at bounding box center [133, 176] width 55 height 12
click at [152, 173] on button "Sim" at bounding box center [147, 175] width 25 height 9
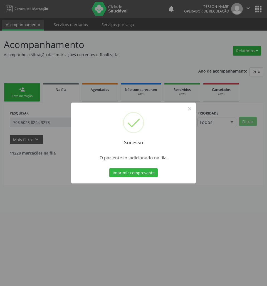
click at [222, 273] on div "Sucesso × O paciente foi adicionado na fila. Imprimir comprovante Cancel" at bounding box center [133, 143] width 267 height 286
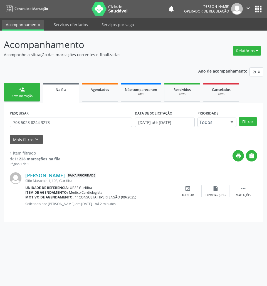
click at [29, 97] on div "Nova marcação" at bounding box center [22, 96] width 28 height 4
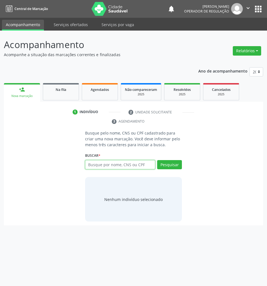
click at [100, 166] on input "text" at bounding box center [120, 164] width 70 height 9
click at [87, 167] on input "text" at bounding box center [120, 164] width 70 height 9
type input "709201275177634"
click at [200, 225] on div "Busque pelo nome, CNS ou CPF cadastrado para criar uma nova marcação. Você deve…" at bounding box center [133, 177] width 259 height 95
click at [145, 169] on input "709201275177634" at bounding box center [120, 164] width 70 height 9
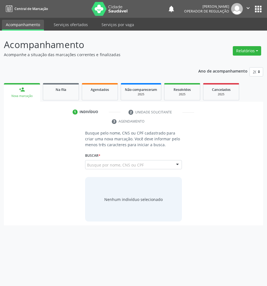
click at [87, 166] on input "709201275177634" at bounding box center [87, 167] width 0 height 11
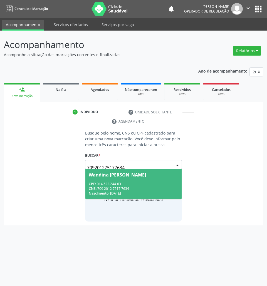
drag, startPoint x: 122, startPoint y: 182, endPoint x: 124, endPoint y: 171, distance: 10.4
click at [122, 180] on span "Wandina Rita Bonifácio Lopes CPF: 014.522.244-63 CNS: 709 2012 7517 7634 Nascim…" at bounding box center [133, 184] width 96 height 30
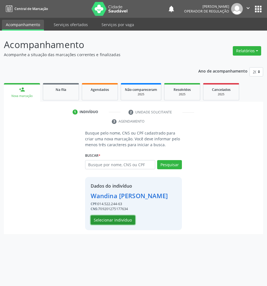
click at [111, 225] on button "Selecionar indivíduo" at bounding box center [113, 219] width 44 height 9
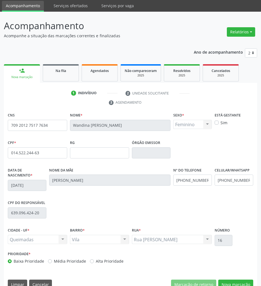
scroll to position [30, 0]
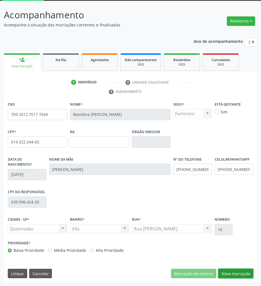
click at [235, 270] on button "Nova marcação" at bounding box center [235, 273] width 35 height 9
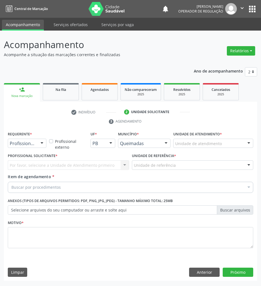
scroll to position [0, 0]
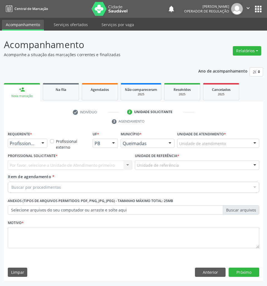
click at [37, 147] on div "Profissional de Saúde" at bounding box center [27, 143] width 39 height 9
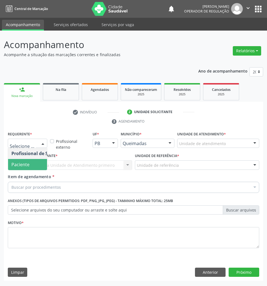
click at [36, 165] on span "Paciente" at bounding box center [35, 164] width 54 height 11
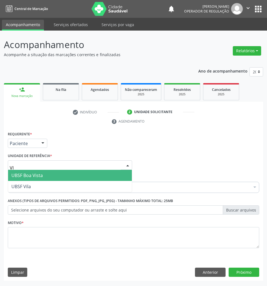
type input "VIL"
click at [27, 179] on span "UBSF Vila" at bounding box center [70, 175] width 124 height 11
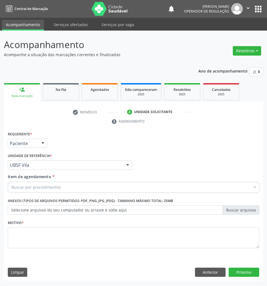
drag, startPoint x: 58, startPoint y: 181, endPoint x: 58, endPoint y: 185, distance: 3.3
click at [58, 182] on div "Item de agendamento * Buscar por procedimentos Selecionar todos 0604320140 - Ab…" at bounding box center [133, 183] width 251 height 18
paste input "CARDIOLOGISTA"
type input "CARDIOLOGISTA"
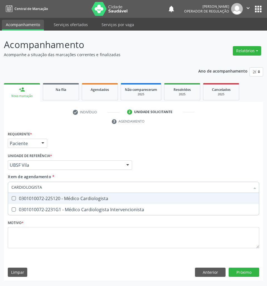
click at [56, 195] on span "0301010072-225120 - Médico Cardiologista" at bounding box center [133, 198] width 251 height 11
checkbox Cardiologista "true"
checkbox Intervencionista "true"
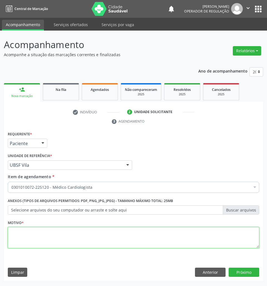
click at [160, 236] on textarea at bounding box center [133, 237] width 251 height 21
paste textarea "1ª CONSULTA CARDIOPATIA (09/2025)"
click at [52, 230] on textarea "1ª CONSULTA CARDIOPATIA (09/2025)" at bounding box center [133, 237] width 251 height 21
type textarea "1ª CONSULTA CARDIOPATIA (09/2025)"
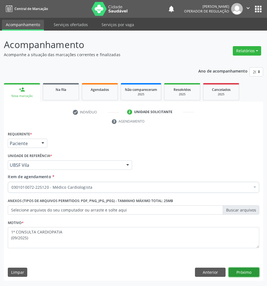
click at [245, 269] on button "Próximo" at bounding box center [243, 272] width 31 height 9
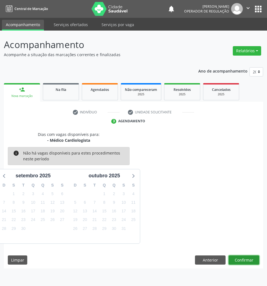
click at [243, 263] on button "Confirmar" at bounding box center [243, 259] width 31 height 9
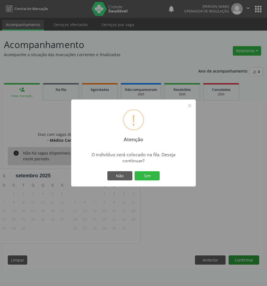
click at [135, 171] on button "Sim" at bounding box center [147, 175] width 25 height 9
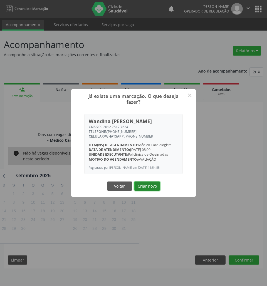
click at [145, 188] on button "Criar novo" at bounding box center [147, 186] width 26 height 9
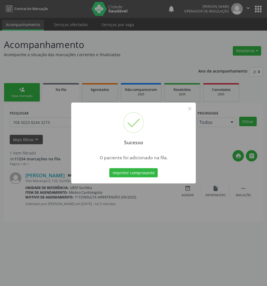
drag, startPoint x: 138, startPoint y: 206, endPoint x: 36, endPoint y: 114, distance: 137.5
click at [136, 205] on div "Sucesso × O paciente foi adicionado na fila. Imprimir comprovante Cancel" at bounding box center [133, 143] width 267 height 286
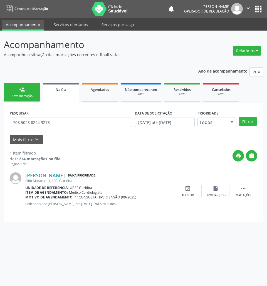
click at [19, 96] on div "Nova marcação" at bounding box center [22, 96] width 28 height 4
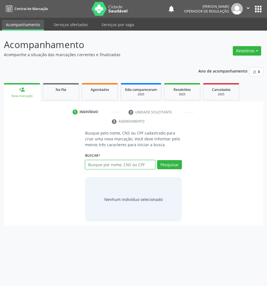
click at [97, 160] on input "text" at bounding box center [120, 164] width 70 height 9
type input "03773828411"
drag, startPoint x: 113, startPoint y: 165, endPoint x: 105, endPoint y: 171, distance: 10.9
click at [87, 165] on input "03773828411" at bounding box center [87, 167] width 0 height 11
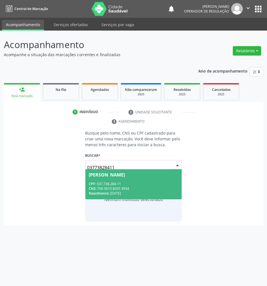
click at [105, 176] on div "Rosangela Batista Barbosa" at bounding box center [107, 175] width 36 height 4
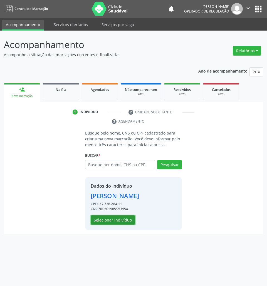
click at [114, 222] on button "Selecionar indivíduo" at bounding box center [113, 219] width 44 height 9
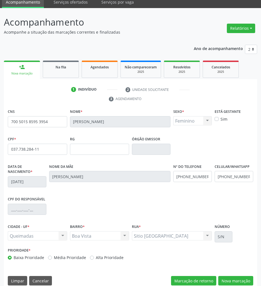
scroll to position [30, 0]
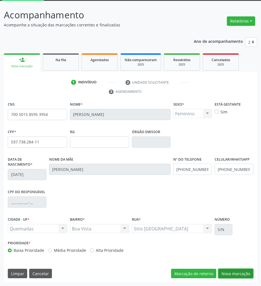
click at [246, 271] on button "Nova marcação" at bounding box center [235, 273] width 35 height 9
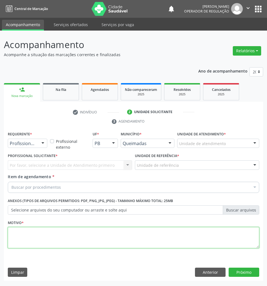
click at [191, 246] on textarea at bounding box center [133, 237] width 251 height 21
paste textarea "1ª CONSULTA EPISODIOS DE SINCOPE (09/2025)"
type textarea "1ª CONSULTA EPISODIOS DE SINCOPE (09/2025)"
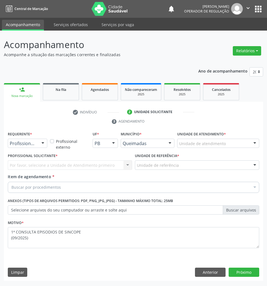
click at [80, 184] on div "Buscar por procedimentos" at bounding box center [133, 187] width 251 height 11
paste input "CARDIOLOGISTA"
type input "CARDIOLOGISTA"
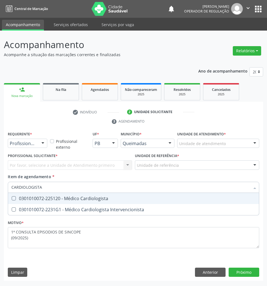
click at [76, 197] on div "0301010072-225120 - Médico Cardiologista" at bounding box center [133, 198] width 244 height 4
checkbox Cardiologista "true"
checkbox Intervencionista "true"
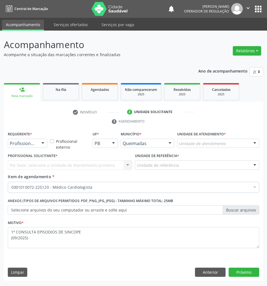
drag, startPoint x: 12, startPoint y: 137, endPoint x: 15, endPoint y: 141, distance: 4.3
click at [13, 138] on label "Requerente *" at bounding box center [20, 134] width 24 height 9
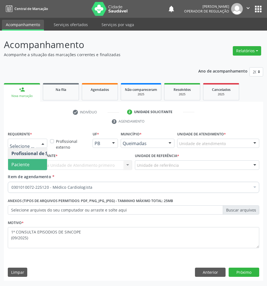
click at [28, 168] on span "Paciente" at bounding box center [20, 164] width 18 height 6
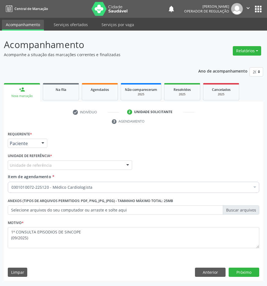
click at [214, 280] on div "Requerente * Paciente Profissional de Saúde Paciente Nenhum resultado encontrad…" at bounding box center [133, 205] width 259 height 151
click at [207, 273] on button "Anterior" at bounding box center [210, 272] width 31 height 9
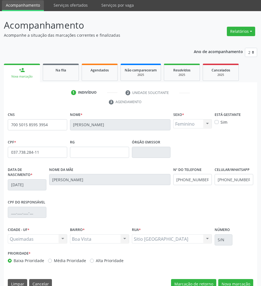
scroll to position [30, 0]
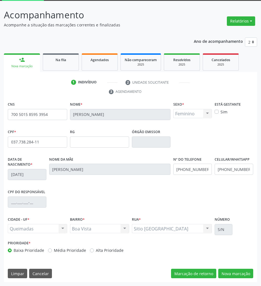
click at [256, 273] on div "CNS 700 5015 8595 3954 Nome * Rosangela Batista Barbosa Sexo * Feminino Masculi…" at bounding box center [130, 191] width 253 height 182
click at [250, 272] on button "Nova marcação" at bounding box center [235, 273] width 35 height 9
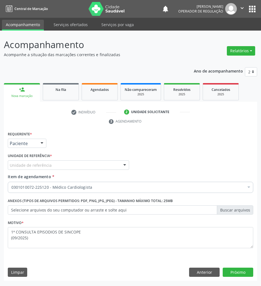
scroll to position [0, 0]
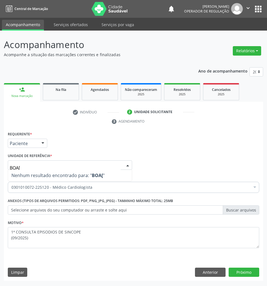
type input "BOA"
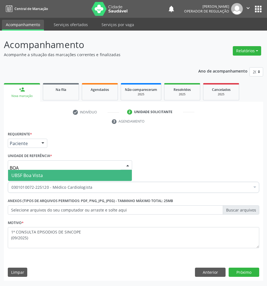
click at [32, 179] on span "UBSF Boa Vista" at bounding box center [70, 175] width 124 height 11
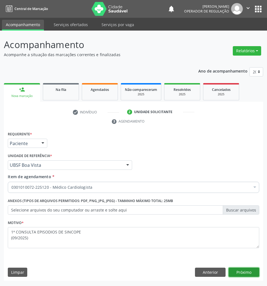
click at [242, 270] on button "Próximo" at bounding box center [243, 272] width 31 height 9
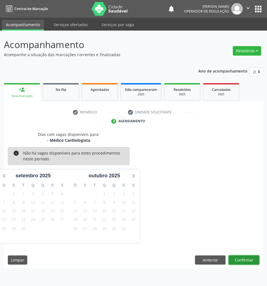
click at [238, 262] on button "Confirmar" at bounding box center [243, 259] width 31 height 9
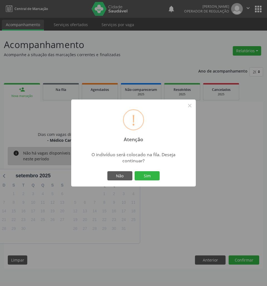
click at [143, 170] on div "Não Sim" at bounding box center [133, 176] width 55 height 12
click at [145, 171] on button "Sim" at bounding box center [147, 175] width 25 height 9
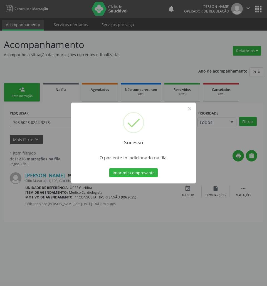
click at [242, 256] on div "Sucesso × O paciente foi adicionado na fila. Imprimir comprovante Cancel" at bounding box center [133, 143] width 267 height 286
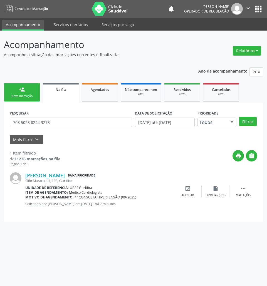
click at [33, 91] on link "person_add Nova marcação" at bounding box center [22, 92] width 36 height 19
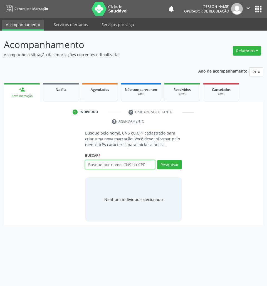
click at [98, 162] on input "text" at bounding box center [120, 164] width 70 height 9
type input "52907813404"
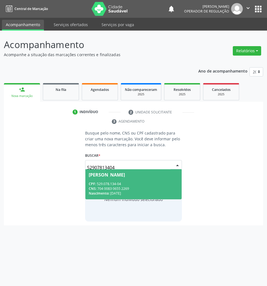
click at [106, 180] on span "Josefa da Conceição Silva Rodrigues CPF: 529.078.134-04 CNS: 704 0083 0655 2269…" at bounding box center [133, 184] width 96 height 30
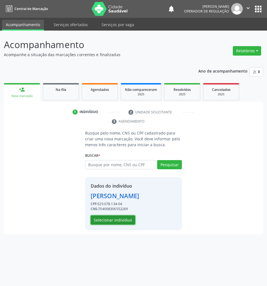
click at [106, 225] on button "Selecionar indivíduo" at bounding box center [113, 219] width 44 height 9
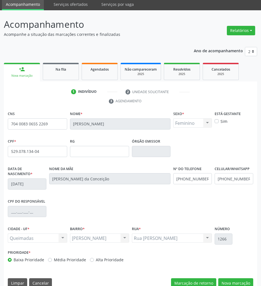
scroll to position [30, 0]
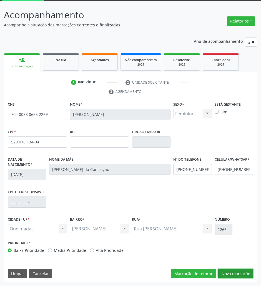
click at [247, 271] on button "Nova marcação" at bounding box center [235, 273] width 35 height 9
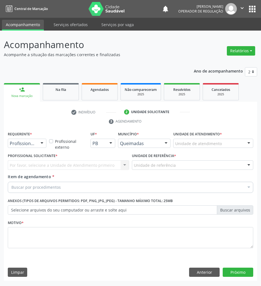
scroll to position [0, 0]
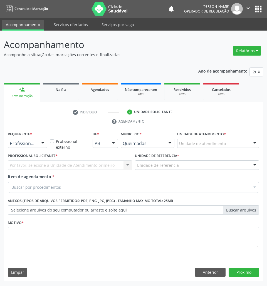
click at [14, 139] on div "Requerente * Profissional de Saúde Profissional de Saúde Paciente Nenhum result…" at bounding box center [27, 139] width 39 height 18
drag, startPoint x: 20, startPoint y: 144, endPoint x: 23, endPoint y: 161, distance: 17.4
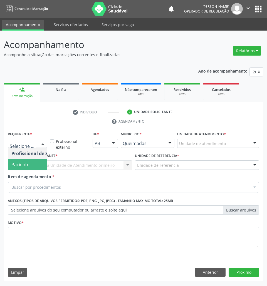
click at [25, 166] on span "Paciente" at bounding box center [20, 164] width 18 height 6
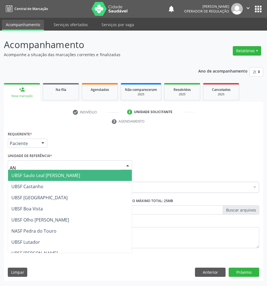
type input "ANI"
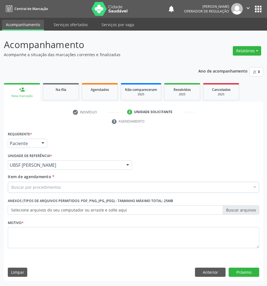
click at [158, 193] on div "Buscar por procedimentos" at bounding box center [133, 187] width 251 height 11
paste input "CARDIOLOGISTA"
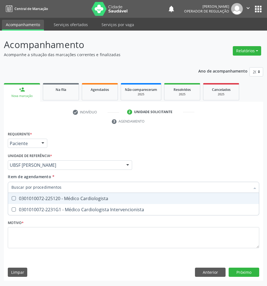
type input "CARDIOLOGISTA"
click at [135, 200] on div "0301010072-225120 - Médico Cardiologista" at bounding box center [133, 198] width 244 height 4
checkbox Cardiologista "true"
checkbox Intervencionista "true"
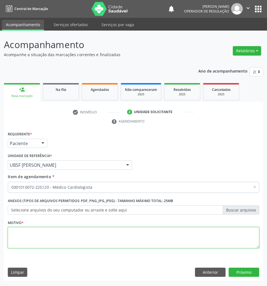
drag, startPoint x: 200, startPoint y: 243, endPoint x: 144, endPoint y: 237, distance: 56.8
click at [196, 243] on textarea at bounding box center [133, 237] width 251 height 21
paste textarea "1ª CONSULTA EPISODIOS DE SINCOPE (09/2025)"
drag, startPoint x: 85, startPoint y: 234, endPoint x: 37, endPoint y: 234, distance: 47.8
click at [37, 234] on textarea "1ª CONSULTA EPISODIOS DE SINCOPE (09/2025)" at bounding box center [133, 237] width 251 height 21
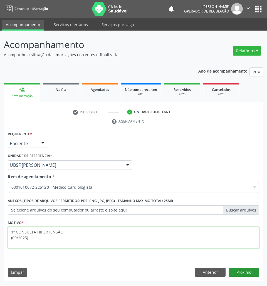
type textarea "1ª CONSULTA HIPERTENSÃO (09/2025)"
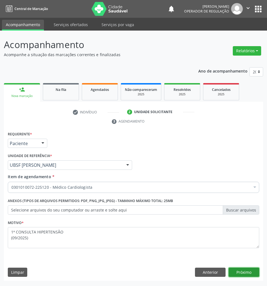
click at [248, 272] on button "Próximo" at bounding box center [243, 272] width 31 height 9
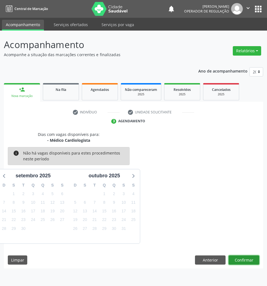
click at [251, 256] on button "Confirmar" at bounding box center [243, 259] width 31 height 9
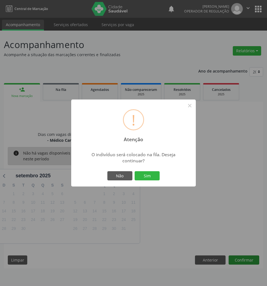
click at [135, 171] on button "Sim" at bounding box center [147, 175] width 25 height 9
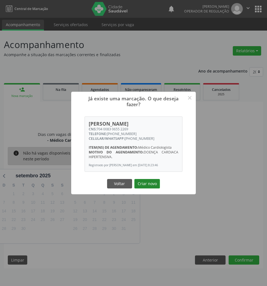
click at [147, 186] on button "Criar novo" at bounding box center [147, 183] width 26 height 9
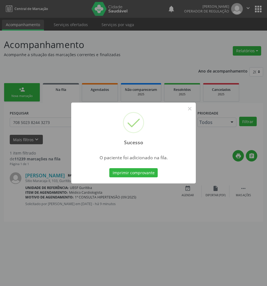
click at [154, 211] on div "Sucesso × O paciente foi adicionado na fila. Imprimir comprovante Cancel" at bounding box center [133, 143] width 267 height 286
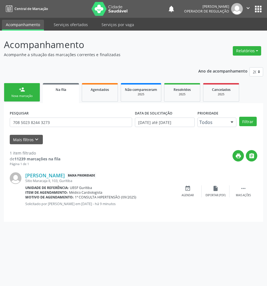
click at [28, 89] on link "person_add Nova marcação" at bounding box center [22, 92] width 36 height 19
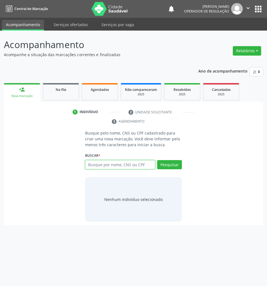
click at [112, 160] on input "text" at bounding box center [120, 164] width 70 height 9
type input "700301940384232"
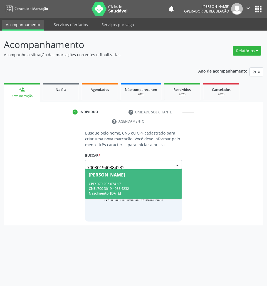
click at [135, 179] on span "Rosemary Monteiro CPF: 070.205.074-17 CNS: 700 3019 4038 4232 Nascimento: 01/02…" at bounding box center [133, 184] width 96 height 30
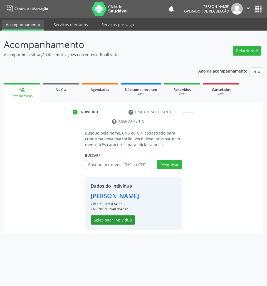
drag, startPoint x: 107, startPoint y: 212, endPoint x: 110, endPoint y: 218, distance: 7.7
click at [107, 212] on div "Dados do indivíduo Rosemary Monteiro CPF: 070.205.074-17 CNS: 700301940384232 S…" at bounding box center [115, 204] width 49 height 42
click at [111, 219] on button "Selecionar indivíduo" at bounding box center [113, 219] width 44 height 9
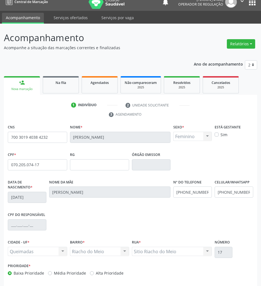
scroll to position [30, 0]
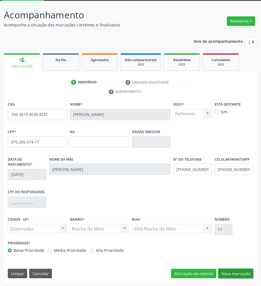
click at [242, 272] on button "Nova marcação" at bounding box center [235, 273] width 35 height 9
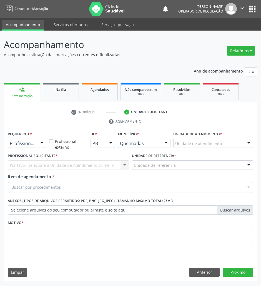
scroll to position [0, 0]
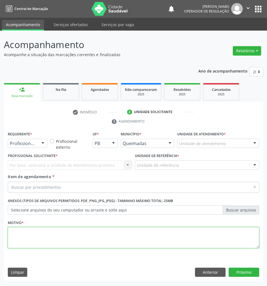
drag, startPoint x: 133, startPoint y: 232, endPoint x: 103, endPoint y: 238, distance: 29.9
click at [132, 232] on textarea at bounding box center [133, 237] width 251 height 21
paste textarea "1ª CONSULTA EPISODIOS DE SINCOPE (09/2025)"
drag, startPoint x: 86, startPoint y: 234, endPoint x: 38, endPoint y: 233, distance: 47.5
click at [38, 234] on textarea "1ª CONSULTA EPISODIOS DE SINCOPE (09/2025)" at bounding box center [133, 237] width 251 height 21
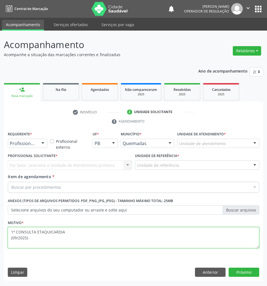
type textarea "1ª CONSULTA ETAQUICARDIA (09/2025)"
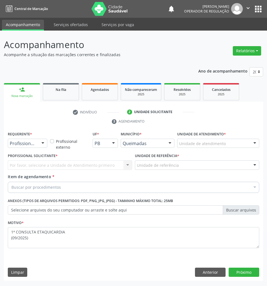
paste input "CARDIOLOGISTA"
click at [79, 186] on div "Buscar por procedimentos" at bounding box center [133, 187] width 251 height 11
type input "CARDIOLOGISTA"
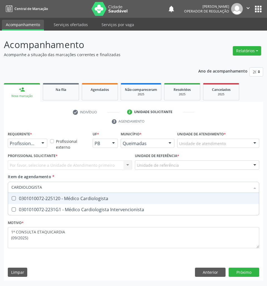
click at [75, 199] on div "0301010072-225120 - Médico Cardiologista" at bounding box center [133, 198] width 244 height 4
checkbox Cardiologista "true"
checkbox Intervencionista "true"
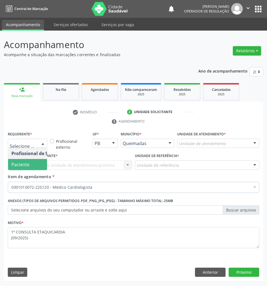
click at [30, 163] on span "Paciente" at bounding box center [35, 164] width 54 height 11
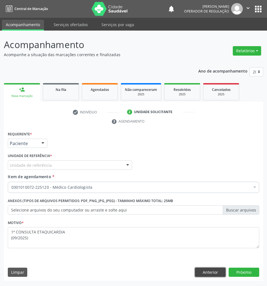
click at [216, 274] on button "Anterior" at bounding box center [210, 272] width 31 height 9
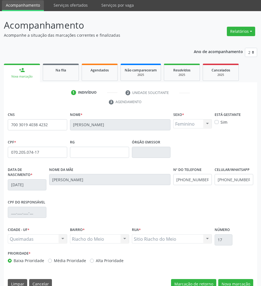
scroll to position [30, 0]
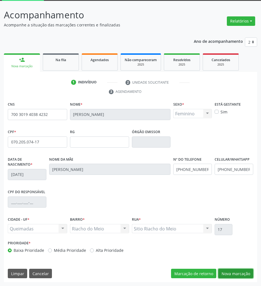
click at [239, 274] on button "Nova marcação" at bounding box center [235, 273] width 35 height 9
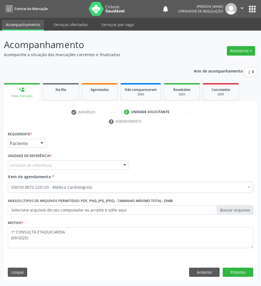
scroll to position [0, 0]
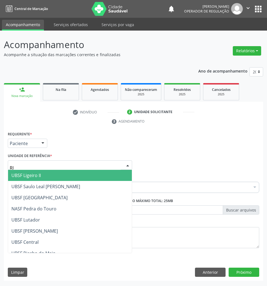
type input "RIA"
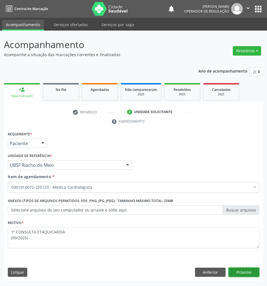
drag, startPoint x: 247, startPoint y: 272, endPoint x: 241, endPoint y: 270, distance: 6.0
click at [247, 272] on button "Próximo" at bounding box center [243, 272] width 31 height 9
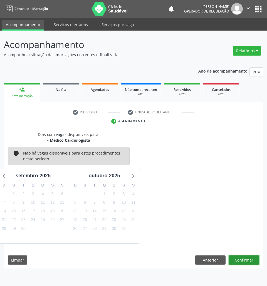
click at [243, 258] on button "Confirmar" at bounding box center [243, 259] width 31 height 9
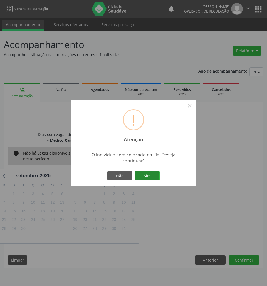
click at [156, 177] on button "Sim" at bounding box center [147, 175] width 25 height 9
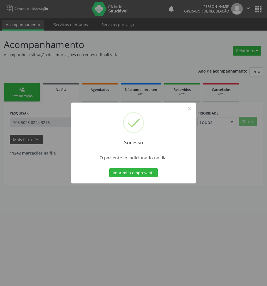
drag, startPoint x: 150, startPoint y: 213, endPoint x: 255, endPoint y: 212, distance: 105.1
click at [151, 213] on div "Sucesso × O paciente foi adicionado na fila. Imprimir comprovante Cancel" at bounding box center [133, 143] width 267 height 286
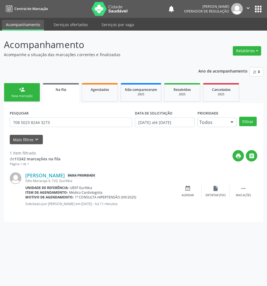
click at [22, 88] on div "person_add" at bounding box center [22, 89] width 6 height 6
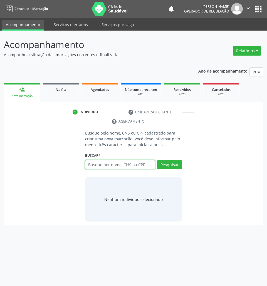
click at [94, 165] on input "text" at bounding box center [120, 164] width 70 height 9
click at [60, 93] on link "Na fila" at bounding box center [61, 91] width 36 height 17
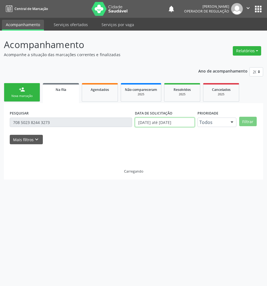
click at [145, 118] on input "[DATE] até [DATE]" at bounding box center [165, 122] width 60 height 9
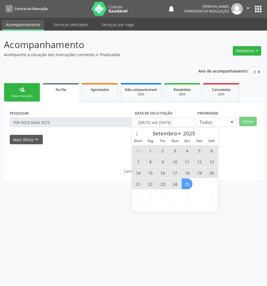
click at [183, 183] on span "25" at bounding box center [187, 183] width 11 height 11
type input "25/09/2025"
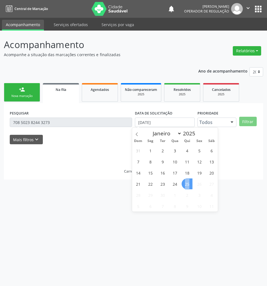
click at [183, 183] on span "25" at bounding box center [187, 183] width 11 height 11
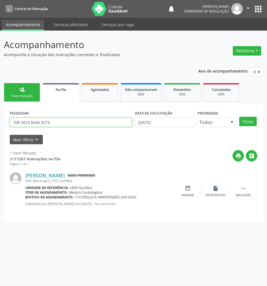
click at [51, 125] on input "708 5023 8244 3273" at bounding box center [71, 122] width 122 height 9
click at [51, 126] on input "708 5023 8244 3273" at bounding box center [71, 122] width 122 height 9
click at [239, 117] on button "Filtrar" at bounding box center [248, 121] width 18 height 9
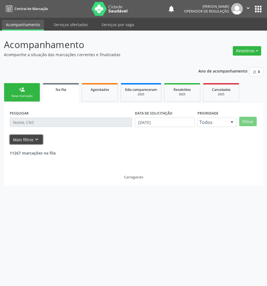
click at [33, 143] on button "Mais filtros keyboard_arrow_down" at bounding box center [26, 140] width 33 height 10
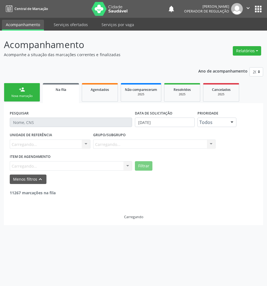
click at [48, 168] on div "Item de agendamento Carregando... No elements found. Consider changing the sear…" at bounding box center [71, 162] width 122 height 18
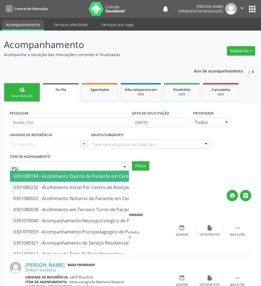
type input "PSIQ"
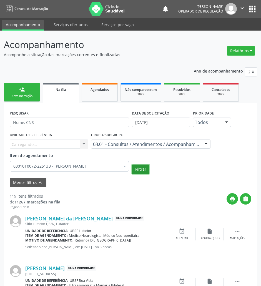
click at [135, 171] on button "Filtrar" at bounding box center [141, 169] width 18 height 9
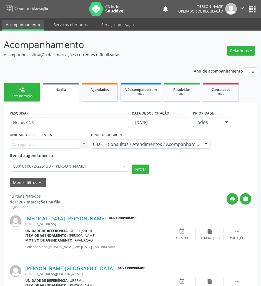
drag, startPoint x: 10, startPoint y: 84, endPoint x: 27, endPoint y: 87, distance: 16.6
click at [10, 84] on link "person_add Nova marcação" at bounding box center [22, 92] width 36 height 19
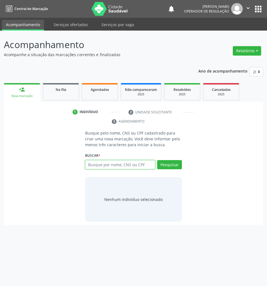
click at [123, 163] on input "text" at bounding box center [120, 164] width 70 height 9
click at [144, 167] on input "text" at bounding box center [120, 164] width 70 height 9
click at [145, 166] on input "text" at bounding box center [120, 164] width 70 height 9
click at [117, 164] on input "text" at bounding box center [120, 164] width 70 height 9
type input "700006647969602"
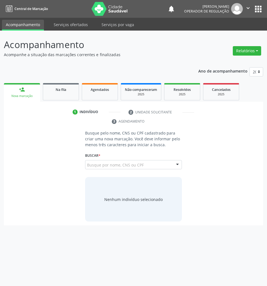
click at [151, 161] on div "700006647969602 Busque por nome, CNS ou CPF Talisson Venicius Fernandes Pinto C…" at bounding box center [133, 166] width 97 height 13
click at [150, 167] on input "700006647969602" at bounding box center [120, 164] width 70 height 9
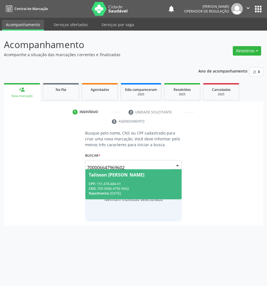
click at [150, 167] on input "700006647969602" at bounding box center [129, 167] width 84 height 11
click at [151, 178] on span "Talisson Venicius Fernandes Pinto CPF: 151.478.484-01 CNS: 700 0066 4796 9602 N…" at bounding box center [133, 184] width 96 height 30
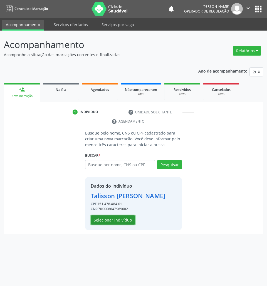
click at [123, 225] on button "Selecionar indivíduo" at bounding box center [113, 219] width 44 height 9
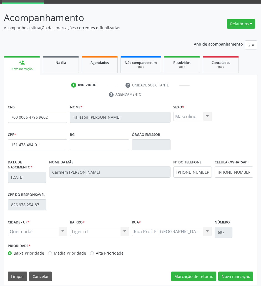
scroll to position [30, 0]
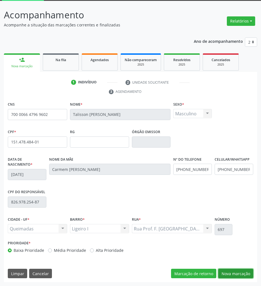
drag, startPoint x: 234, startPoint y: 272, endPoint x: 139, endPoint y: 228, distance: 104.2
click at [231, 271] on button "Nova marcação" at bounding box center [235, 273] width 35 height 9
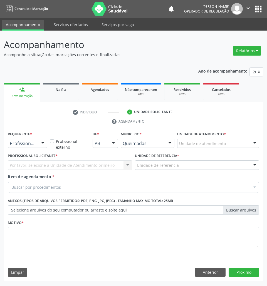
drag, startPoint x: 25, startPoint y: 139, endPoint x: 26, endPoint y: 144, distance: 4.9
click at [25, 140] on div "Profissional de Saúde" at bounding box center [27, 143] width 39 height 9
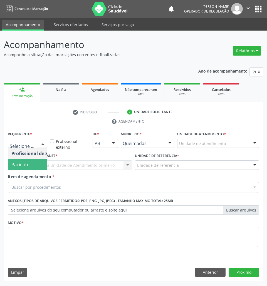
click at [31, 165] on span "Paciente" at bounding box center [35, 164] width 54 height 11
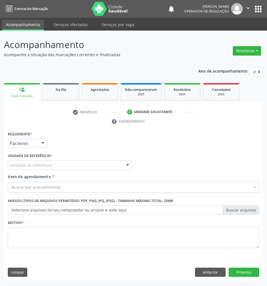
click at [46, 164] on div "Requerente * Paciente Profissional de Saúde Paciente Nenhum resultado encontrad…" at bounding box center [133, 193] width 251 height 126
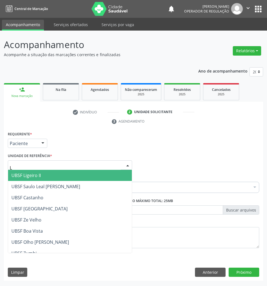
type input "LI"
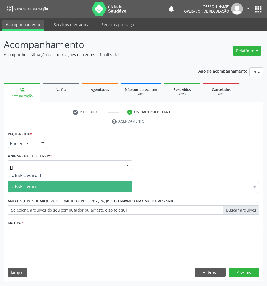
drag, startPoint x: 49, startPoint y: 181, endPoint x: 57, endPoint y: 182, distance: 7.5
click at [49, 182] on span "UBSF Ligeiro I" at bounding box center [70, 186] width 124 height 11
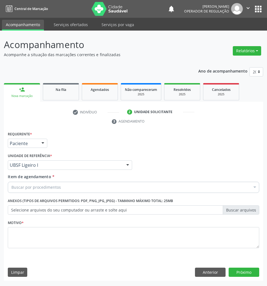
click at [206, 186] on div "Buscar por procedimentos" at bounding box center [133, 187] width 251 height 11
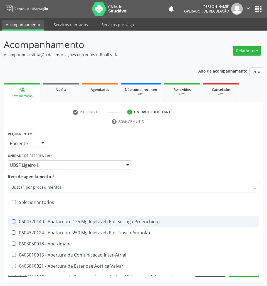
paste input "PSIQUIATRA"
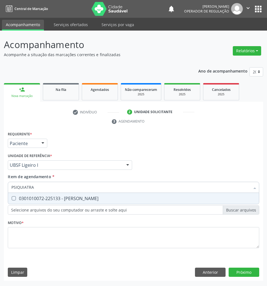
drag, startPoint x: 167, startPoint y: 205, endPoint x: 163, endPoint y: 200, distance: 5.8
click at [166, 205] on div "Requerente * Paciente Profissional de Saúde Paciente Nenhum resultado encontrad…" at bounding box center [133, 193] width 251 height 126
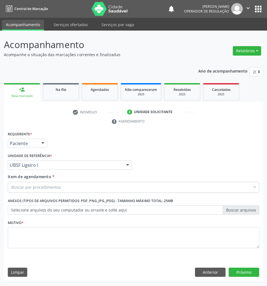
click at [163, 200] on div "Requerente * Paciente Profissional de Saúde Paciente Nenhum resultado encontrad…" at bounding box center [133, 193] width 251 height 126
click at [161, 186] on div "Buscar por procedimentos" at bounding box center [133, 187] width 251 height 11
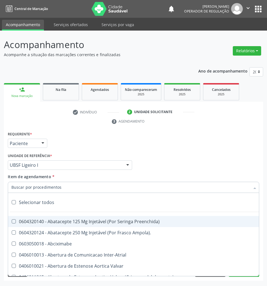
paste input "PSIQUIATRA"
type input "PSIQUIATRA"
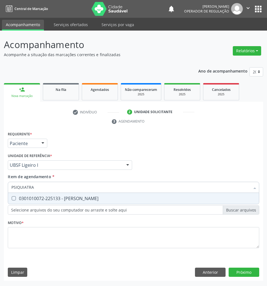
click at [168, 198] on div "0301010072-225133 - [PERSON_NAME]" at bounding box center [133, 198] width 244 height 4
checkbox Psiquiatra "true"
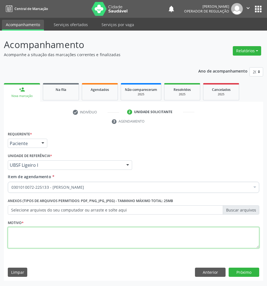
click at [198, 236] on textarea at bounding box center [133, 237] width 251 height 21
paste textarea "RETORNO LOURDES (10/2025)"
type textarea "RETORNO LOURDES (10/2025)"
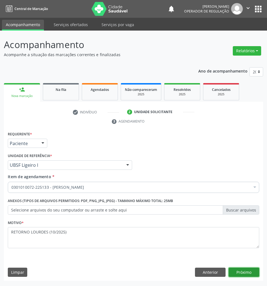
click at [238, 269] on button "Próximo" at bounding box center [243, 272] width 31 height 9
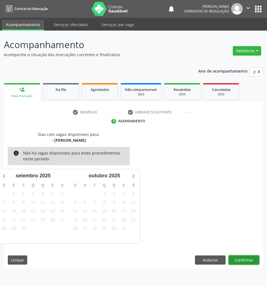
click at [240, 258] on button "Confirmar" at bounding box center [243, 259] width 31 height 9
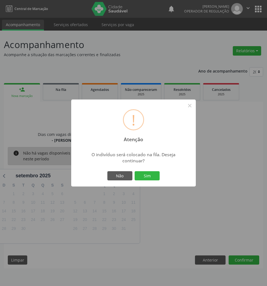
click at [135, 171] on button "Sim" at bounding box center [147, 175] width 25 height 9
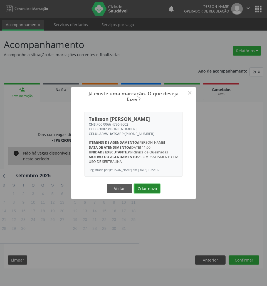
click at [149, 193] on button "Criar novo" at bounding box center [147, 188] width 26 height 9
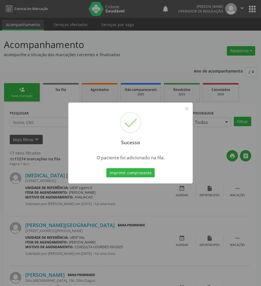
drag, startPoint x: 219, startPoint y: 194, endPoint x: 237, endPoint y: 194, distance: 17.5
click at [220, 194] on div "Sucesso × O paciente foi adicionado na fila. Imprimir comprovante Cancel" at bounding box center [130, 143] width 261 height 286
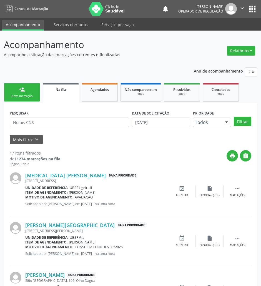
click at [13, 101] on link "person_add Nova marcação" at bounding box center [22, 92] width 36 height 19
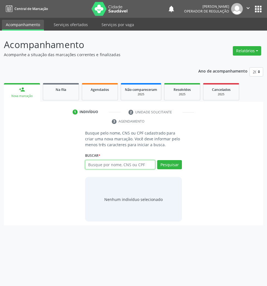
click at [100, 163] on input "text" at bounding box center [120, 164] width 70 height 9
type input "700006410116009"
click at [87, 166] on input "700006410116009" at bounding box center [87, 167] width 0 height 11
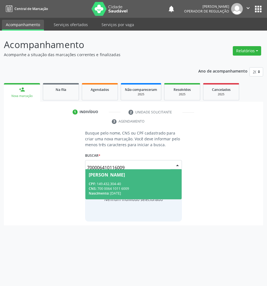
click at [128, 178] on span "Dayanne Aparecida Gomes Pereira CPF: 149.432.304-40 CNS: 700 0064 1011 6009 Nas…" at bounding box center [133, 184] width 96 height 30
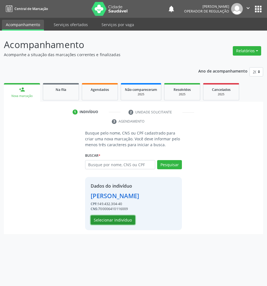
click at [113, 225] on button "Selecionar indivíduo" at bounding box center [113, 219] width 44 height 9
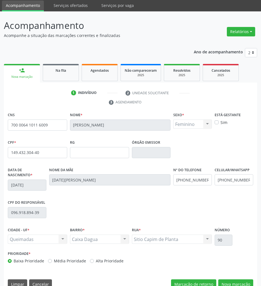
scroll to position [30, 0]
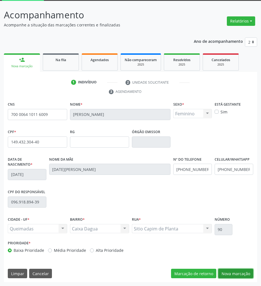
click at [228, 273] on button "Nova marcação" at bounding box center [235, 273] width 35 height 9
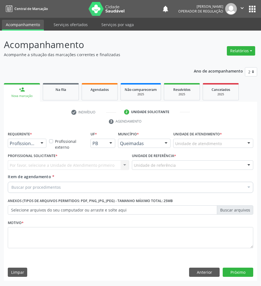
scroll to position [0, 0]
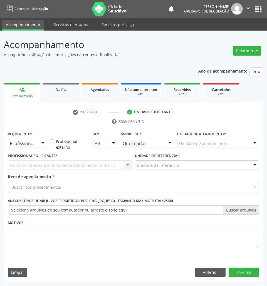
drag, startPoint x: 11, startPoint y: 143, endPoint x: 14, endPoint y: 160, distance: 16.5
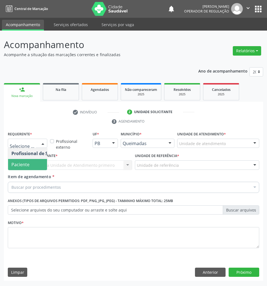
click at [16, 161] on span "Paciente" at bounding box center [35, 164] width 54 height 11
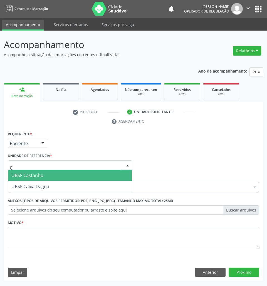
type input "CA"
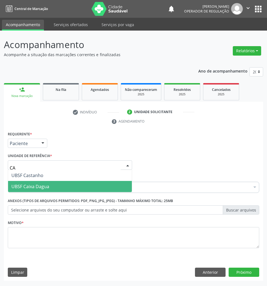
click at [38, 183] on span "UBSF Caixa Dagua" at bounding box center [30, 186] width 38 height 6
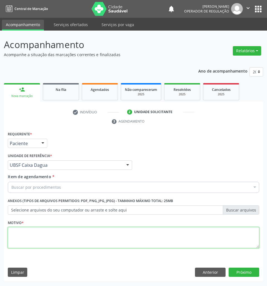
click at [230, 236] on textarea at bounding box center [133, 237] width 251 height 21
paste textarea "RETORNO LOURDES (10/2025)"
type textarea "RETORNO LOURDES (10/2025)"
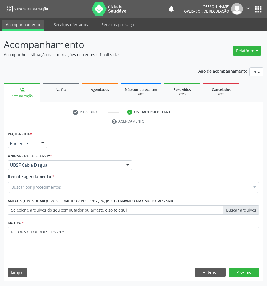
click at [147, 185] on div "Buscar por procedimentos" at bounding box center [133, 187] width 251 height 11
paste input "PSIQUIATRA"
type input "PSIQUIATRA"
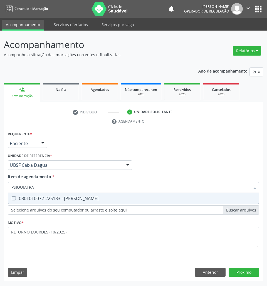
click at [132, 197] on div "0301010072-225133 - [PERSON_NAME]" at bounding box center [133, 198] width 244 height 4
checkbox Psiquiatra "true"
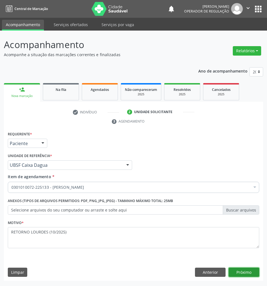
drag, startPoint x: 252, startPoint y: 272, endPoint x: 265, endPoint y: 239, distance: 34.7
click at [252, 271] on button "Próximo" at bounding box center [243, 272] width 31 height 9
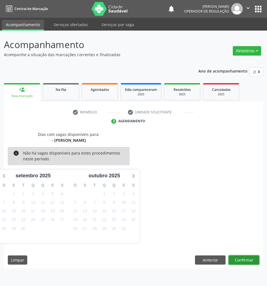
click at [255, 259] on button "Confirmar" at bounding box center [243, 259] width 31 height 9
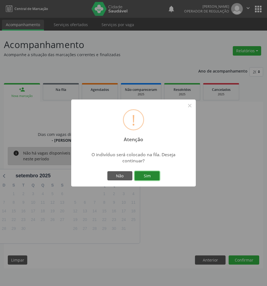
click at [135, 177] on button "Sim" at bounding box center [147, 175] width 25 height 9
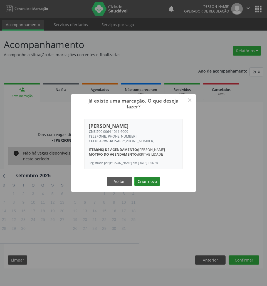
click at [144, 184] on button "Criar novo" at bounding box center [147, 181] width 26 height 9
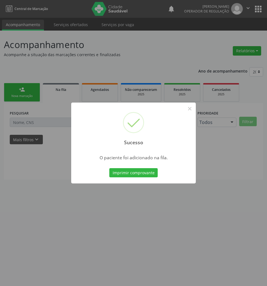
drag, startPoint x: 113, startPoint y: 206, endPoint x: 14, endPoint y: 94, distance: 149.9
click at [107, 198] on div "Sucesso × O paciente foi adicionado na fila. Imprimir comprovante Cancel" at bounding box center [133, 143] width 267 height 286
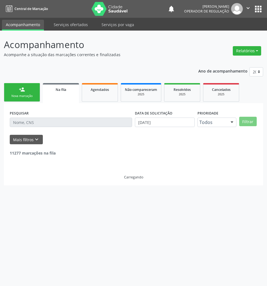
drag, startPoint x: 4, startPoint y: 77, endPoint x: 7, endPoint y: 83, distance: 6.5
click at [4, 78] on div "Ano de acompanhamento 2025 2024 2023 2022 2021 person_add Nova marcação Na fila…" at bounding box center [133, 124] width 259 height 122
click at [16, 94] on div "Nova marcação" at bounding box center [22, 96] width 28 height 4
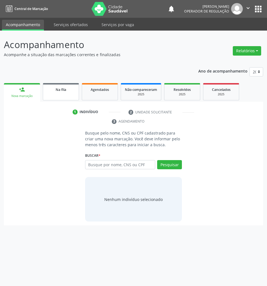
drag, startPoint x: 67, startPoint y: 90, endPoint x: 63, endPoint y: 83, distance: 7.7
click at [67, 90] on div "Na fila" at bounding box center [61, 89] width 28 height 6
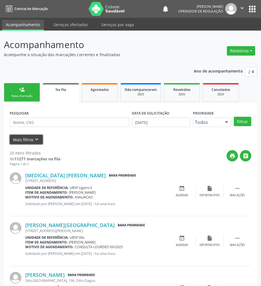
click at [35, 144] on button "Mais filtros keyboard_arrow_down" at bounding box center [26, 140] width 33 height 10
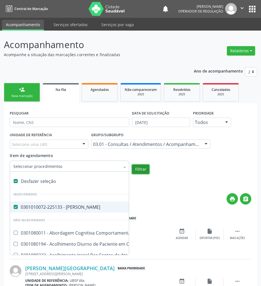
click at [139, 168] on button "Filtrar" at bounding box center [141, 169] width 18 height 9
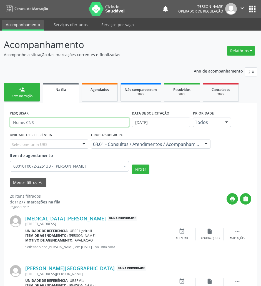
click at [77, 120] on input "text" at bounding box center [70, 122] width 120 height 9
click at [132, 165] on button "Filtrar" at bounding box center [141, 169] width 18 height 9
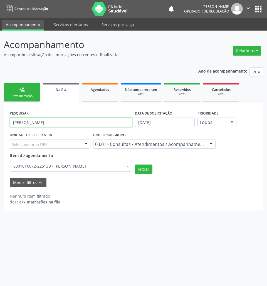
click at [28, 127] on input "MARIA JLIA" at bounding box center [71, 122] width 122 height 9
type input "MARIA JULIA"
click at [135, 165] on button "Filtrar" at bounding box center [144, 169] width 18 height 9
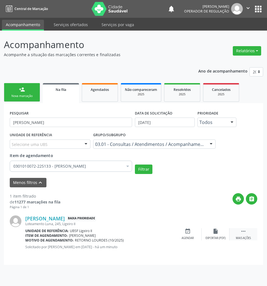
click at [240, 233] on div " Mais ações" at bounding box center [243, 234] width 28 height 12
click at [213, 234] on icon "edit" at bounding box center [215, 231] width 6 height 6
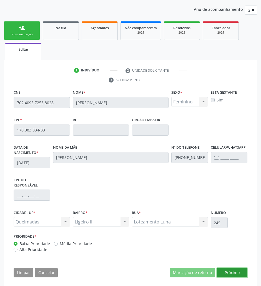
drag, startPoint x: 236, startPoint y: 271, endPoint x: 233, endPoint y: 270, distance: 3.3
click at [236, 271] on button "Próximo" at bounding box center [232, 272] width 31 height 9
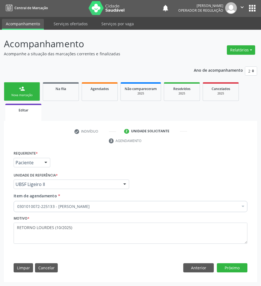
scroll to position [1, 0]
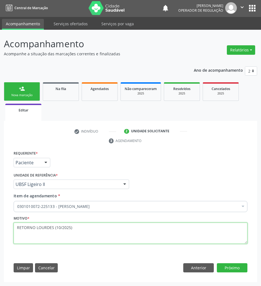
click at [58, 227] on textarea "RETORNO LOURDES (10/2025)" at bounding box center [131, 233] width 234 height 21
type textarea "RETORNO LOURDES (11/2025)"
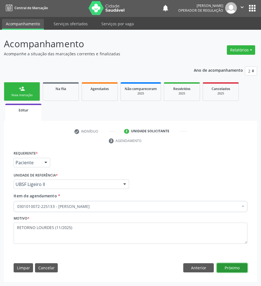
click at [222, 270] on button "Próximo" at bounding box center [232, 267] width 31 height 9
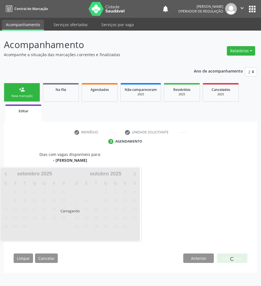
scroll to position [0, 0]
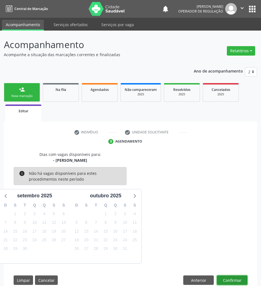
click at [237, 277] on button "Confirmar" at bounding box center [232, 279] width 31 height 9
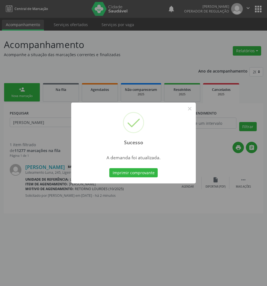
click at [171, 194] on div "Sucesso × A demanda foi atualizada. Imprimir comprovante Cancel" at bounding box center [133, 143] width 267 height 286
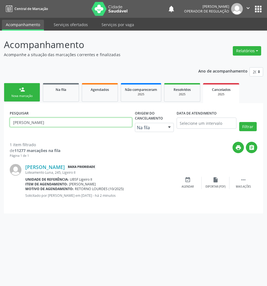
click at [51, 118] on input "MARIA JULIA" at bounding box center [71, 122] width 122 height 9
click at [239, 122] on button "Filtrar" at bounding box center [248, 126] width 18 height 9
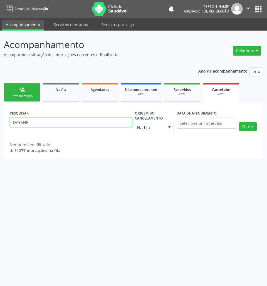
click at [58, 123] on input "DAYANE" at bounding box center [71, 122] width 122 height 9
click at [23, 121] on input "DAYANE" at bounding box center [71, 122] width 122 height 9
click at [27, 125] on input "DAYANE" at bounding box center [71, 122] width 122 height 9
click at [22, 123] on input "DAYANE" at bounding box center [71, 122] width 122 height 9
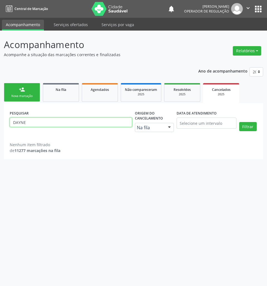
type input "DAYNE"
click at [239, 122] on button "Filtrar" at bounding box center [248, 126] width 18 height 9
click at [52, 103] on div "PESQUISAR DAYNE Origem do cancelamento Na fila Na fila Agendados Nenhum resulta…" at bounding box center [133, 131] width 259 height 56
click at [54, 99] on link "Na fila" at bounding box center [61, 92] width 36 height 19
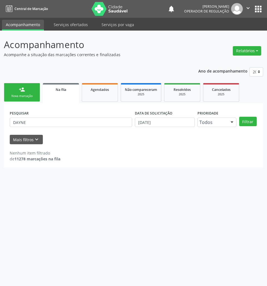
click at [47, 133] on form "PESQUISAR DAYNE DATA DE SOLICITAÇÃO 25/09/2025 Prioridade Todos Todos Baixa Pri…" at bounding box center [133, 126] width 247 height 35
drag, startPoint x: 48, startPoint y: 128, endPoint x: 44, endPoint y: 124, distance: 6.1
click at [48, 128] on div "PESQUISAR DAYNE" at bounding box center [70, 120] width 125 height 22
click at [20, 123] on input "DAYNE" at bounding box center [71, 122] width 122 height 9
click at [239, 117] on button "Filtrar" at bounding box center [248, 121] width 18 height 9
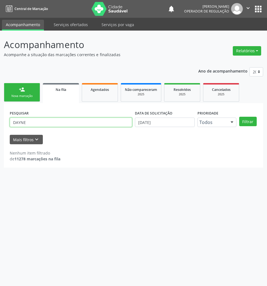
click at [21, 124] on input "DAYNE" at bounding box center [71, 122] width 122 height 9
type input "DAYANE"
click at [239, 117] on button "Filtrar" at bounding box center [248, 121] width 18 height 9
click at [64, 121] on input "DAYANE" at bounding box center [71, 122] width 122 height 9
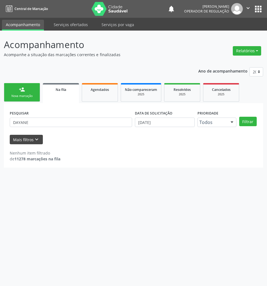
drag, startPoint x: 22, startPoint y: 133, endPoint x: 23, endPoint y: 138, distance: 4.9
click at [22, 136] on form "PESQUISAR DAYANE DATA DE SOLICITAÇÃO 25/09/2025 Prioridade Todos Todos Baixa Pr…" at bounding box center [133, 126] width 247 height 35
click at [24, 138] on button "Mais filtros keyboard_arrow_down" at bounding box center [26, 140] width 33 height 10
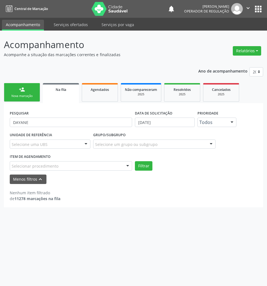
drag, startPoint x: 63, startPoint y: 172, endPoint x: 58, endPoint y: 167, distance: 7.9
click at [62, 171] on form "PESQUISAR DAYANE DATA DE SOLICITAÇÃO 25/09/2025 Prioridade Todos Todos Baixa Pr…" at bounding box center [133, 146] width 247 height 75
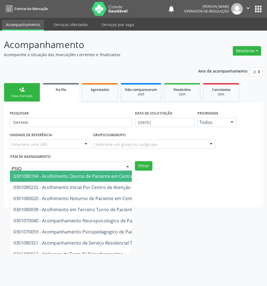
type input "PSIQU"
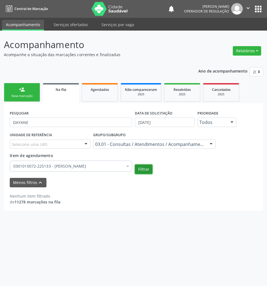
click at [147, 168] on button "Filtrar" at bounding box center [144, 169] width 18 height 9
click at [22, 122] on input "DAYANE" at bounding box center [71, 122] width 122 height 9
click at [135, 165] on button "Filtrar" at bounding box center [144, 169] width 18 height 9
click at [48, 125] on input "DAYNE" at bounding box center [71, 122] width 122 height 9
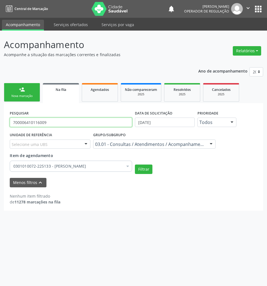
type input "700006410116009"
click at [135, 165] on button "Filtrar" at bounding box center [144, 169] width 18 height 9
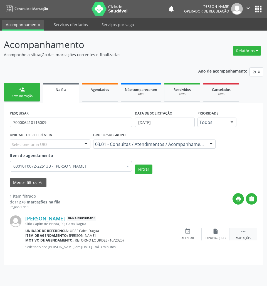
click at [238, 232] on div " Mais ações" at bounding box center [243, 234] width 28 height 12
click at [213, 234] on icon "edit" at bounding box center [215, 231] width 6 height 6
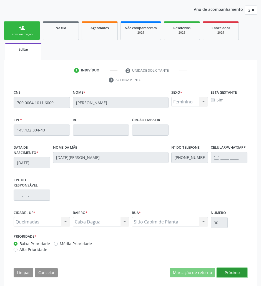
click at [236, 268] on button "Próximo" at bounding box center [232, 272] width 31 height 9
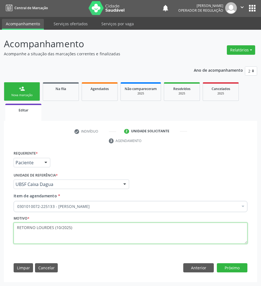
click at [59, 226] on textarea "RETORNO LOURDES (10/2025)" at bounding box center [131, 233] width 234 height 21
type textarea "RETORNO LOURDES (11/2025)"
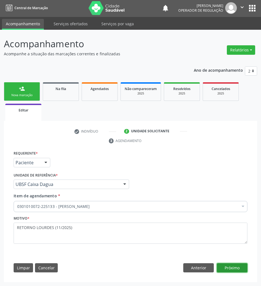
click at [239, 269] on button "Próximo" at bounding box center [232, 267] width 31 height 9
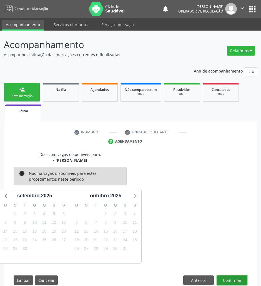
click at [227, 284] on button "Confirmar" at bounding box center [232, 279] width 31 height 9
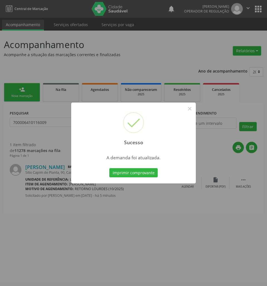
click at [134, 202] on div "Sucesso × A demanda foi atualizada. Imprimir comprovante Cancel" at bounding box center [133, 143] width 267 height 286
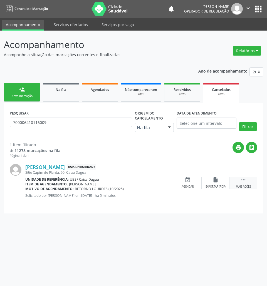
click at [246, 184] on div " Mais ações" at bounding box center [243, 183] width 28 height 12
click at [200, 180] on div "cancel Cancelar" at bounding box center [188, 183] width 28 height 12
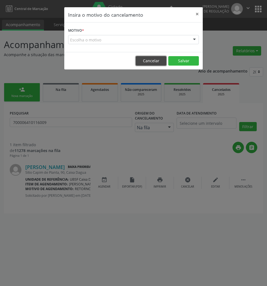
click at [157, 59] on button "Cancelar" at bounding box center [151, 60] width 31 height 9
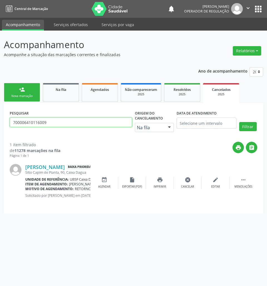
click at [74, 125] on input "700006410116009" at bounding box center [71, 122] width 122 height 9
click at [239, 122] on button "Filtrar" at bounding box center [248, 126] width 18 height 9
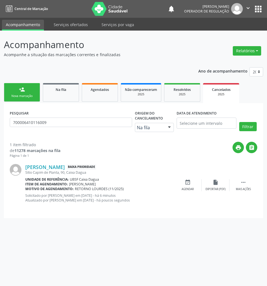
click at [27, 97] on div "Nova marcação" at bounding box center [22, 96] width 28 height 4
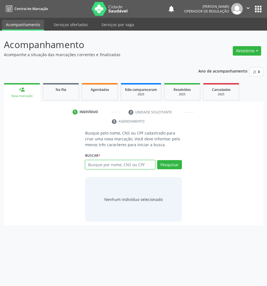
click at [110, 169] on input "text" at bounding box center [120, 164] width 70 height 9
type input "708105533210031"
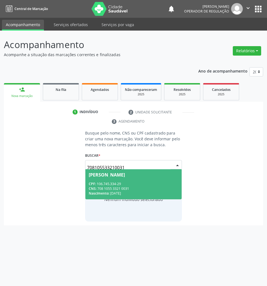
click at [122, 191] on div "Nascimento: 05/12/2008" at bounding box center [134, 193] width 90 height 5
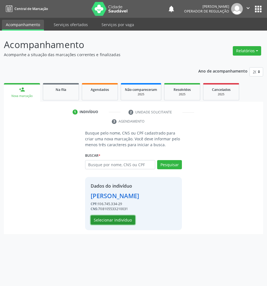
click at [120, 225] on button "Selecionar indivíduo" at bounding box center [113, 219] width 44 height 9
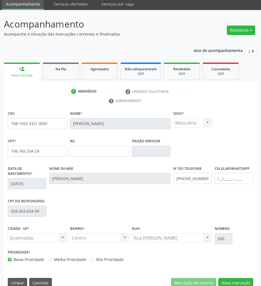
scroll to position [30, 0]
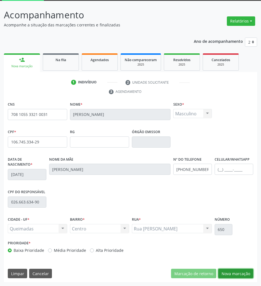
click at [226, 271] on button "Nova marcação" at bounding box center [235, 273] width 35 height 9
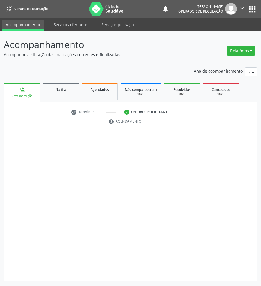
scroll to position [0, 0]
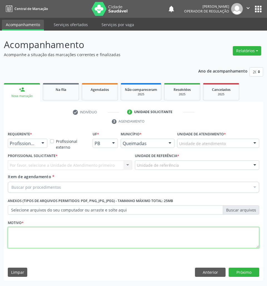
click at [153, 236] on textarea at bounding box center [133, 237] width 251 height 21
paste textarea "RETORNO LOURDES (11/2025)"
type textarea "RETORNO LOURDES (11/2025)"
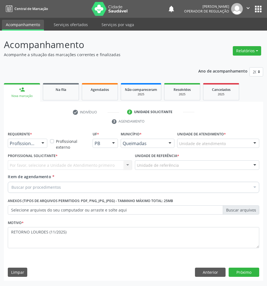
click at [267, 77] on html "Central de Marcação notifications Jayane Ellen Pereira Farias Operador de regul…" at bounding box center [133, 143] width 267 height 286
click at [99, 187] on div "Buscar por procedimentos" at bounding box center [133, 187] width 251 height 11
paste input "PSIQUIATRA"
type input "PSIQUIATRA"
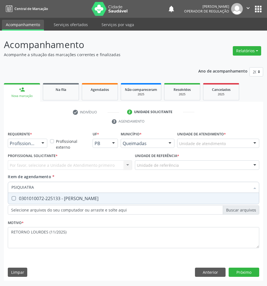
click at [66, 195] on span "0301010072-225133 - [PERSON_NAME]" at bounding box center [133, 198] width 251 height 11
checkbox Psiquiatra "true"
drag, startPoint x: 36, startPoint y: 147, endPoint x: 29, endPoint y: 161, distance: 15.7
click at [34, 148] on div "Profissional de Saúde Profissional de Saúde Paciente Nenhum resultado encontrad…" at bounding box center [27, 143] width 39 height 9
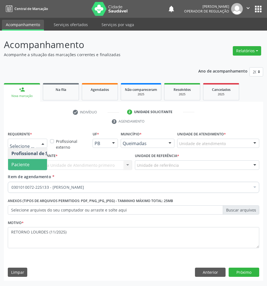
click at [32, 163] on span "Paciente" at bounding box center [35, 164] width 54 height 11
click at [135, 165] on div "Unidade de referência" at bounding box center [197, 164] width 124 height 9
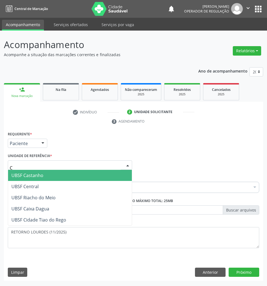
type input "CE"
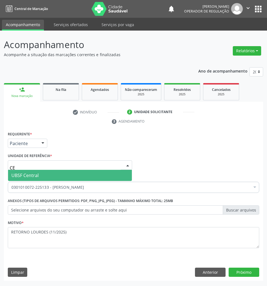
click at [56, 176] on span "UBSF Central" at bounding box center [70, 175] width 124 height 11
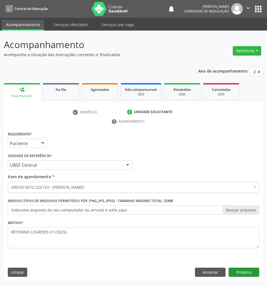
click at [258, 275] on div "Requerente * Paciente Profissional de Saúde Paciente Nenhum resultado encontrad…" at bounding box center [133, 205] width 259 height 151
click at [255, 274] on button "Próximo" at bounding box center [243, 272] width 31 height 9
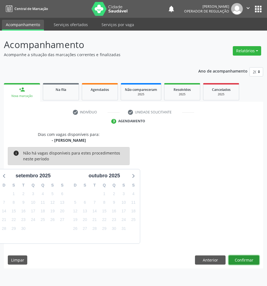
click at [248, 261] on button "Confirmar" at bounding box center [243, 259] width 31 height 9
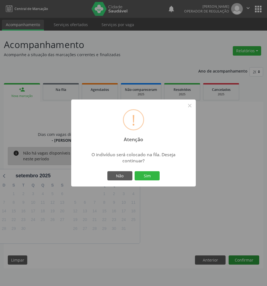
click at [135, 171] on button "Sim" at bounding box center [147, 175] width 25 height 9
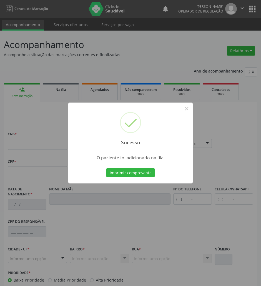
click at [162, 228] on div "Sucesso × O paciente foi adicionado na fila. Imprimir comprovante Cancel" at bounding box center [130, 143] width 261 height 286
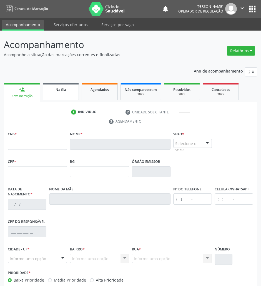
drag, startPoint x: 52, startPoint y: 92, endPoint x: 32, endPoint y: 92, distance: 20.0
click at [51, 92] on div "Na fila" at bounding box center [61, 89] width 28 height 6
click at [32, 92] on link "person_add Nova marcação" at bounding box center [22, 92] width 36 height 19
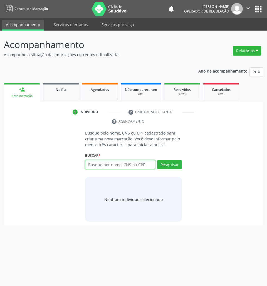
click at [130, 168] on input "text" at bounding box center [120, 164] width 70 height 9
type input "708007323702720"
click at [87, 165] on input "708007323702720" at bounding box center [87, 167] width 0 height 11
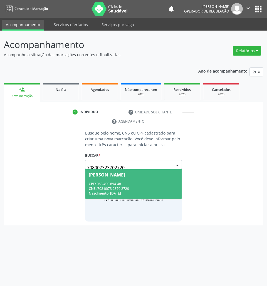
click at [133, 180] on span "Vera Lúcia do Nascimento Silva CPF: 063.490.894-48 CNS: 708 0073 2370 2720 Nasc…" at bounding box center [133, 184] width 96 height 30
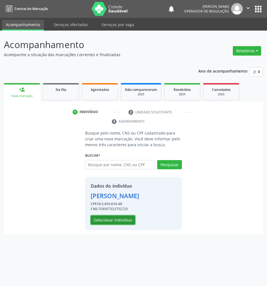
click at [125, 225] on button "Selecionar indivíduo" at bounding box center [113, 219] width 44 height 9
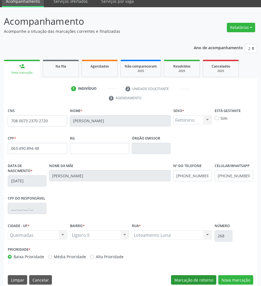
scroll to position [30, 0]
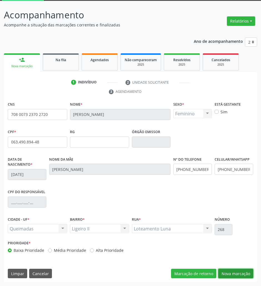
click at [228, 274] on button "Nova marcação" at bounding box center [235, 273] width 35 height 9
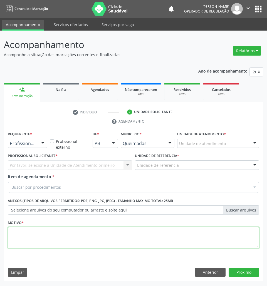
click at [96, 237] on textarea at bounding box center [133, 237] width 251 height 21
paste textarea "RETORNO MATEUS (11/2025)"
type textarea "RETORNO MATEUS (11/2025)"
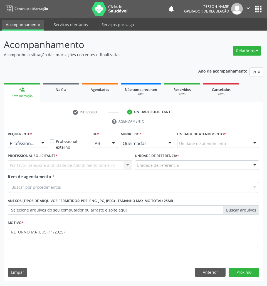
click at [51, 183] on div "Buscar por procedimentos" at bounding box center [133, 187] width 251 height 11
paste input "PSIQUIATRA"
type input "PSIQUIATRA"
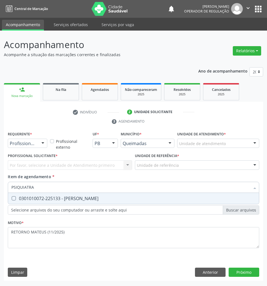
drag, startPoint x: 49, startPoint y: 195, endPoint x: 45, endPoint y: 180, distance: 15.3
click at [49, 194] on span "0301010072-225133 - [PERSON_NAME]" at bounding box center [133, 198] width 251 height 11
checkbox Psiquiatra "true"
click at [37, 147] on div "Profissional de Saúde" at bounding box center [27, 143] width 39 height 9
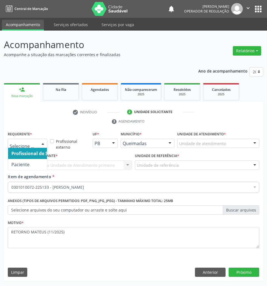
click at [37, 147] on div at bounding box center [27, 143] width 39 height 9
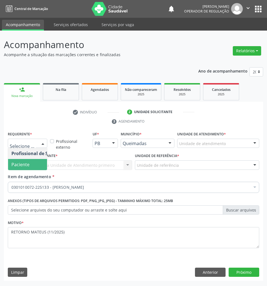
click at [33, 169] on span "Paciente" at bounding box center [35, 164] width 54 height 11
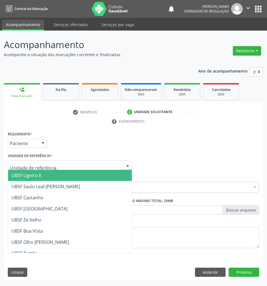
click at [49, 176] on span "UBSF Ligeiro II" at bounding box center [70, 175] width 124 height 11
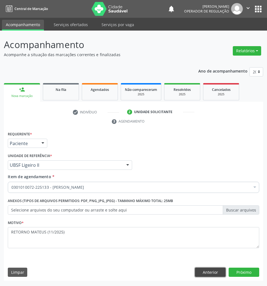
click at [222, 270] on button "Anterior" at bounding box center [210, 272] width 31 height 9
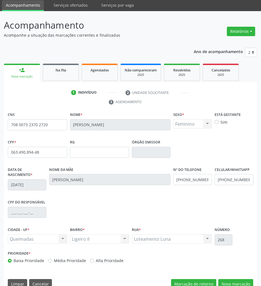
scroll to position [30, 0]
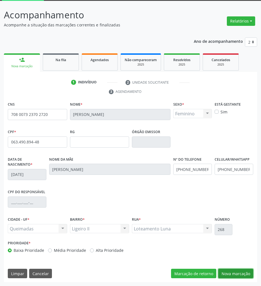
click at [239, 272] on button "Nova marcação" at bounding box center [235, 273] width 35 height 9
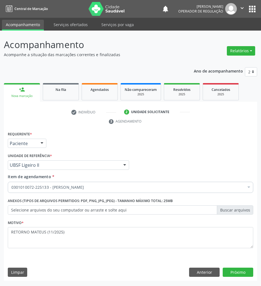
scroll to position [0, 0]
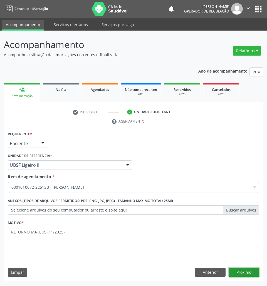
click at [239, 272] on button "Próximo" at bounding box center [243, 272] width 31 height 9
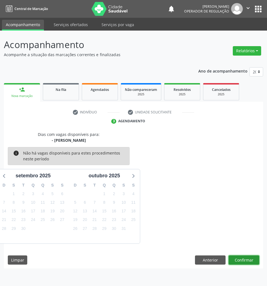
click at [237, 258] on button "Confirmar" at bounding box center [243, 259] width 31 height 9
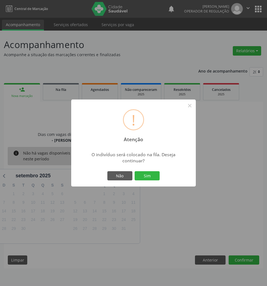
click at [135, 171] on button "Sim" at bounding box center [147, 175] width 25 height 9
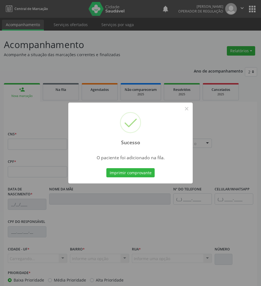
click at [195, 215] on div "Sucesso × O paciente foi adicionado na fila. Imprimir comprovante Cancel" at bounding box center [130, 143] width 261 height 286
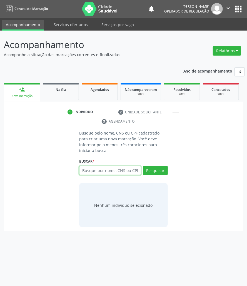
click at [128, 166] on input "text" at bounding box center [110, 170] width 62 height 9
type input "708006847878126"
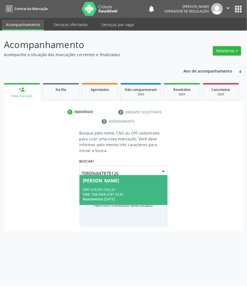
click at [103, 168] on input "708006847878126" at bounding box center [118, 173] width 75 height 11
click at [98, 178] on span "[PERSON_NAME] CPF: 676.091.554-20 CNS: 708 0068 4787 8126 Nascimento: [DATE]" at bounding box center [123, 190] width 88 height 30
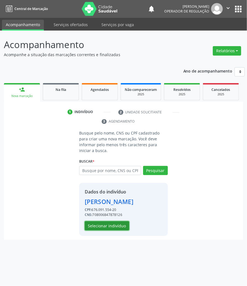
click at [98, 231] on button "Selecionar indivíduo" at bounding box center [107, 225] width 44 height 9
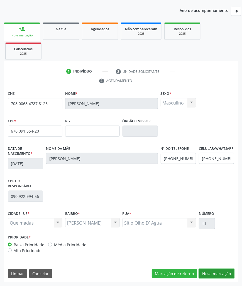
drag, startPoint x: 212, startPoint y: 270, endPoint x: 97, endPoint y: 273, distance: 115.4
click at [212, 270] on button "Nova marcação" at bounding box center [216, 273] width 35 height 9
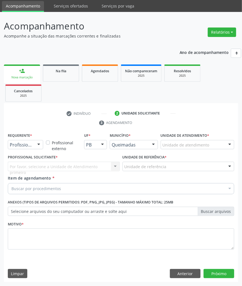
scroll to position [19, 0]
click at [46, 185] on div "Buscar por procedimentos" at bounding box center [121, 188] width 226 height 11
paste input "1ª CONSULTA HIPERTENSÃO (09/2025)"
type input "1ª CONSULTA HIPERTENSÃO (09/2025)"
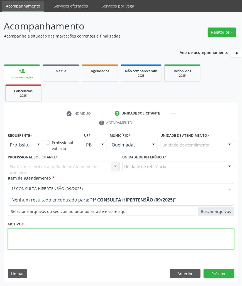
click at [47, 236] on div "Requerente * Profissional de Saúde Profissional de Saúde Paciente Nenhum result…" at bounding box center [121, 194] width 226 height 126
paste textarea "1ª CONSULTA HIPERTENSÃO (09/2025)"
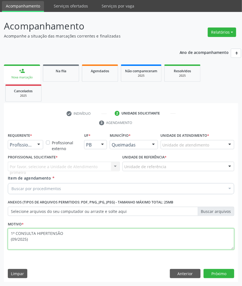
type textarea "1ª CONSULTA HIPERTENSÃO (09/2025)"
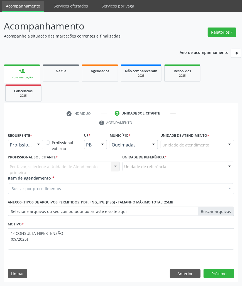
click at [69, 186] on div "Buscar por procedimentos" at bounding box center [121, 188] width 226 height 11
paste input "CARDIOLOGISTA"
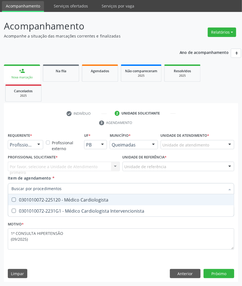
type input "CARDIOLOGISTA"
click at [59, 198] on div "0301010072-225120 - Médico Cardiologista" at bounding box center [120, 200] width 219 height 4
checkbox Cardiologista "true"
click at [37, 142] on div at bounding box center [38, 144] width 8 height 9
checkbox Intervencionista "true"
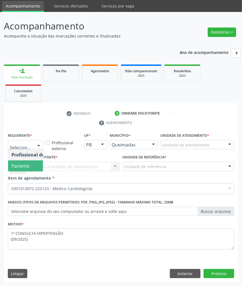
click at [26, 167] on span "Paciente" at bounding box center [20, 166] width 18 height 6
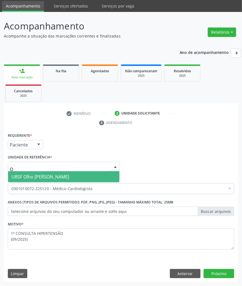
type input "OL"
drag, startPoint x: 39, startPoint y: 173, endPoint x: 10, endPoint y: 179, distance: 29.8
click at [39, 174] on span "UBSF Olho [PERSON_NAME]" at bounding box center [40, 177] width 58 height 6
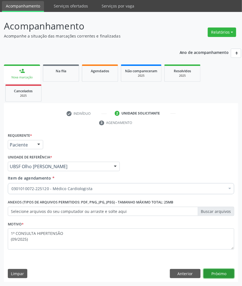
click at [217, 272] on button "Próximo" at bounding box center [218, 273] width 31 height 9
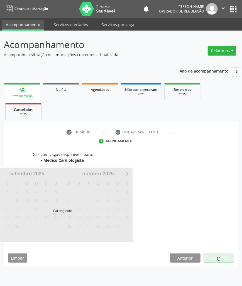
scroll to position [0, 0]
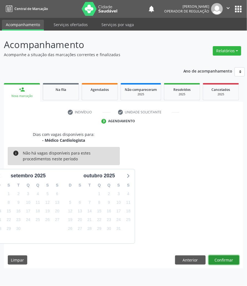
click at [226, 258] on button "Confirmar" at bounding box center [224, 259] width 31 height 9
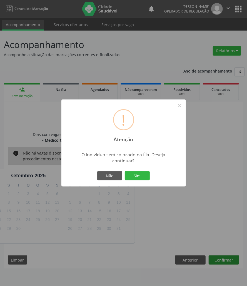
click at [125, 171] on button "Sim" at bounding box center [137, 175] width 25 height 9
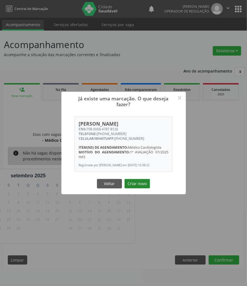
click at [131, 184] on button "Criar novo" at bounding box center [138, 183] width 26 height 9
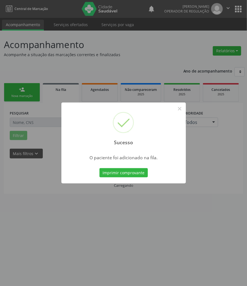
drag, startPoint x: 64, startPoint y: 97, endPoint x: 53, endPoint y: 91, distance: 13.4
click at [52, 88] on div "Sucesso × O paciente foi adicionado na fila. Imprimir comprovante Cancel" at bounding box center [123, 143] width 247 height 286
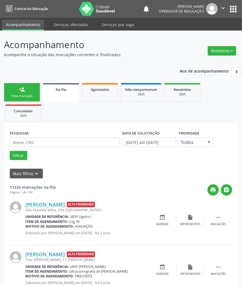
click at [64, 121] on ul "person_add Nova marcação Na fila Agendados Não compareceram 2025 Resolvidos 202…" at bounding box center [121, 102] width 234 height 41
click at [69, 149] on div "PESQUISAR" at bounding box center [64, 140] width 113 height 22
click at [68, 144] on input "text" at bounding box center [65, 142] width 110 height 9
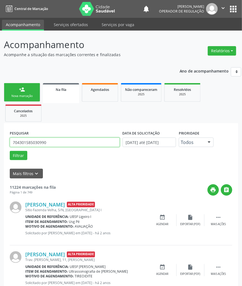
type input "704301585030990"
click at [10, 151] on button "Filtrar" at bounding box center [19, 155] width 18 height 9
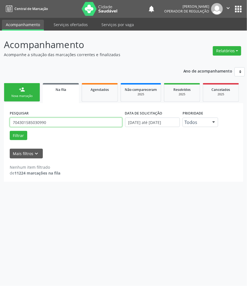
click at [51, 120] on input "704301585030990" at bounding box center [66, 122] width 113 height 9
click at [93, 86] on div "Agendados" at bounding box center [100, 89] width 28 height 6
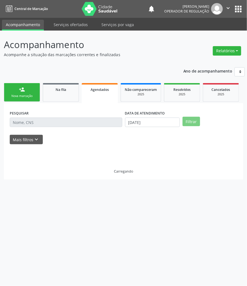
click at [52, 125] on div "PESQUISAR DATA DE ATENDIMENTO [DATE] Filtrar UNIDADE DE REFERÊNCIA [GEOGRAPHIC_…" at bounding box center [123, 141] width 239 height 76
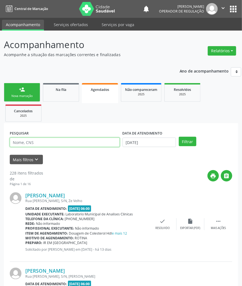
click at [47, 143] on input "text" at bounding box center [65, 142] width 110 height 9
paste input "704301585030990"
type input "704301585030990"
click at [178, 137] on button "Filtrar" at bounding box center [187, 141] width 18 height 9
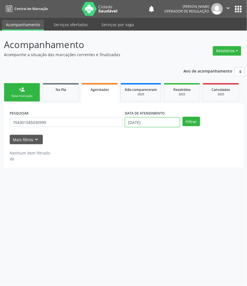
click at [141, 126] on input "[DATE]" at bounding box center [152, 122] width 55 height 9
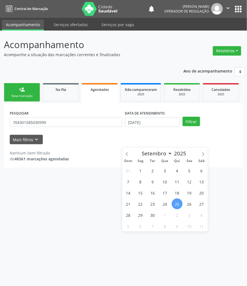
click at [136, 157] on div "Dom Seg Ter Qua Qui Sex Sáb" at bounding box center [165, 161] width 86 height 8
click at [140, 176] on span "8" at bounding box center [140, 181] width 11 height 11
type input "[DATE]"
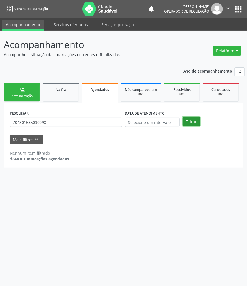
click at [198, 122] on button "Filtrar" at bounding box center [192, 121] width 18 height 9
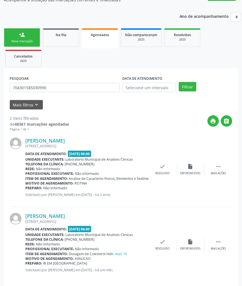
scroll to position [61, 0]
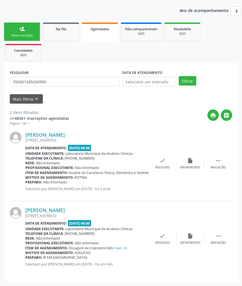
drag, startPoint x: 16, startPoint y: 21, endPoint x: 17, endPoint y: 29, distance: 7.6
click at [16, 22] on ul "person_add Nova marcação Na fila Agendados Não compareceram 2025 Resolvidos 202…" at bounding box center [121, 41] width 234 height 41
click at [18, 29] on link "person_add Nova marcação" at bounding box center [22, 32] width 36 height 19
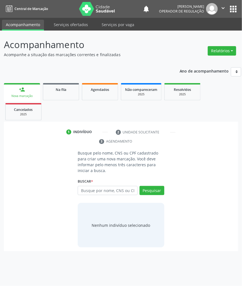
scroll to position [0, 0]
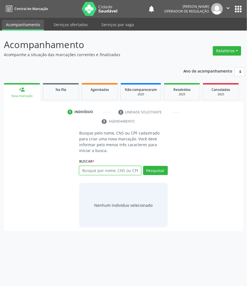
click at [125, 166] on input "text" at bounding box center [110, 170] width 62 height 9
type input "706807703533528"
click at [128, 166] on input "706807703533528" at bounding box center [110, 170] width 62 height 9
drag, startPoint x: 101, startPoint y: 165, endPoint x: 102, endPoint y: 175, distance: 10.6
click at [81, 168] on input "706807703533528" at bounding box center [81, 173] width 0 height 11
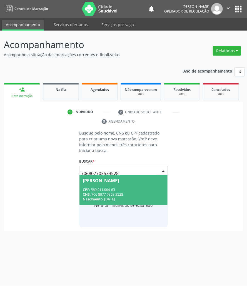
click at [102, 178] on div "Severina Barbosa Pereira" at bounding box center [101, 180] width 36 height 4
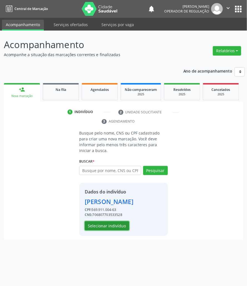
click at [110, 221] on button "Selecionar indivíduo" at bounding box center [107, 225] width 44 height 9
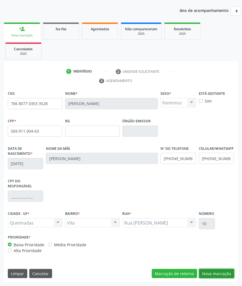
click at [227, 270] on button "Nova marcação" at bounding box center [216, 273] width 35 height 9
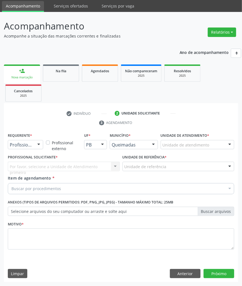
scroll to position [19, 0]
paste input "CARDIOLOGISTA"
type input "CARDIOLOGISTA"
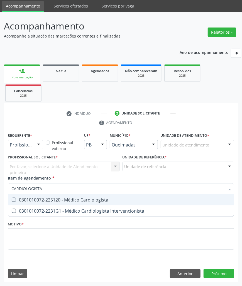
drag, startPoint x: 44, startPoint y: 197, endPoint x: 27, endPoint y: 194, distance: 17.3
click at [43, 198] on div "0301010072-225120 - Médico Cardiologista" at bounding box center [120, 200] width 219 height 4
checkbox Cardiologista "true"
checkbox Intervencionista "true"
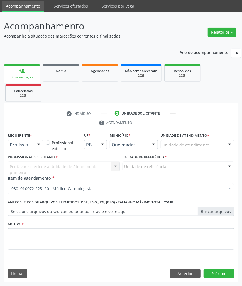
click at [27, 252] on fieldset "Motivo *" at bounding box center [121, 236] width 226 height 33
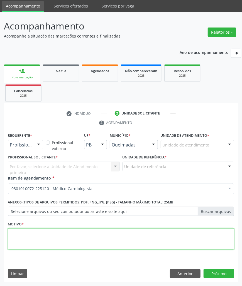
click at [26, 244] on textarea at bounding box center [121, 238] width 226 height 21
paste textarea "1ª CONSULTA HIPERTENSÃO (09/2025)"
type textarea "1ª CONSULTA HIPERTENSÃO (09/2025)"
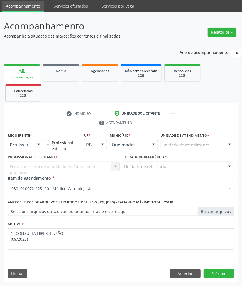
drag, startPoint x: 27, startPoint y: 160, endPoint x: 30, endPoint y: 140, distance: 20.3
click at [27, 160] on label "Profissional Solicitante *" at bounding box center [33, 157] width 50 height 9
click at [31, 143] on div "Profissional de Saúde" at bounding box center [25, 144] width 35 height 9
click at [28, 166] on span "Paciente" at bounding box center [20, 166] width 18 height 6
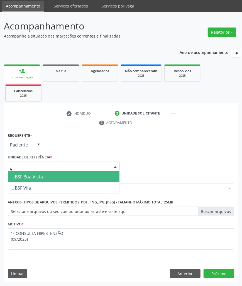
type input "VIL"
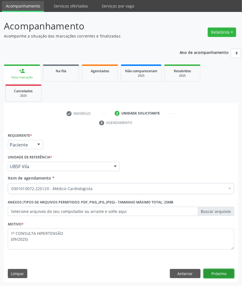
click at [225, 269] on button "Próximo" at bounding box center [218, 273] width 31 height 9
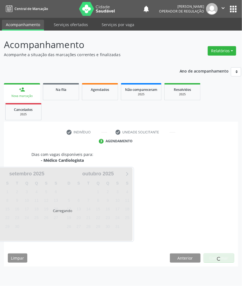
scroll to position [0, 0]
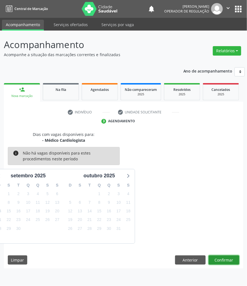
click at [231, 263] on button "Confirmar" at bounding box center [224, 259] width 31 height 9
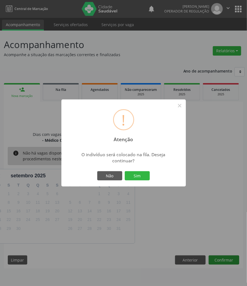
click at [125, 171] on button "Sim" at bounding box center [137, 175] width 25 height 9
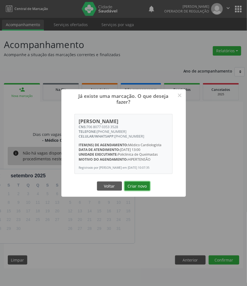
click at [138, 188] on button "Criar novo" at bounding box center [138, 186] width 26 height 9
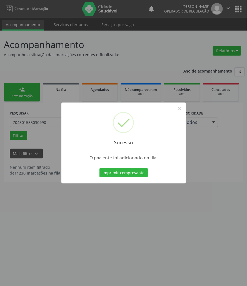
click at [123, 212] on div "Sucesso × O paciente foi adicionado na fila. Imprimir comprovante Cancel" at bounding box center [123, 143] width 247 height 286
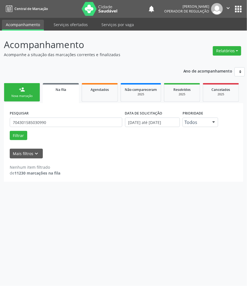
click at [9, 84] on link "person_add Nova marcação" at bounding box center [22, 92] width 36 height 19
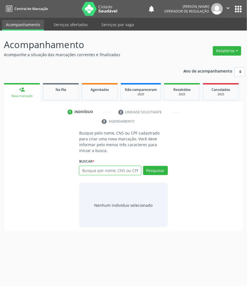
click at [90, 166] on input "text" at bounding box center [110, 170] width 62 height 9
click at [113, 166] on input "text" at bounding box center [110, 170] width 62 height 9
type input "703602050890137"
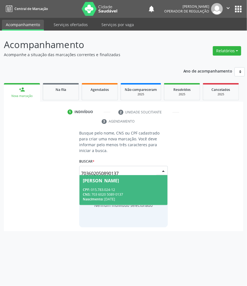
click at [89, 187] on span "CPF:" at bounding box center [86, 189] width 7 height 5
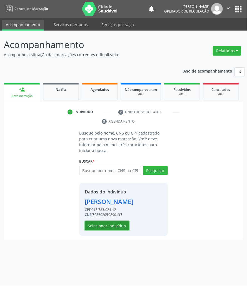
click at [108, 231] on button "Selecionar indivíduo" at bounding box center [107, 225] width 44 height 9
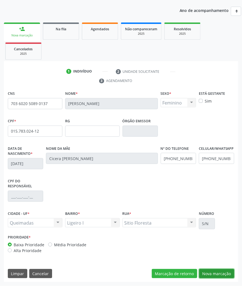
click at [218, 270] on button "Nova marcação" at bounding box center [216, 273] width 35 height 9
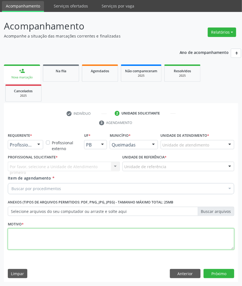
click at [71, 236] on textarea at bounding box center [121, 238] width 226 height 21
paste textarea "1ª CONSULTA CARDIOPATIA (09/2025)"
click at [54, 233] on textarea "1ª CONSULTA CARDIOPATIA (09/2025)" at bounding box center [121, 238] width 226 height 21
type textarea "1ª CONSULTA HIPERTENSÃO (09/2025)"
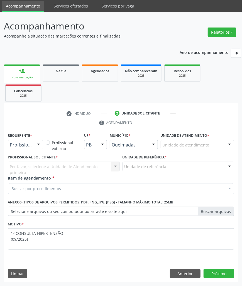
drag, startPoint x: 34, startPoint y: 138, endPoint x: 32, endPoint y: 144, distance: 6.3
click at [34, 139] on div "Requerente * Profissional de Saúde Profissional de Saúde Paciente Nenhum result…" at bounding box center [25, 140] width 35 height 18
drag, startPoint x: 32, startPoint y: 145, endPoint x: 26, endPoint y: 156, distance: 12.9
click at [32, 145] on div "Profissional de Saúde" at bounding box center [25, 144] width 35 height 9
drag, startPoint x: 26, startPoint y: 163, endPoint x: 126, endPoint y: 209, distance: 110.6
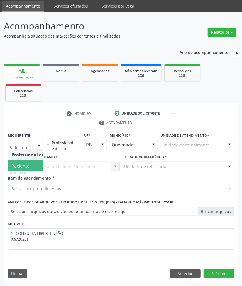
click at [26, 163] on span "Paciente" at bounding box center [20, 166] width 18 height 6
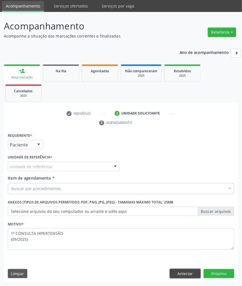
click at [194, 274] on button "Anterior" at bounding box center [185, 273] width 31 height 9
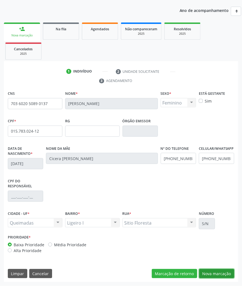
drag, startPoint x: 213, startPoint y: 272, endPoint x: 141, endPoint y: 215, distance: 92.3
click at [213, 272] on button "Nova marcação" at bounding box center [216, 273] width 35 height 9
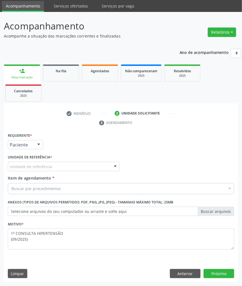
click at [33, 163] on div "Unidade de referência" at bounding box center [64, 166] width 112 height 9
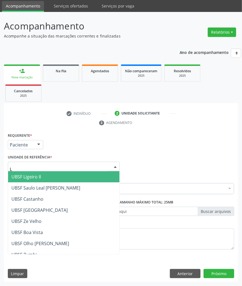
type input "LI"
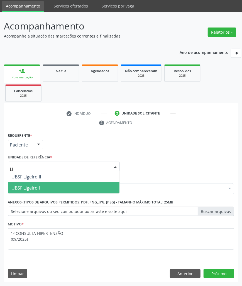
click at [34, 186] on span "UBSF Ligeiro I" at bounding box center [25, 188] width 28 height 6
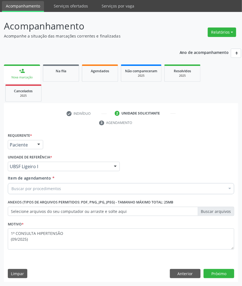
paste input "CARDIOLOGISTA"
type input "CARDIOLOGISTA"
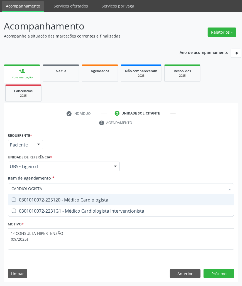
click at [46, 198] on div "0301010072-225120 - Médico Cardiologista" at bounding box center [120, 200] width 219 height 4
checkbox Cardiologista "true"
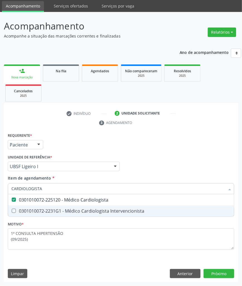
checkbox Intervencionista "true"
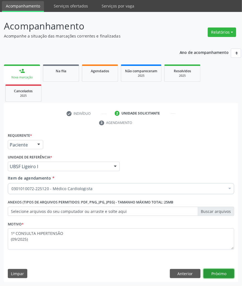
click at [213, 275] on button "Próximo" at bounding box center [218, 273] width 31 height 9
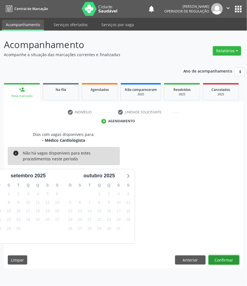
click at [212, 258] on button "Confirmar" at bounding box center [224, 259] width 31 height 9
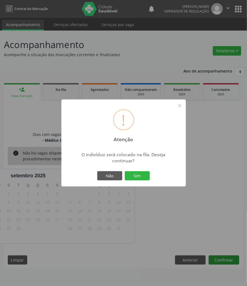
click at [125, 171] on button "Sim" at bounding box center [137, 175] width 25 height 9
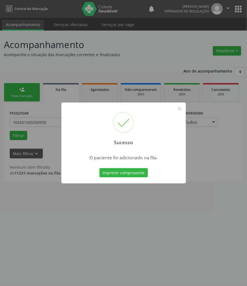
drag, startPoint x: 153, startPoint y: 248, endPoint x: 65, endPoint y: 205, distance: 98.0
click at [137, 242] on div "Sucesso × O paciente foi adicionado na fila. Imprimir comprovante Cancel" at bounding box center [123, 143] width 247 height 286
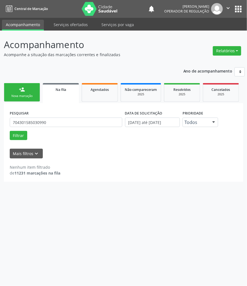
click at [24, 89] on div "person_add" at bounding box center [22, 89] width 6 height 6
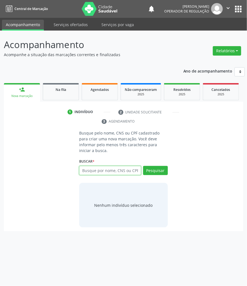
click at [123, 167] on input "text" at bounding box center [110, 170] width 62 height 9
type input "708205655576048"
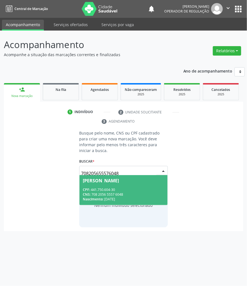
click at [128, 168] on input "708205655576048" at bounding box center [118, 173] width 75 height 11
click at [125, 187] on div "CPF: 441.750.604-30" at bounding box center [123, 189] width 81 height 5
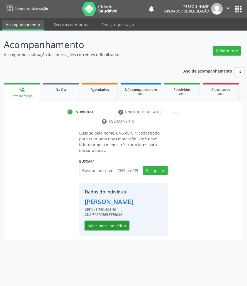
click at [112, 222] on button "Selecionar indivíduo" at bounding box center [107, 225] width 44 height 9
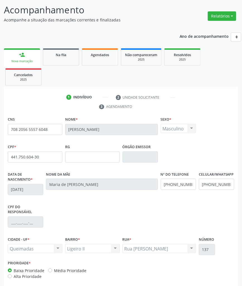
scroll to position [61, 0]
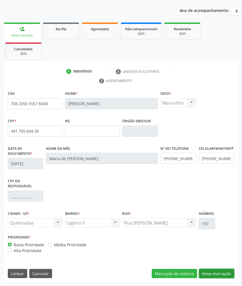
drag, startPoint x: 228, startPoint y: 275, endPoint x: 210, endPoint y: 272, distance: 18.1
click at [227, 275] on button "Nova marcação" at bounding box center [216, 273] width 35 height 9
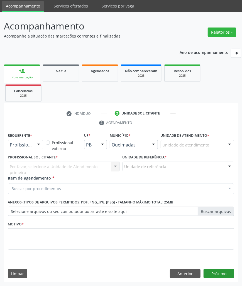
scroll to position [19, 0]
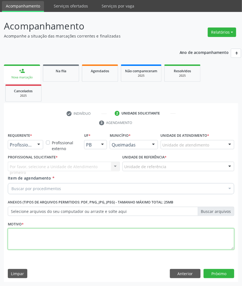
click at [77, 239] on textarea at bounding box center [121, 238] width 226 height 21
paste textarea "1ª CONSULTA DM2 (09/2025)"
type textarea "1ª CONSULTA DM2 (09/2025)"
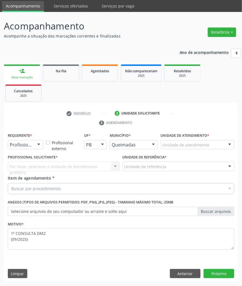
drag, startPoint x: 70, startPoint y: 188, endPoint x: 68, endPoint y: 193, distance: 5.2
click at [70, 188] on div "Buscar por procedimentos" at bounding box center [121, 188] width 226 height 11
paste input "CARDIOLOGISTA"
type input "CARDIOLOGISTA"
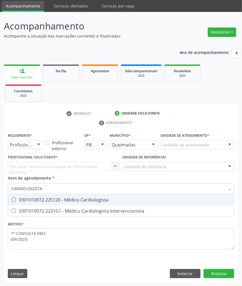
click at [66, 199] on div "0301010072-225120 - Médico Cardiologista" at bounding box center [120, 200] width 219 height 4
checkbox Cardiologista "true"
checkbox Intervencionista "true"
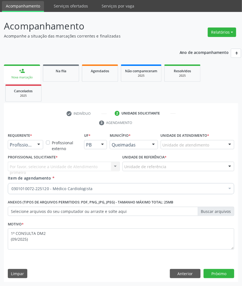
drag, startPoint x: 31, startPoint y: 146, endPoint x: 27, endPoint y: 153, distance: 7.8
click at [25, 166] on span "Paciente" at bounding box center [20, 166] width 18 height 6
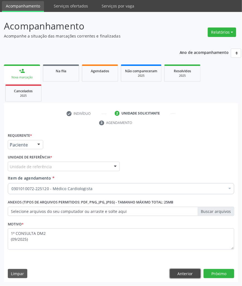
drag, startPoint x: 196, startPoint y: 274, endPoint x: 202, endPoint y: 274, distance: 5.3
click at [196, 274] on button "Anterior" at bounding box center [185, 273] width 31 height 9
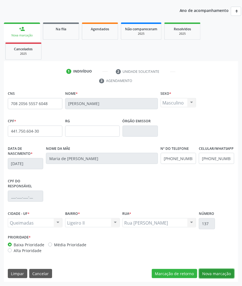
drag, startPoint x: 212, startPoint y: 273, endPoint x: 100, endPoint y: 196, distance: 136.2
click at [212, 273] on button "Nova marcação" at bounding box center [216, 273] width 35 height 9
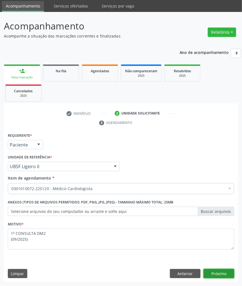
click at [215, 273] on button "Próximo" at bounding box center [218, 273] width 31 height 9
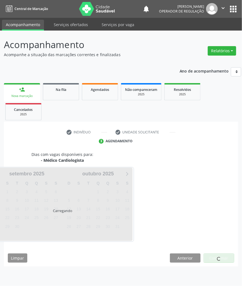
scroll to position [0, 0]
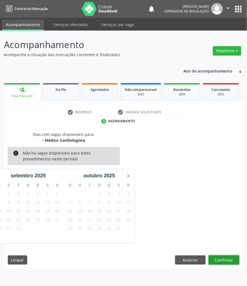
click at [219, 262] on button "Confirmar" at bounding box center [224, 259] width 31 height 9
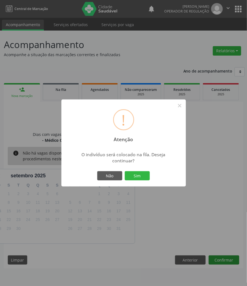
click at [125, 171] on button "Sim" at bounding box center [137, 175] width 25 height 9
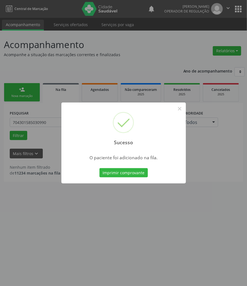
drag, startPoint x: 124, startPoint y: 239, endPoint x: 93, endPoint y: 222, distance: 35.5
click at [118, 237] on div "Sucesso × O paciente foi adicionado na fila. Imprimir comprovante Cancel" at bounding box center [123, 143] width 247 height 286
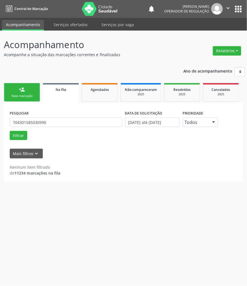
click at [16, 89] on link "person_add Nova marcação" at bounding box center [22, 92] width 36 height 19
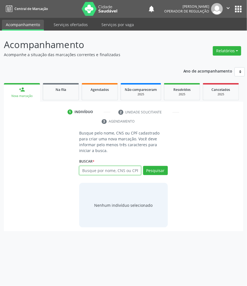
click at [117, 166] on input "text" at bounding box center [110, 170] width 62 height 9
type input "705704493514530"
click at [85, 166] on div "705704493514530 Busque por nome, CNS ou CPF Josinaldo Fernandes CPF: 023.857.51…" at bounding box center [123, 172] width 89 height 13
drag, startPoint x: 87, startPoint y: 165, endPoint x: 97, endPoint y: 166, distance: 10.0
click at [87, 166] on input "705704493514530" at bounding box center [110, 170] width 62 height 9
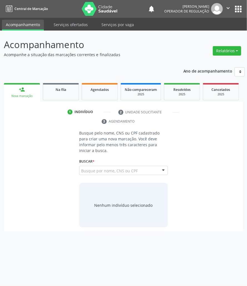
click at [0, 0] on span "Josinaldo Fernandes CPF: 023.857.514-45 CNS: 705 7044 9351 4530 Nascimento: 16/…" at bounding box center [0, 0] width 0 height 0
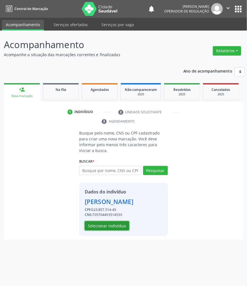
drag, startPoint x: 119, startPoint y: 217, endPoint x: 4, endPoint y: 203, distance: 116.3
click at [118, 221] on button "Selecionar indivíduo" at bounding box center [107, 225] width 44 height 9
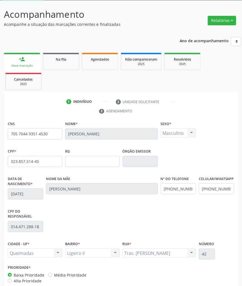
scroll to position [61, 0]
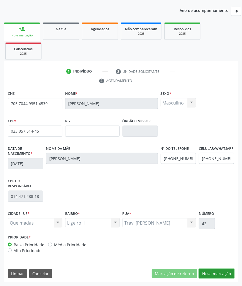
click at [229, 277] on button "Nova marcação" at bounding box center [216, 273] width 35 height 9
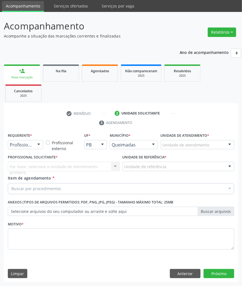
scroll to position [19, 0]
paste input "CARDIOLOGISTA"
type input "CARDIOLOGISTA"
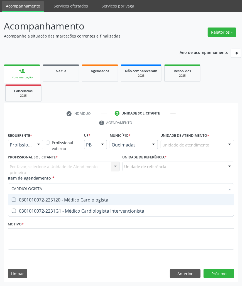
click at [44, 198] on div "0301010072-225120 - Médico Cardiologista" at bounding box center [120, 200] width 219 height 4
checkbox Cardiologista "true"
checkbox Intervencionista "true"
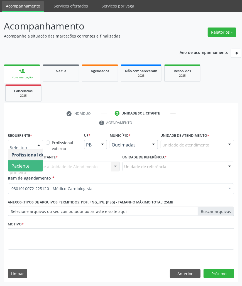
click at [15, 167] on span "Paciente" at bounding box center [20, 166] width 18 height 6
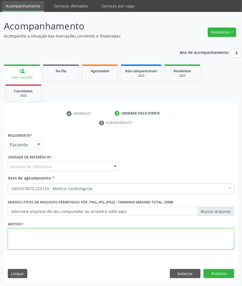
click at [56, 245] on textarea at bounding box center [121, 238] width 226 height 21
paste textarea "CARDIOLOGISTA"
type textarea "CARDIOLOGISTA"
click at [51, 237] on textarea at bounding box center [121, 238] width 226 height 21
paste textarea "1ª CONSULTA EPISODIOS DE SINCOPE (09/2025)"
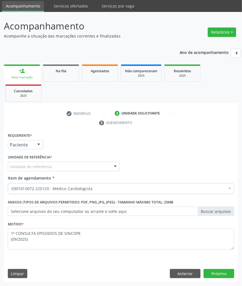
drag, startPoint x: 185, startPoint y: 281, endPoint x: 185, endPoint y: 278, distance: 3.1
click at [185, 280] on div "Requerente * Paciente Profissional de Saúde Paciente Nenhum resultado encontrad…" at bounding box center [121, 206] width 234 height 151
click at [185, 278] on button "Anterior" at bounding box center [185, 273] width 31 height 9
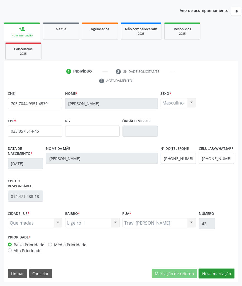
click at [220, 271] on button "Nova marcação" at bounding box center [216, 273] width 35 height 9
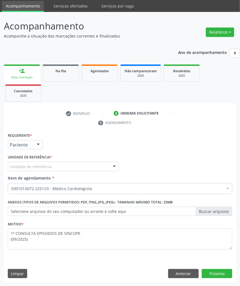
drag, startPoint x: 83, startPoint y: 170, endPoint x: 76, endPoint y: 172, distance: 7.2
click at [82, 170] on div "Unidade de referência" at bounding box center [63, 166] width 111 height 9
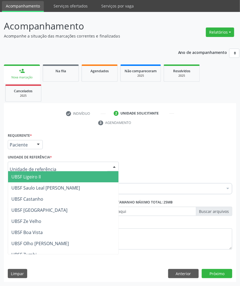
click at [67, 179] on span "UBSF Ligeiro II" at bounding box center [63, 176] width 111 height 11
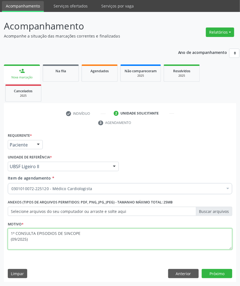
drag, startPoint x: 67, startPoint y: 244, endPoint x: 63, endPoint y: 242, distance: 4.2
click at [67, 244] on textarea "1ª CONSULTA EPISODIOS DE SINCOPE (09/2025)" at bounding box center [120, 238] width 225 height 21
drag, startPoint x: 81, startPoint y: 233, endPoint x: 37, endPoint y: 235, distance: 44.5
click at [37, 235] on textarea "1ª CONSULTA EPISODIOS DE SINCOPE (09/2025)" at bounding box center [120, 238] width 225 height 21
type textarea "1ª CONSULTA SEQUELA DE AVC (09/2025)"
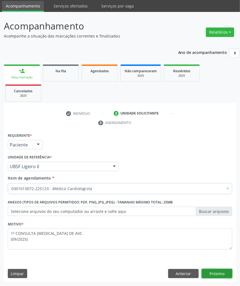
click at [218, 271] on button "Próximo" at bounding box center [217, 273] width 31 height 9
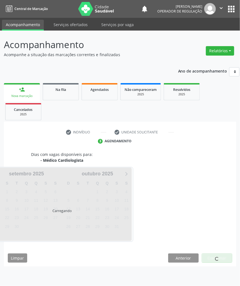
scroll to position [0, 0]
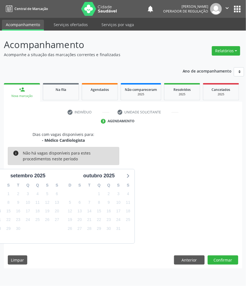
click at [225, 253] on div "Dias com vagas disponíveis para: - Médico Cardiologista info Não há vagas dispo…" at bounding box center [123, 199] width 238 height 137
click at [225, 259] on button "Confirmar" at bounding box center [223, 259] width 31 height 9
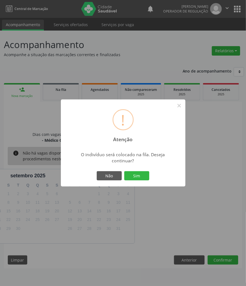
click at [124, 171] on button "Sim" at bounding box center [136, 175] width 25 height 9
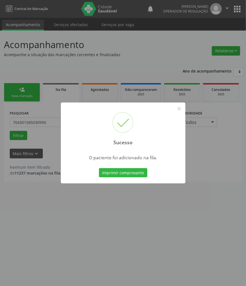
drag, startPoint x: 46, startPoint y: 233, endPoint x: 43, endPoint y: 232, distance: 4.1
click at [45, 233] on div "Sucesso × O paciente foi adicionado na fila. Imprimir comprovante Cancel" at bounding box center [123, 143] width 246 height 286
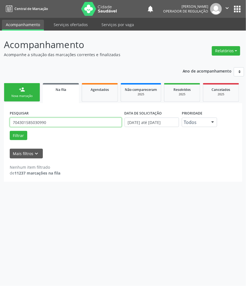
click at [62, 124] on input "704301585030990" at bounding box center [66, 122] width 112 height 9
type input "700305979899830"
click at [10, 131] on button "Filtrar" at bounding box center [19, 135] width 18 height 9
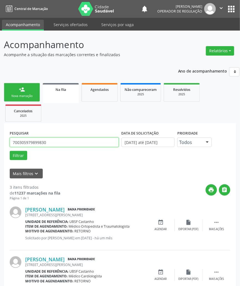
click at [56, 143] on input "700305979899830" at bounding box center [64, 142] width 109 height 9
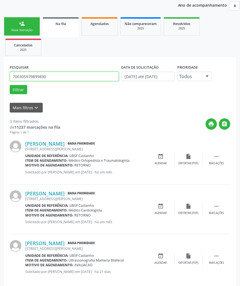
scroll to position [74, 0]
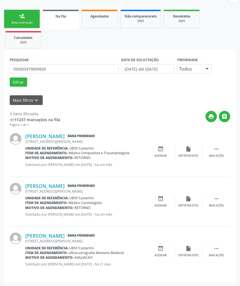
click at [23, 23] on div "Nova marcação" at bounding box center [22, 23] width 28 height 4
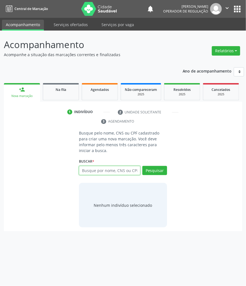
click at [114, 166] on input "text" at bounding box center [109, 170] width 61 height 9
type input "704809570873442"
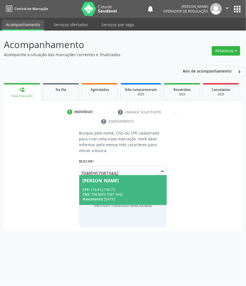
click at [102, 168] on input "704809570873442" at bounding box center [118, 173] width 75 height 11
click at [101, 187] on div "CPF: 116.912.734-73" at bounding box center [123, 189] width 81 height 5
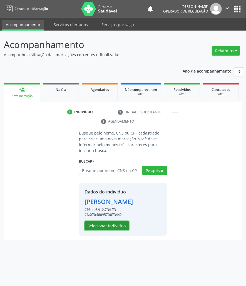
click at [103, 222] on button "Selecionar indivíduo" at bounding box center [106, 225] width 44 height 9
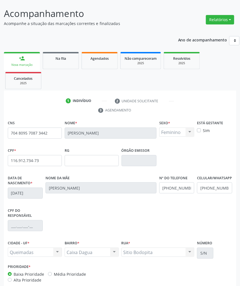
scroll to position [61, 0]
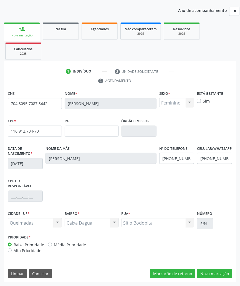
click at [218, 279] on div "CNS 704 8095 7087 3442 Nome * Amanda da Silva Macedo Sexo * Feminino Masculino …" at bounding box center [120, 186] width 233 height 193
drag, startPoint x: 217, startPoint y: 276, endPoint x: 193, endPoint y: 260, distance: 28.6
click at [216, 276] on button "Nova marcação" at bounding box center [215, 273] width 35 height 9
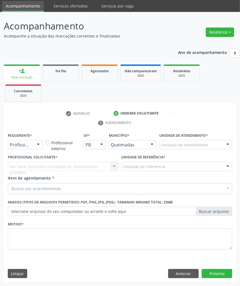
scroll to position [19, 0]
paste input "CARDIOLOGISTA"
type input "CARDIOLOGISTA"
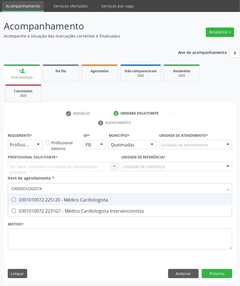
click at [39, 198] on div "0301010072-225120 - Médico Cardiologista" at bounding box center [120, 200] width 218 height 4
checkbox Cardiologista "true"
checkbox Intervencionista "true"
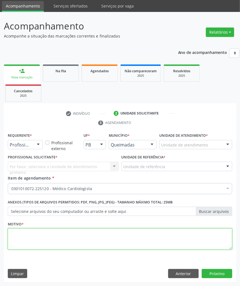
click at [34, 238] on textarea at bounding box center [120, 238] width 225 height 21
paste textarea "1ª CONSULTA EPISODIOS DE SINCOPE (09/2025)"
drag, startPoint x: 66, startPoint y: 233, endPoint x: 37, endPoint y: 230, distance: 28.8
click at [37, 230] on textarea "1ª CONSULTA EPISODIOS DE SINCOPE (09/2025)" at bounding box center [120, 238] width 225 height 21
type textarea "1ª CONSULTA (09/2025)"
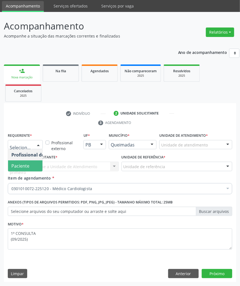
click at [27, 166] on span "Paciente" at bounding box center [20, 166] width 18 height 6
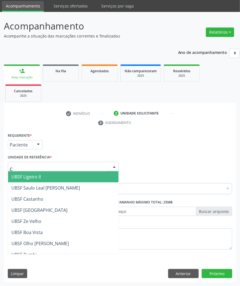
type input "CA"
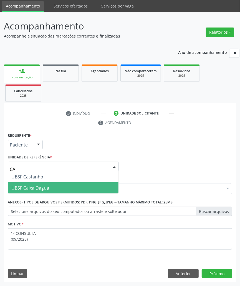
click at [42, 183] on span "UBSF Caixa Dagua" at bounding box center [63, 187] width 111 height 11
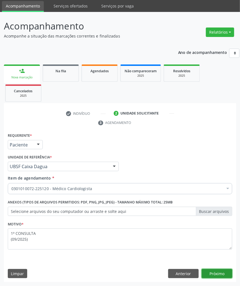
click at [212, 270] on button "Próximo" at bounding box center [217, 273] width 31 height 9
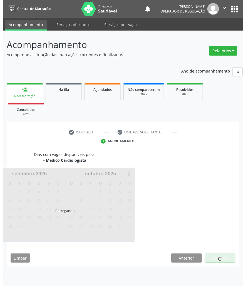
scroll to position [0, 0]
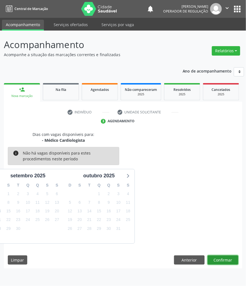
click at [234, 259] on button "Confirmar" at bounding box center [223, 259] width 31 height 9
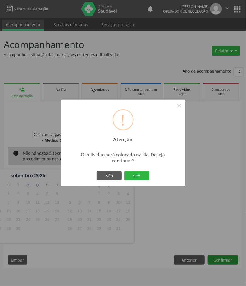
click at [124, 171] on button "Sim" at bounding box center [136, 175] width 25 height 9
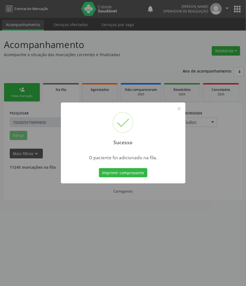
drag, startPoint x: 186, startPoint y: 244, endPoint x: 164, endPoint y: 251, distance: 23.1
click at [185, 245] on div "Sucesso × O paciente foi adicionado na fila. Imprimir comprovante Cancel" at bounding box center [123, 143] width 246 height 286
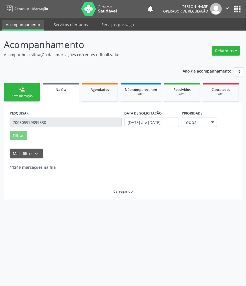
drag, startPoint x: 29, startPoint y: 96, endPoint x: 26, endPoint y: 100, distance: 5.2
click at [29, 96] on div "Nova marcação" at bounding box center [22, 96] width 28 height 4
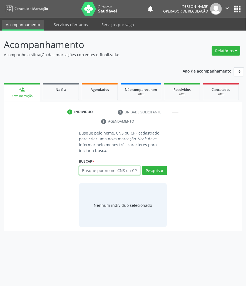
click at [107, 168] on input "text" at bounding box center [109, 170] width 61 height 9
type input "709509657879470"
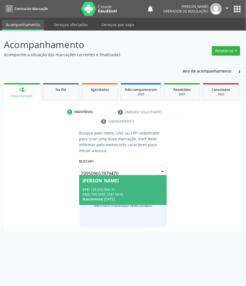
click at [95, 168] on input "709509657879470" at bounding box center [118, 173] width 75 height 11
click at [98, 178] on span "[PERSON_NAME] CPF: 125.053.054-71 CNS: 709 5096 5787 9470 Nascimento: [DATE]" at bounding box center [123, 190] width 88 height 30
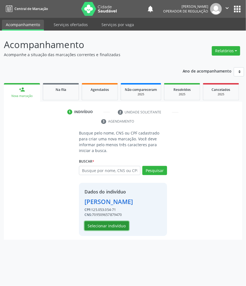
click at [93, 230] on button "Selecionar indivíduo" at bounding box center [106, 225] width 44 height 9
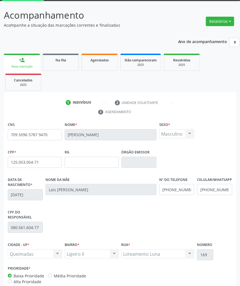
scroll to position [61, 0]
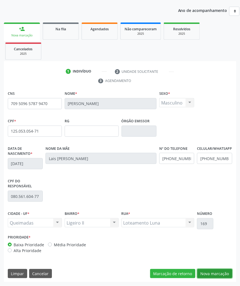
drag, startPoint x: 205, startPoint y: 269, endPoint x: 7, endPoint y: 262, distance: 197.7
click at [196, 268] on div "CNS 709 5096 5787 9470 Nome * [PERSON_NAME] Junior Sexo * Masculino Masculino F…" at bounding box center [120, 186] width 233 height 193
drag, startPoint x: 209, startPoint y: 271, endPoint x: 185, endPoint y: 266, distance: 24.5
click at [202, 270] on button "Nova marcação" at bounding box center [215, 273] width 35 height 9
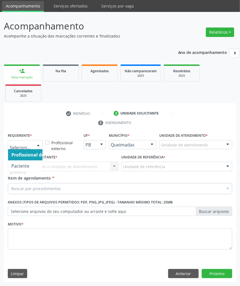
drag, startPoint x: 41, startPoint y: 143, endPoint x: 37, endPoint y: 165, distance: 22.2
click at [40, 144] on div at bounding box center [38, 144] width 8 height 9
click at [37, 166] on span "Paciente" at bounding box center [35, 165] width 54 height 11
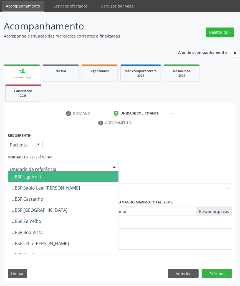
click at [46, 178] on span "UBSF Ligeiro II" at bounding box center [63, 176] width 111 height 11
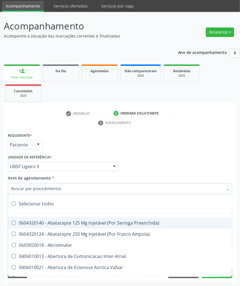
paste input "PSIQUIATRA"
type input "PSIQUIATRA"
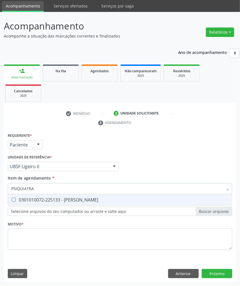
drag, startPoint x: 25, startPoint y: 198, endPoint x: 1, endPoint y: 199, distance: 24.5
click at [21, 198] on div "0301010072-225133 - [PERSON_NAME]" at bounding box center [120, 200] width 218 height 4
checkbox Psiquiatra "true"
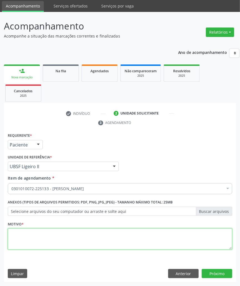
drag, startPoint x: 39, startPoint y: 244, endPoint x: 10, endPoint y: 244, distance: 29.2
click at [39, 244] on textarea at bounding box center [120, 238] width 225 height 21
paste textarea "RETORNO LOURDES (10/2025)"
type textarea "RETORNO LOURDES (10/2025)"
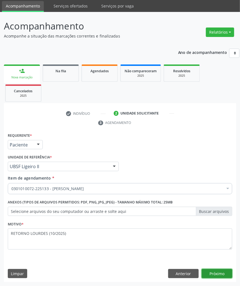
click at [215, 275] on button "Próximo" at bounding box center [217, 273] width 31 height 9
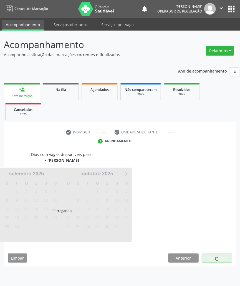
scroll to position [0, 0]
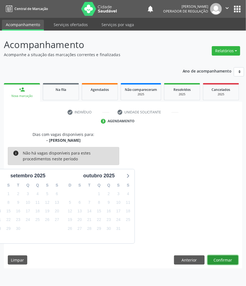
click at [226, 258] on button "Confirmar" at bounding box center [223, 259] width 31 height 9
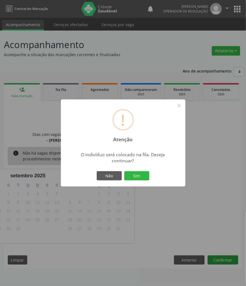
click at [124, 171] on button "Sim" at bounding box center [136, 175] width 25 height 9
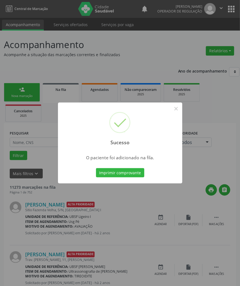
click at [49, 185] on div "Sucesso × O paciente foi adicionado na fila. Imprimir comprovante Cancel" at bounding box center [120, 143] width 240 height 286
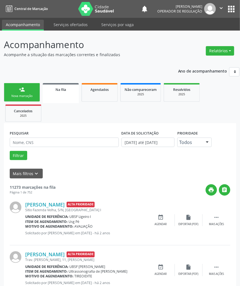
click at [5, 93] on link "person_add Nova marcação" at bounding box center [22, 92] width 36 height 19
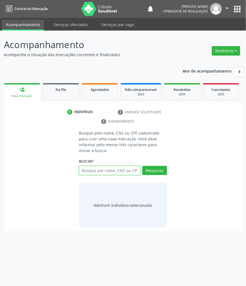
click at [83, 166] on input "text" at bounding box center [109, 170] width 61 height 9
type input "702409572538028"
click at [81, 168] on input "702409572538028" at bounding box center [81, 173] width 0 height 11
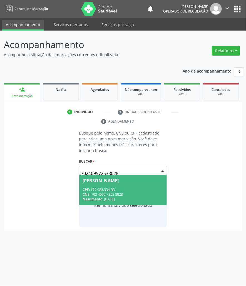
click at [99, 180] on span "[PERSON_NAME] CPF: 170.983.334-33 CNS: 702 4095 7253 8028 Nascimento: [DATE]" at bounding box center [123, 190] width 88 height 30
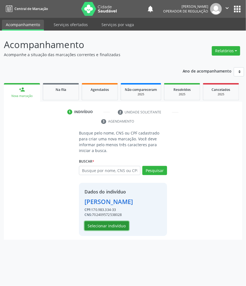
drag, startPoint x: 96, startPoint y: 229, endPoint x: 5, endPoint y: 119, distance: 143.1
click at [96, 229] on button "Selecionar indivíduo" at bounding box center [106, 225] width 44 height 9
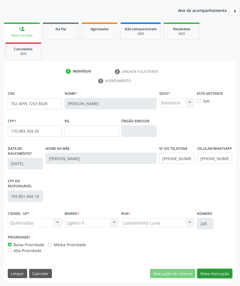
click at [223, 275] on button "Nova marcação" at bounding box center [215, 273] width 35 height 9
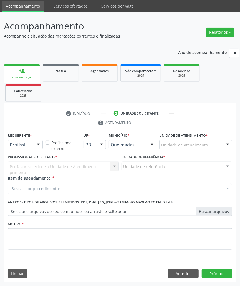
click at [67, 191] on div "Buscar por procedimentos" at bounding box center [120, 188] width 225 height 11
paste input "PSIQUIATRA"
type input "PSIQUIATRA"
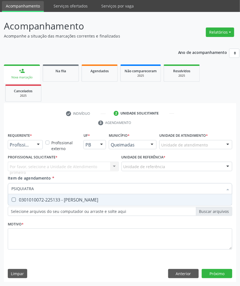
drag, startPoint x: 51, startPoint y: 196, endPoint x: 1, endPoint y: 185, distance: 51.9
click at [48, 196] on span "0301010072-225133 - [PERSON_NAME]" at bounding box center [120, 199] width 224 height 11
checkbox Psiquiatra "true"
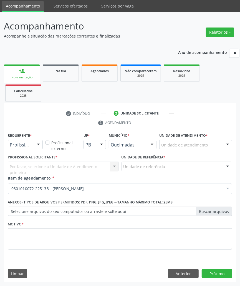
drag, startPoint x: 56, startPoint y: 168, endPoint x: 55, endPoint y: 173, distance: 4.2
click at [55, 171] on div "Profissional Solicitante * Por favor, selecione a Unidade de Atendimento primei…" at bounding box center [63, 164] width 114 height 22
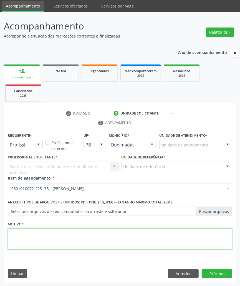
drag, startPoint x: 48, startPoint y: 243, endPoint x: 37, endPoint y: 203, distance: 41.5
click at [47, 242] on textarea at bounding box center [120, 238] width 225 height 21
paste textarea "RETORNO LOURDES (10/2025)"
type textarea "RETORNO LOURDES (10/2025)"
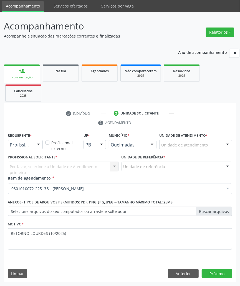
click at [33, 137] on div "Requerente * Profissional de Saúde Profissional de Saúde Paciente Nenhum result…" at bounding box center [25, 140] width 35 height 18
click at [33, 141] on div "Profissional de Saúde" at bounding box center [25, 144] width 35 height 9
drag, startPoint x: 31, startPoint y: 163, endPoint x: 37, endPoint y: 164, distance: 5.5
click at [31, 163] on span "Paciente" at bounding box center [35, 165] width 54 height 11
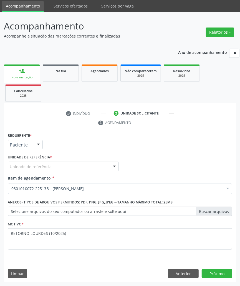
click at [41, 166] on div "Requerente * Paciente Profissional de Saúde Paciente Nenhum resultado encontrad…" at bounding box center [120, 194] width 225 height 126
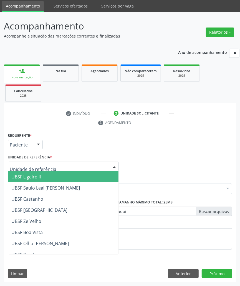
drag, startPoint x: 44, startPoint y: 166, endPoint x: 47, endPoint y: 175, distance: 9.4
click at [48, 179] on span "UBSF Ligeiro II" at bounding box center [63, 176] width 111 height 11
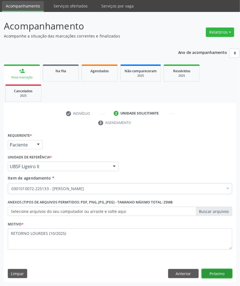
click at [210, 274] on button "Próximo" at bounding box center [217, 273] width 31 height 9
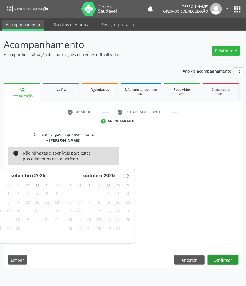
click at [225, 265] on button "Confirmar" at bounding box center [223, 259] width 31 height 9
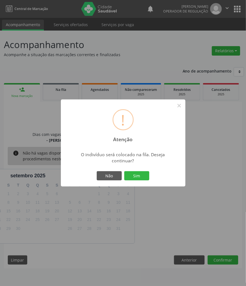
click at [124, 171] on button "Sim" at bounding box center [136, 175] width 25 height 9
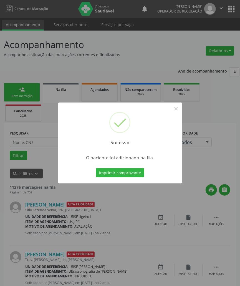
click at [31, 198] on div "Sucesso × O paciente foi adicionado na fila. Imprimir comprovante Cancel" at bounding box center [120, 143] width 240 height 286
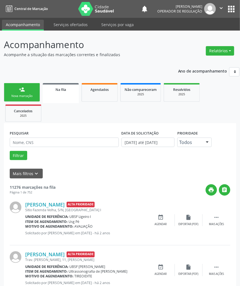
click at [25, 97] on div "Nova marcação" at bounding box center [22, 96] width 28 height 4
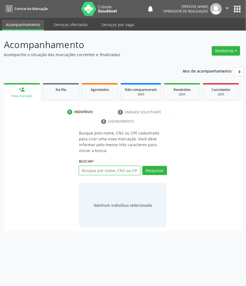
click at [93, 166] on input "text" at bounding box center [109, 170] width 61 height 9
type input "701800229846276"
click at [81, 168] on input "701800229846276" at bounding box center [81, 173] width 0 height 11
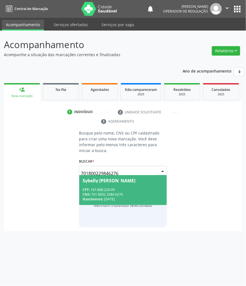
drag, startPoint x: 100, startPoint y: 190, endPoint x: 14, endPoint y: 158, distance: 91.8
click at [100, 192] on div "CNS: 701 8002 2984 6276" at bounding box center [123, 194] width 81 height 5
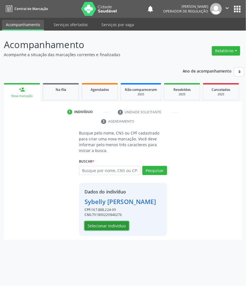
click at [123, 230] on button "Selecionar indivíduo" at bounding box center [106, 225] width 44 height 9
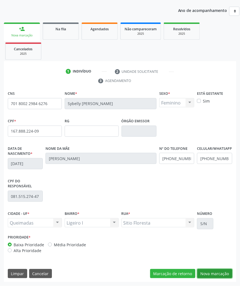
click at [215, 275] on button "Nova marcação" at bounding box center [215, 273] width 35 height 9
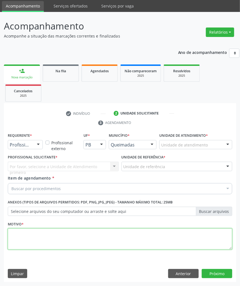
click at [28, 238] on textarea at bounding box center [120, 238] width 225 height 21
paste textarea "RETORNO LOURDES (10/2025)"
click at [52, 234] on textarea "RETORNO LOURDES (10/2025)" at bounding box center [120, 238] width 225 height 21
type textarea "RETORNO LOURDES (11/2025)"
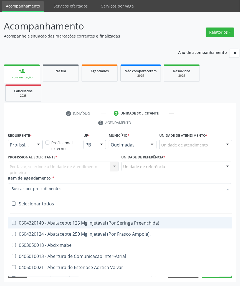
paste input "RETORNO LOURDES (10/2025)"
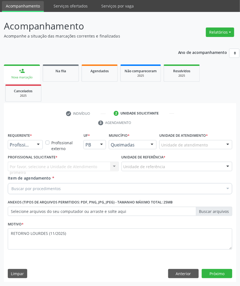
drag, startPoint x: 73, startPoint y: 179, endPoint x: 73, endPoint y: 187, distance: 8.1
click at [73, 180] on div "Item de agendamento * Buscar por procedimentos Selecionar todos 0604320140 - Ab…" at bounding box center [120, 184] width 225 height 18
click at [74, 187] on div "Buscar por procedimentos" at bounding box center [120, 188] width 225 height 11
paste input "PSIQUIATRA"
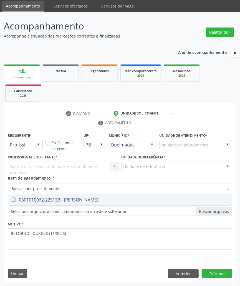
type input "PSIQUIATRA"
click at [67, 198] on div "0301010072-225133 - [PERSON_NAME]" at bounding box center [120, 200] width 218 height 4
checkbox Psiquiatra "true"
drag, startPoint x: 17, startPoint y: 142, endPoint x: 17, endPoint y: 161, distance: 18.9
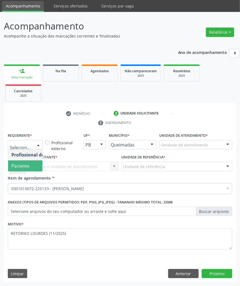
click at [19, 160] on span "Paciente" at bounding box center [35, 165] width 54 height 11
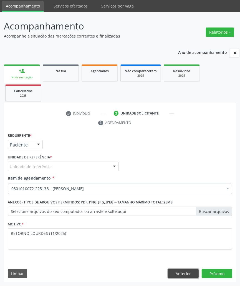
click at [188, 272] on button "Anterior" at bounding box center [183, 273] width 31 height 9
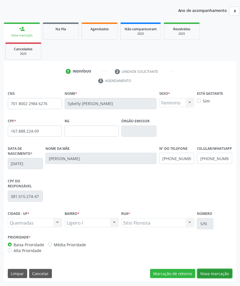
drag, startPoint x: 214, startPoint y: 272, endPoint x: 127, endPoint y: 224, distance: 99.1
click at [209, 269] on button "Nova marcação" at bounding box center [215, 273] width 35 height 9
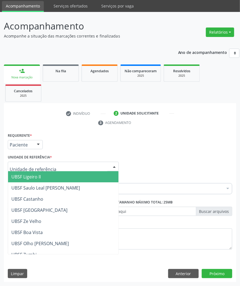
click at [34, 170] on div at bounding box center [63, 166] width 111 height 9
type input "LI"
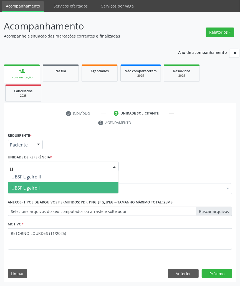
click at [41, 184] on span "UBSF Ligeiro I" at bounding box center [63, 187] width 111 height 11
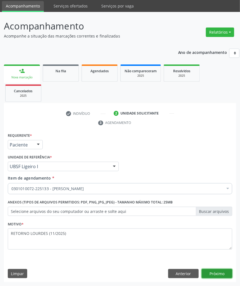
drag, startPoint x: 212, startPoint y: 269, endPoint x: 15, endPoint y: 273, distance: 197.7
click at [210, 269] on button "Próximo" at bounding box center [217, 273] width 31 height 9
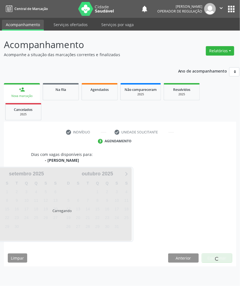
scroll to position [0, 0]
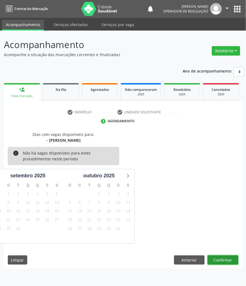
click at [224, 260] on button "Confirmar" at bounding box center [223, 259] width 31 height 9
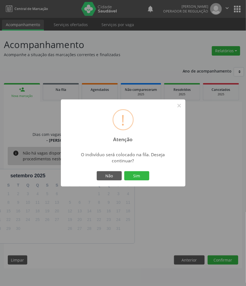
click at [124, 171] on button "Sim" at bounding box center [136, 175] width 25 height 9
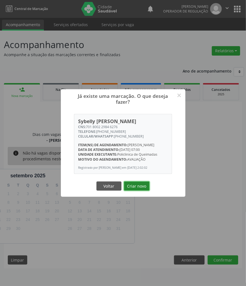
click at [140, 190] on button "Criar novo" at bounding box center [137, 186] width 26 height 9
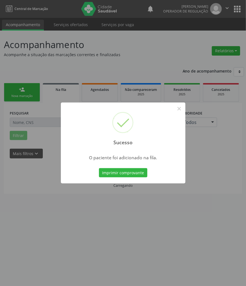
click at [131, 209] on div "Sucesso × O paciente foi adicionado na fila. Imprimir comprovante Cancel" at bounding box center [123, 143] width 246 height 286
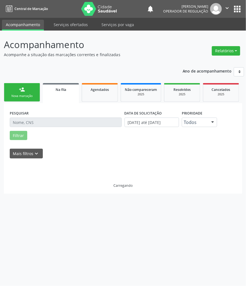
click at [23, 98] on link "person_add Nova marcação" at bounding box center [22, 92] width 36 height 19
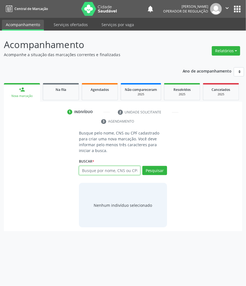
click at [95, 166] on input "text" at bounding box center [109, 170] width 61 height 9
type input "705201494027872"
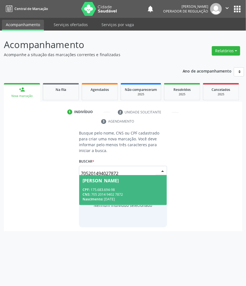
click at [99, 187] on div "CPF: 175.683.694-98" at bounding box center [123, 189] width 81 height 5
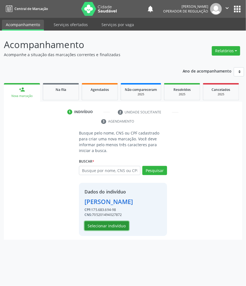
click at [113, 222] on button "Selecionar indivíduo" at bounding box center [106, 225] width 44 height 9
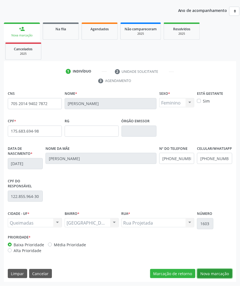
drag, startPoint x: 221, startPoint y: 273, endPoint x: 202, endPoint y: 267, distance: 19.3
click at [220, 273] on button "Nova marcação" at bounding box center [215, 273] width 35 height 9
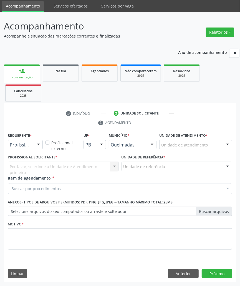
scroll to position [19, 0]
click at [23, 156] on span "Profissional de Saúde" at bounding box center [35, 155] width 48 height 6
drag, startPoint x: 26, startPoint y: 147, endPoint x: 21, endPoint y: 161, distance: 15.2
click at [21, 164] on span "Paciente" at bounding box center [20, 166] width 18 height 6
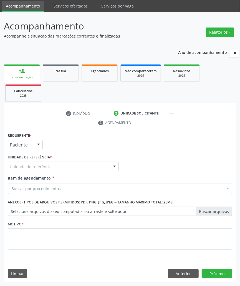
click at [32, 252] on fieldset "Motivo *" at bounding box center [120, 236] width 225 height 33
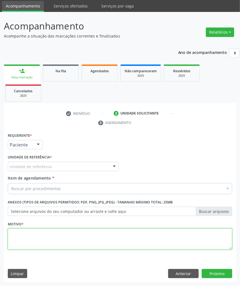
click at [31, 242] on textarea at bounding box center [120, 238] width 225 height 21
paste textarea "RETORNO LOURDES (11/2025)"
type textarea "RETORNO LOURDES (11/2025)"
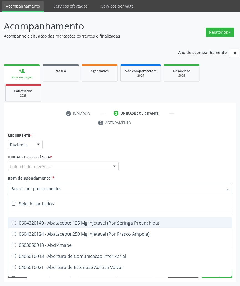
paste input "PSIQUIATRA"
type input "PSIQUIATRA"
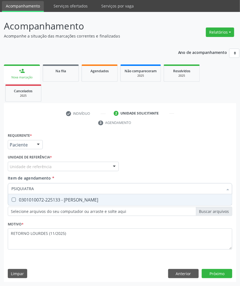
click at [58, 198] on div "0301010072-225133 - [PERSON_NAME]" at bounding box center [120, 200] width 218 height 4
checkbox Psiquiatra "true"
click at [190, 276] on div "Requerente * Paciente Profissional de Saúde Paciente Nenhum resultado encontrad…" at bounding box center [120, 206] width 233 height 151
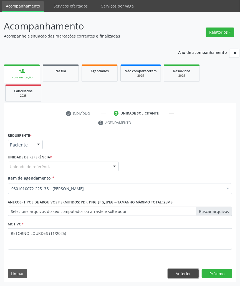
click at [196, 274] on button "Anterior" at bounding box center [183, 273] width 31 height 9
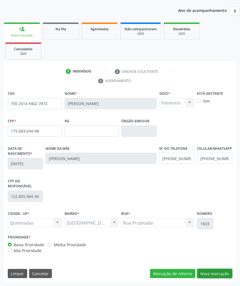
drag, startPoint x: 212, startPoint y: 274, endPoint x: 181, endPoint y: 257, distance: 35.2
click at [212, 274] on button "Nova marcação" at bounding box center [215, 273] width 35 height 9
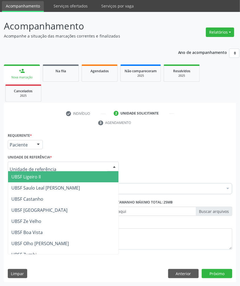
click at [38, 162] on div at bounding box center [63, 166] width 111 height 9
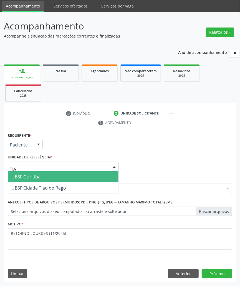
type input "TIAO"
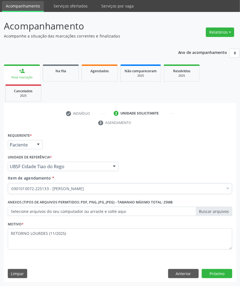
click at [185, 279] on div "Requerente * Paciente Profissional de Saúde Paciente Nenhum resultado encontrad…" at bounding box center [120, 206] width 233 height 151
click at [184, 276] on button "Anterior" at bounding box center [183, 273] width 31 height 9
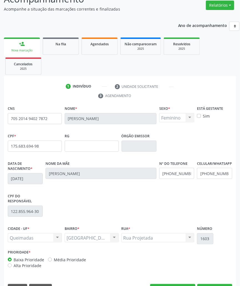
scroll to position [61, 0]
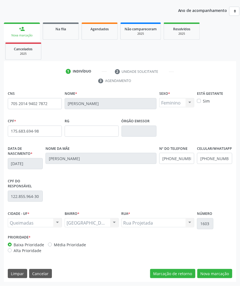
click at [215, 279] on div "CNS 705 2014 9402 7872 Nome * Paulina Barbosa da Silva Sexo * Feminino Masculin…" at bounding box center [120, 186] width 233 height 193
click at [216, 273] on button "Nova marcação" at bounding box center [215, 273] width 35 height 9
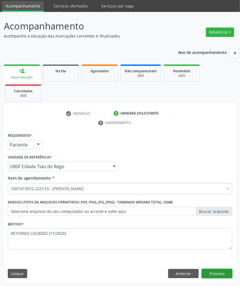
click at [215, 273] on button "Próximo" at bounding box center [217, 273] width 31 height 9
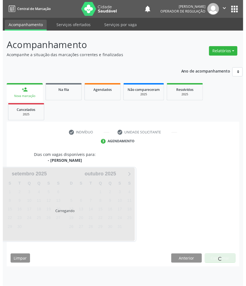
scroll to position [0, 0]
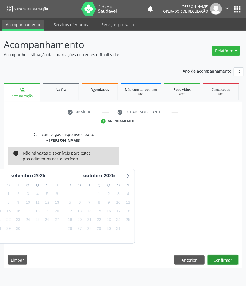
click at [223, 260] on button "Confirmar" at bounding box center [223, 259] width 31 height 9
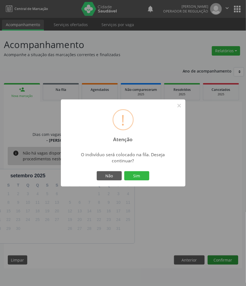
click at [124, 171] on button "Sim" at bounding box center [136, 175] width 25 height 9
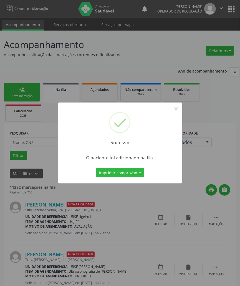
click at [150, 194] on div "Sucesso × O paciente foi adicionado na fila. Imprimir comprovante Cancel" at bounding box center [120, 143] width 240 height 286
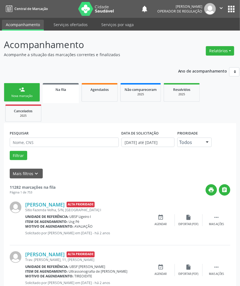
click at [23, 97] on div "Nova marcação" at bounding box center [22, 96] width 28 height 4
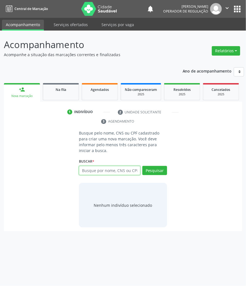
click at [91, 166] on input "text" at bounding box center [109, 170] width 61 height 9
type input "700206406183528"
click at [112, 169] on input "700206406183528" at bounding box center [109, 170] width 61 height 9
click at [132, 166] on input "700206406183528" at bounding box center [109, 170] width 61 height 9
click at [121, 167] on input "700206406183528" at bounding box center [109, 170] width 61 height 9
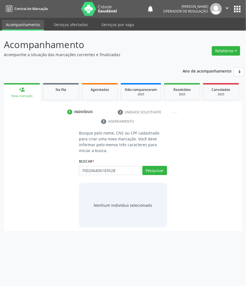
click at [135, 166] on div "700206406183528 Busque por nome, CNS ou CPF Vanessa Maria Aragao da Silva CPF: …" at bounding box center [123, 172] width 88 height 13
click at [133, 166] on input "700206406183528" at bounding box center [109, 170] width 61 height 9
click at [110, 168] on input "700206406183528" at bounding box center [109, 170] width 61 height 9
click at [110, 167] on input "700206406183528" at bounding box center [109, 170] width 61 height 9
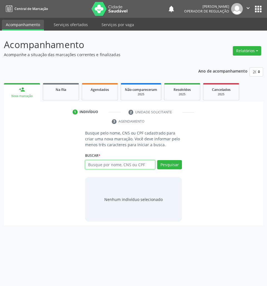
click at [104, 163] on input "text" at bounding box center [120, 164] width 70 height 9
type input "703605025729932"
drag, startPoint x: 158, startPoint y: 165, endPoint x: 150, endPoint y: 170, distance: 9.7
click at [87, 165] on input "703605025729932" at bounding box center [87, 167] width 0 height 11
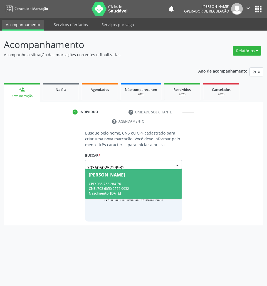
click at [136, 180] on span "[PERSON_NAME] CPF: 085.753.284-76 CNS: 703 6050 2572 9932 Nascimento: [DATE]" at bounding box center [133, 184] width 96 height 30
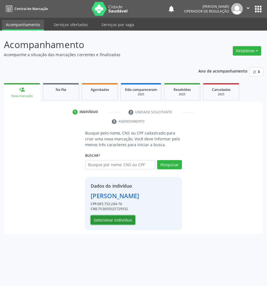
click at [127, 217] on button "Selecionar indivíduo" at bounding box center [113, 219] width 44 height 9
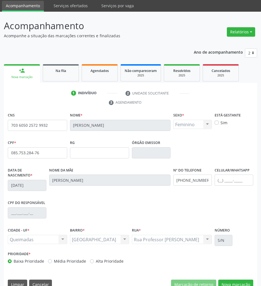
scroll to position [30, 0]
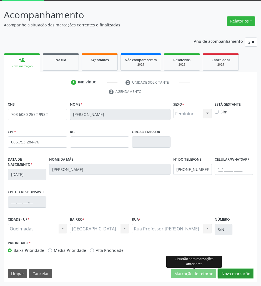
click at [222, 272] on button "Nova marcação" at bounding box center [235, 273] width 35 height 9
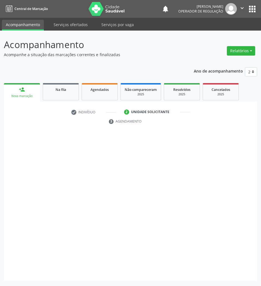
scroll to position [0, 0]
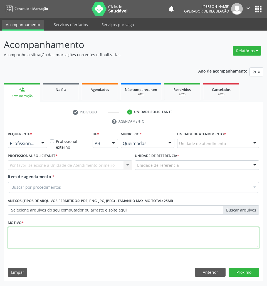
click at [121, 236] on textarea at bounding box center [133, 237] width 251 height 21
paste textarea "RETORNO MATEUS (11/2025)"
type textarea "RETORNO MATEUS (11/2025)"
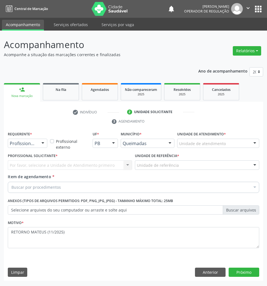
click at [65, 187] on div "Buscar por procedimentos" at bounding box center [133, 187] width 251 height 11
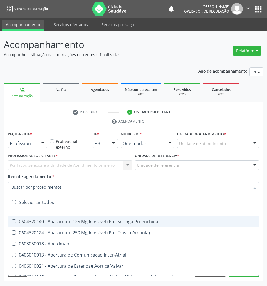
paste input "PSIQUIATRA"
type input "PSIQUIATRA"
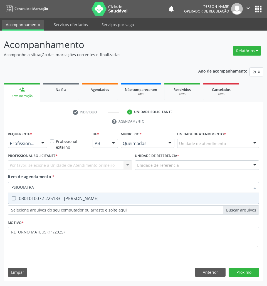
click at [60, 201] on div "0301010072-225133 - [PERSON_NAME]" at bounding box center [133, 198] width 244 height 4
checkbox Psiquiatra "true"
click at [40, 142] on div at bounding box center [43, 143] width 8 height 9
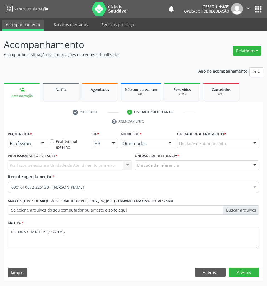
click at [39, 145] on div at bounding box center [43, 143] width 8 height 9
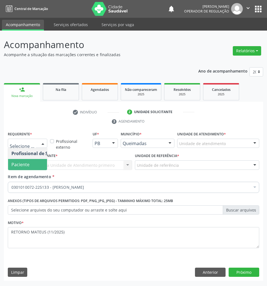
click at [36, 163] on span "Paciente" at bounding box center [35, 164] width 54 height 11
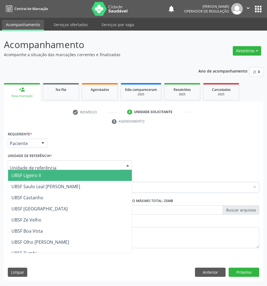
click at [52, 165] on div at bounding box center [70, 164] width 124 height 9
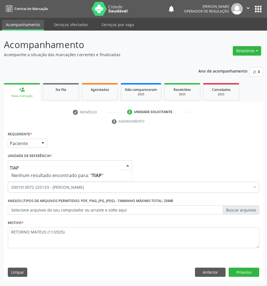
type input "TIA"
click at [256, 267] on div "Requerente * Paciente Profissional de Saúde Paciente Nenhum resultado encontrad…" at bounding box center [133, 205] width 259 height 151
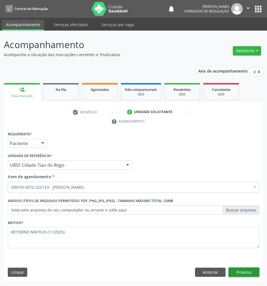
click at [253, 270] on button "Próximo" at bounding box center [243, 272] width 31 height 9
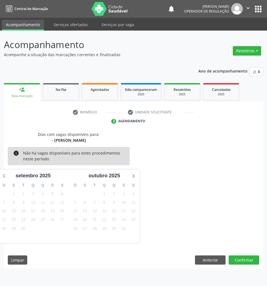
click at [248, 254] on div "Dias com vagas disponíveis para: - Médico Psiquiatra info Não há vagas disponív…" at bounding box center [133, 199] width 259 height 137
click at [254, 260] on button "Confirmar" at bounding box center [243, 259] width 31 height 9
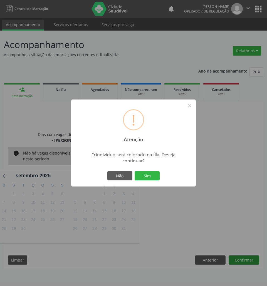
click at [135, 171] on button "Sim" at bounding box center [147, 175] width 25 height 9
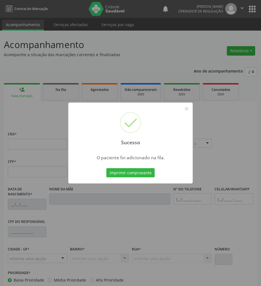
click at [182, 225] on div "Sucesso × O paciente foi adicionado na fila. Imprimir comprovante Cancel" at bounding box center [130, 143] width 261 height 286
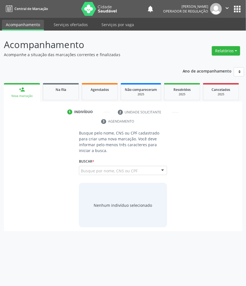
click at [81, 168] on input "700206406183528" at bounding box center [81, 173] width 0 height 11
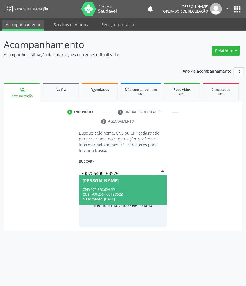
click at [98, 178] on span "[PERSON_NAME] CPF: 078.820.624-99 CNS: 700 2064 0618 3528 Nascimento: [DATE]" at bounding box center [123, 190] width 88 height 30
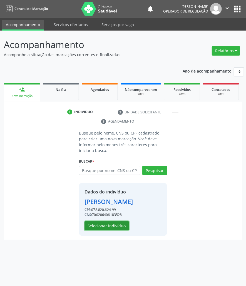
click at [98, 227] on button "Selecionar indivíduo" at bounding box center [106, 225] width 44 height 9
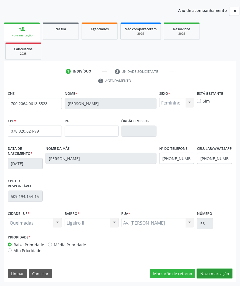
click at [221, 272] on button "Nova marcação" at bounding box center [215, 273] width 35 height 9
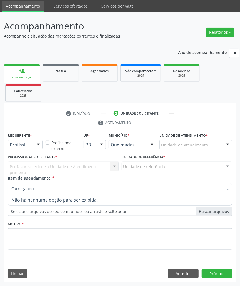
click at [57, 184] on div at bounding box center [120, 188] width 225 height 11
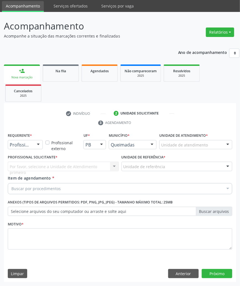
paste input "700206406183528"
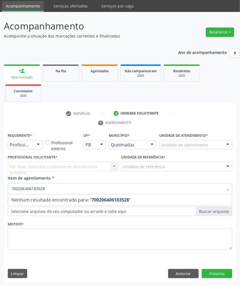
type input "700206406183528"
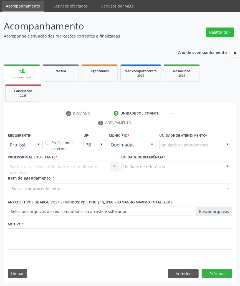
paste input "PSIQUIATRA"
type input "PSIQUIATRA"
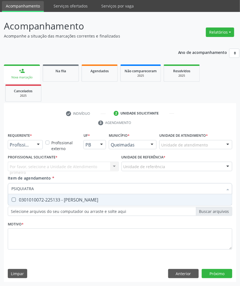
click at [39, 199] on div "0301010072-225133 - [PERSON_NAME]" at bounding box center [120, 200] width 218 height 4
checkbox Psiquiatra "true"
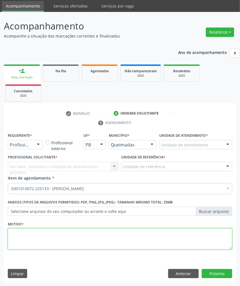
click at [91, 238] on textarea at bounding box center [120, 238] width 225 height 21
paste textarea "RETORNO MATEUS (11/2025)"
type textarea "RETORNO MATEUS (11/2025)"
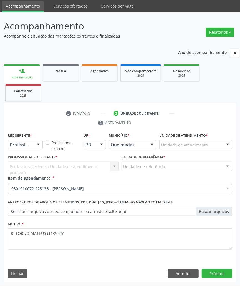
click at [33, 145] on div "Profissional de Saúde Profissional de Saúde Paciente Nenhum resultado encontrad…" at bounding box center [25, 144] width 35 height 9
click at [31, 163] on span "Paciente" at bounding box center [35, 165] width 54 height 11
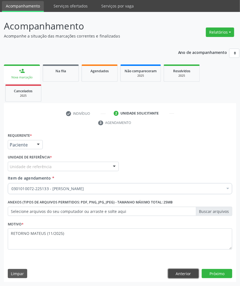
drag, startPoint x: 188, startPoint y: 274, endPoint x: 161, endPoint y: 262, distance: 29.7
click at [187, 273] on button "Anterior" at bounding box center [183, 273] width 31 height 9
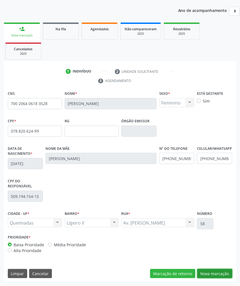
drag, startPoint x: 218, startPoint y: 277, endPoint x: 140, endPoint y: 220, distance: 97.4
click at [215, 275] on button "Nova marcação" at bounding box center [215, 273] width 35 height 9
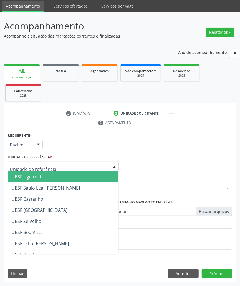
drag, startPoint x: 28, startPoint y: 170, endPoint x: 24, endPoint y: 164, distance: 8.0
click at [27, 169] on div at bounding box center [63, 166] width 111 height 9
click at [32, 175] on span "UBSF Ligeiro II" at bounding box center [25, 177] width 29 height 6
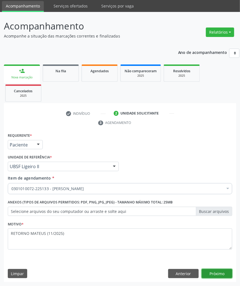
drag, startPoint x: 221, startPoint y: 271, endPoint x: 14, endPoint y: 254, distance: 207.5
click at [216, 270] on button "Próximo" at bounding box center [217, 273] width 31 height 9
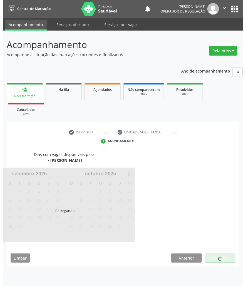
scroll to position [0, 0]
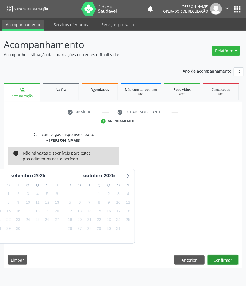
click at [221, 256] on button "Confirmar" at bounding box center [223, 259] width 31 height 9
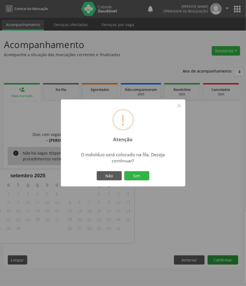
click at [124, 171] on button "Sim" at bounding box center [136, 175] width 25 height 9
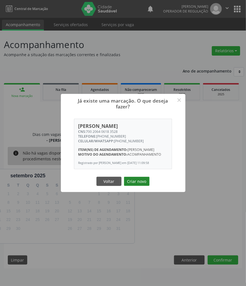
click at [135, 184] on button "Criar novo" at bounding box center [137, 181] width 26 height 9
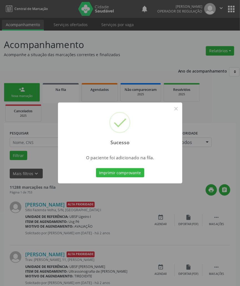
drag, startPoint x: 54, startPoint y: 238, endPoint x: 44, endPoint y: 236, distance: 9.6
click at [54, 238] on div "Sucesso × O paciente foi adicionado na fila. Imprimir comprovante Cancel" at bounding box center [120, 143] width 240 height 286
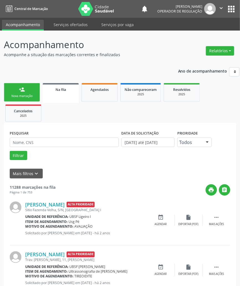
click at [37, 147] on div "PESQUISAR" at bounding box center [64, 140] width 112 height 22
click at [37, 141] on input "text" at bounding box center [64, 142] width 109 height 9
paste input "702 6067 6543 0542"
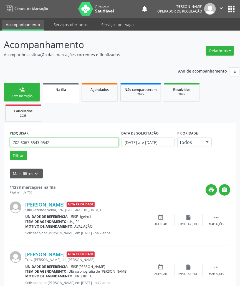
click at [10, 151] on button "Filtrar" at bounding box center [19, 155] width 18 height 9
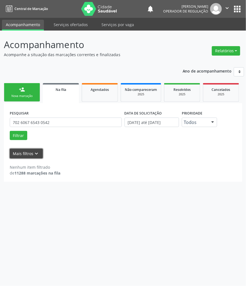
click at [28, 149] on button "Mais filtros keyboard_arrow_down" at bounding box center [26, 154] width 33 height 10
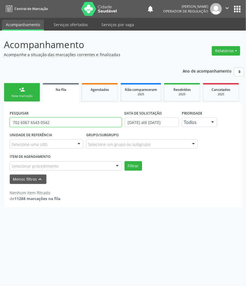
click at [57, 125] on input "702 6067 6543 0542" at bounding box center [66, 122] width 112 height 9
type input "KIMBERLY KAROL"
click at [58, 127] on input "KIMBERLY KAROL" at bounding box center [66, 122] width 112 height 9
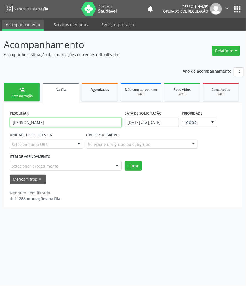
click at [125, 161] on button "Filtrar" at bounding box center [134, 165] width 18 height 9
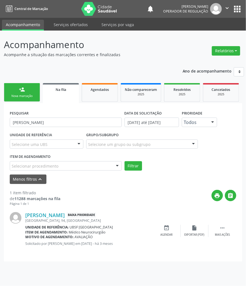
click at [29, 95] on div "Nova marcação" at bounding box center [22, 96] width 28 height 4
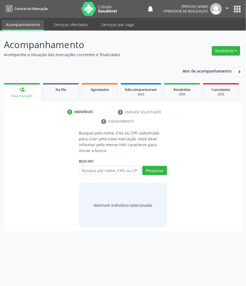
click at [20, 188] on div "Busque pelo nome, CNS ou CPF cadastrado para criar uma nova marcação. Você deve…" at bounding box center [123, 178] width 230 height 97
click at [60, 220] on div "Busque pelo nome, CNS ou CPF cadastrado para criar uma nova marcação. Você deve…" at bounding box center [123, 178] width 230 height 97
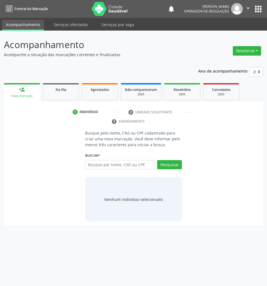
click at [133, 170] on div "Busque por nome, CNS ou CPF Nenhum resultado encontrado para: " " Digite nome, …" at bounding box center [133, 166] width 97 height 13
click at [134, 169] on input "text" at bounding box center [120, 164] width 70 height 9
type input "703004897427974"
click at [87, 167] on input "703004897427974" at bounding box center [87, 167] width 0 height 11
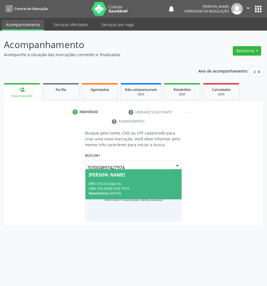
click at [112, 177] on div "[PERSON_NAME]" at bounding box center [107, 175] width 36 height 4
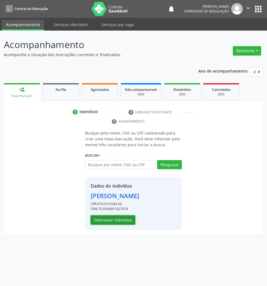
drag, startPoint x: 120, startPoint y: 222, endPoint x: 123, endPoint y: 219, distance: 3.8
click at [123, 219] on button "Selecionar indivíduo" at bounding box center [113, 219] width 44 height 9
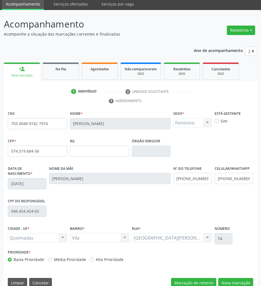
scroll to position [30, 0]
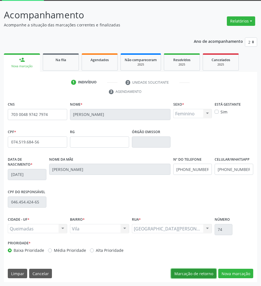
drag, startPoint x: 215, startPoint y: 272, endPoint x: 218, endPoint y: 272, distance: 3.7
click at [216, 272] on button "Marcação de retorno" at bounding box center [193, 273] width 45 height 9
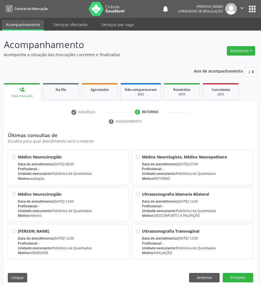
scroll to position [5, 0]
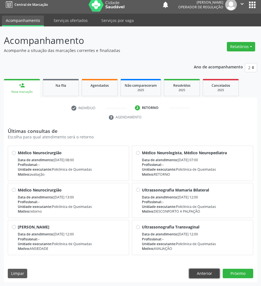
click at [216, 273] on button "Anterior" at bounding box center [204, 273] width 31 height 9
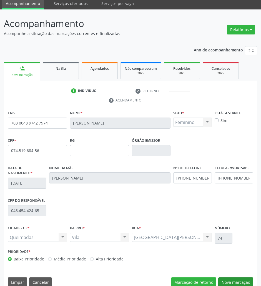
scroll to position [30, 0]
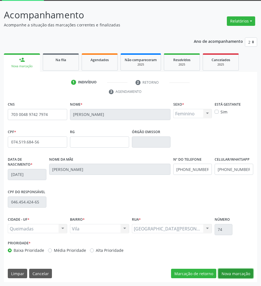
click at [244, 269] on button "Nova marcação" at bounding box center [235, 273] width 35 height 9
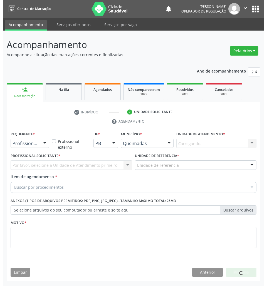
scroll to position [0, 0]
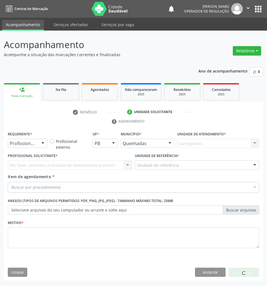
drag, startPoint x: 32, startPoint y: 150, endPoint x: 30, endPoint y: 159, distance: 9.4
click at [32, 151] on div "Requerente * Profissional de Saúde Profissional de Saúde Paciente Nenhum result…" at bounding box center [27, 141] width 42 height 22
drag, startPoint x: 30, startPoint y: 147, endPoint x: 28, endPoint y: 155, distance: 8.1
click at [30, 147] on div at bounding box center [27, 143] width 39 height 9
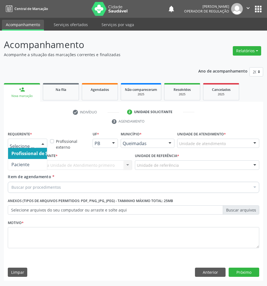
click at [27, 159] on ul "Profissional de Saúde Paciente Nenhum resultado encontrado para: " " Não há nen…" at bounding box center [35, 159] width 54 height 22
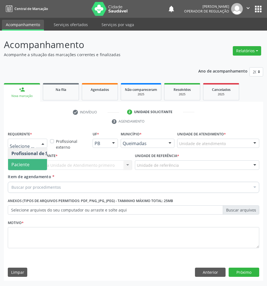
click at [31, 164] on span "Paciente" at bounding box center [35, 164] width 54 height 11
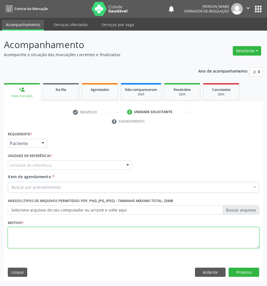
click at [58, 239] on textarea at bounding box center [133, 237] width 251 height 21
paste textarea "RETORNO MATEUS (11/2025)"
type textarea "RETORNO MATEUS (11/2025)"
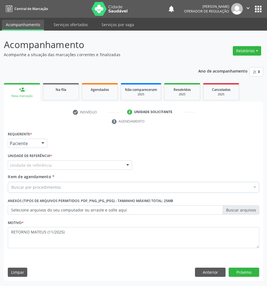
click at [117, 193] on div "Buscar por procedimentos" at bounding box center [133, 187] width 251 height 11
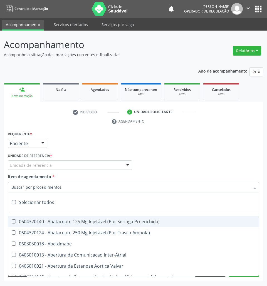
paste input "PSIQUIATRA"
type input "PSIQUIATRA"
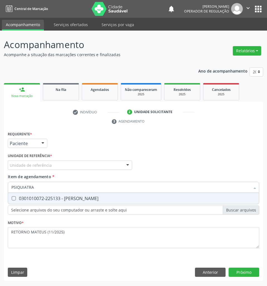
drag, startPoint x: 93, startPoint y: 198, endPoint x: 77, endPoint y: 169, distance: 32.7
click at [92, 197] on div "0301010072-225133 - [PERSON_NAME]" at bounding box center [133, 198] width 244 height 4
checkbox Psiquiatra "true"
drag, startPoint x: 74, startPoint y: 161, endPoint x: 74, endPoint y: 164, distance: 3.1
click at [74, 161] on div "Unidade de referência" at bounding box center [70, 164] width 124 height 9
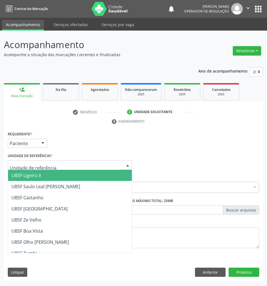
click at [74, 164] on input "text" at bounding box center [65, 167] width 111 height 11
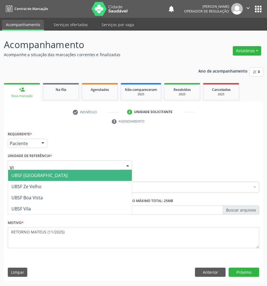
type input "VIL"
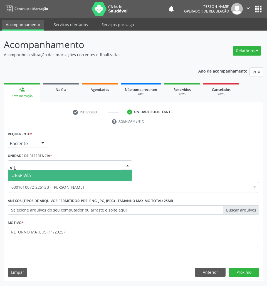
click at [64, 180] on span "UBSF Vila" at bounding box center [70, 175] width 124 height 11
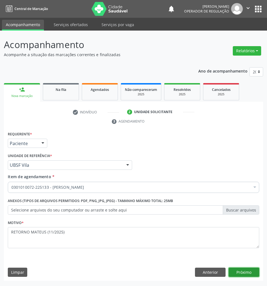
click at [233, 272] on button "Próximo" at bounding box center [243, 272] width 31 height 9
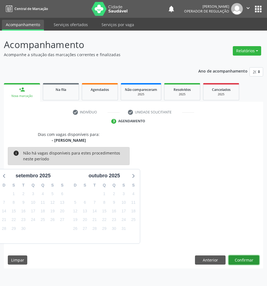
click at [234, 265] on button "Confirmar" at bounding box center [243, 259] width 31 height 9
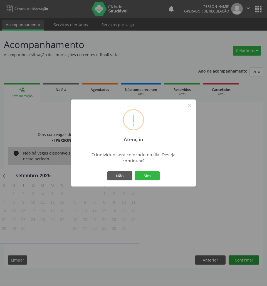
click at [135, 171] on button "Sim" at bounding box center [147, 175] width 25 height 9
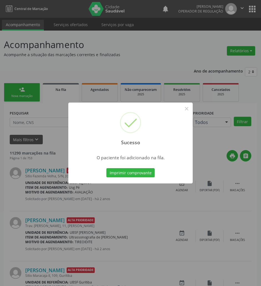
click at [224, 248] on div "Sucesso × O paciente foi adicionado na fila. Imprimir comprovante Cancel" at bounding box center [130, 143] width 261 height 286
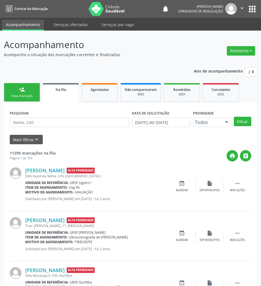
click at [18, 88] on link "person_add Nova marcação" at bounding box center [22, 92] width 36 height 19
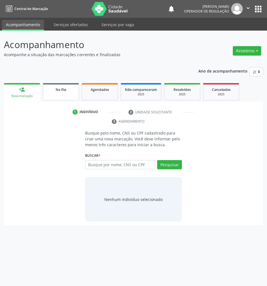
click at [57, 95] on link "Na fila" at bounding box center [61, 91] width 36 height 17
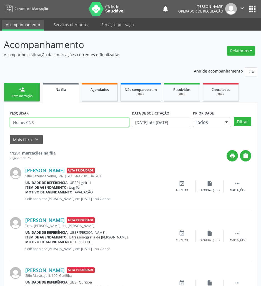
click at [78, 121] on input "text" at bounding box center [70, 122] width 120 height 9
type input "[PERSON_NAME]"
click at [234, 117] on button "Filtrar" at bounding box center [243, 121] width 18 height 9
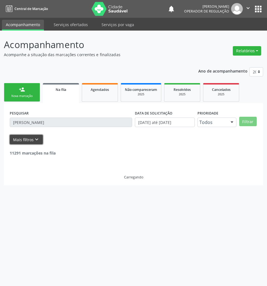
click at [36, 140] on icon "keyboard_arrow_down" at bounding box center [37, 139] width 6 height 6
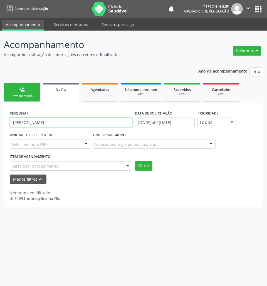
click at [46, 120] on input "[PERSON_NAME]" at bounding box center [71, 122] width 122 height 9
click at [258, 10] on button "apps" at bounding box center [258, 9] width 10 height 10
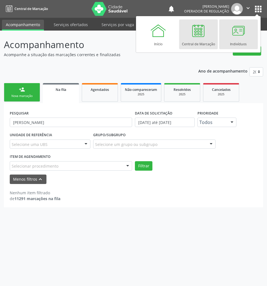
click at [235, 38] on div at bounding box center [238, 30] width 17 height 17
